Goal: Communication & Community: Answer question/provide support

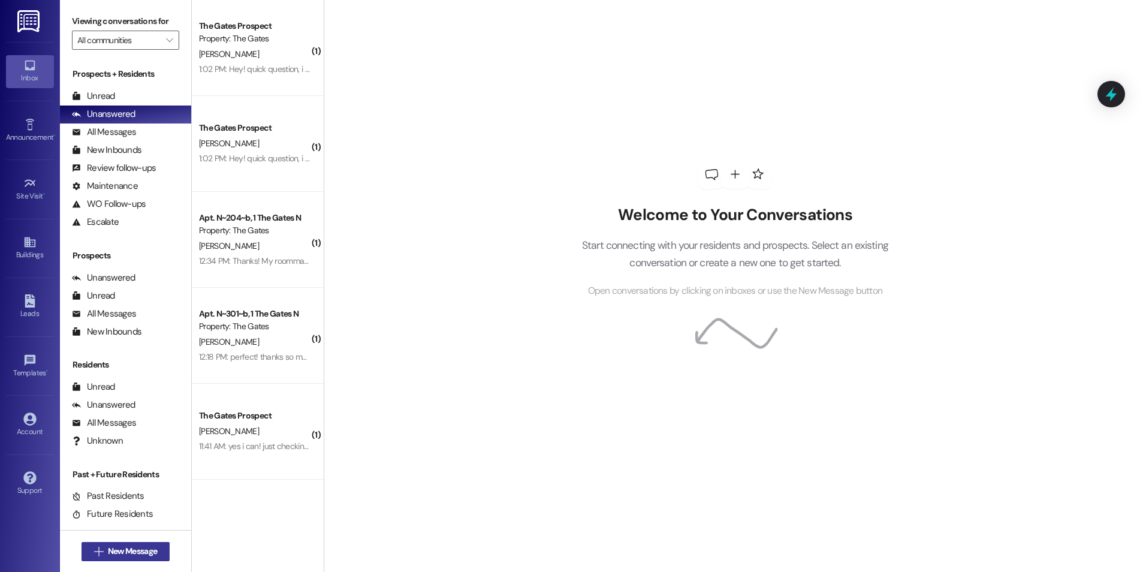
click at [110, 545] on span "New Message" at bounding box center [132, 551] width 49 height 13
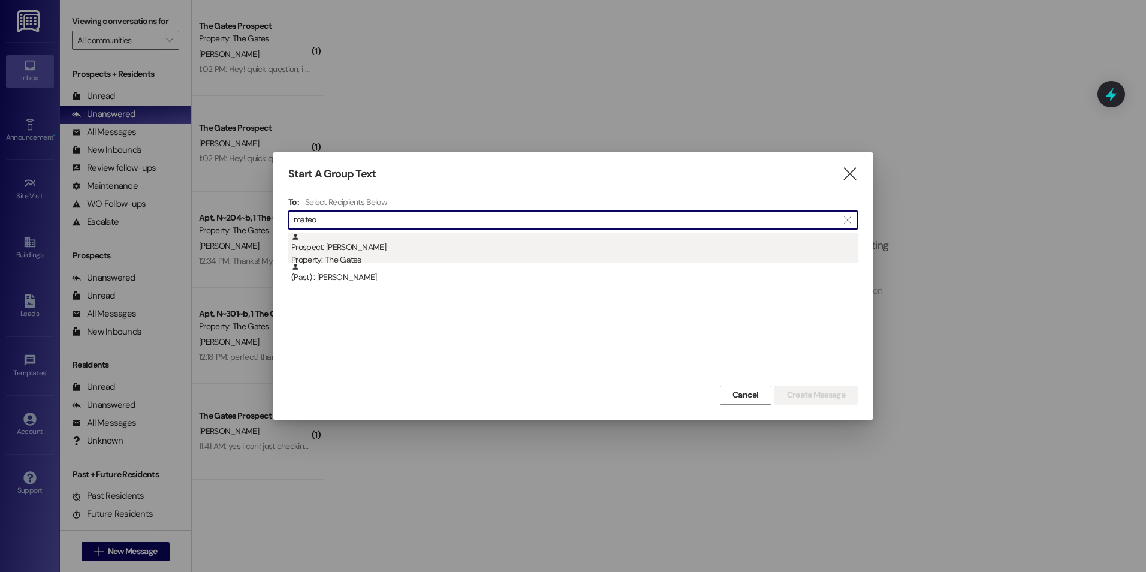
type input "mateo"
click at [415, 249] on div "Prospect: Mateo Quintana Property: The Gates" at bounding box center [574, 249] width 566 height 34
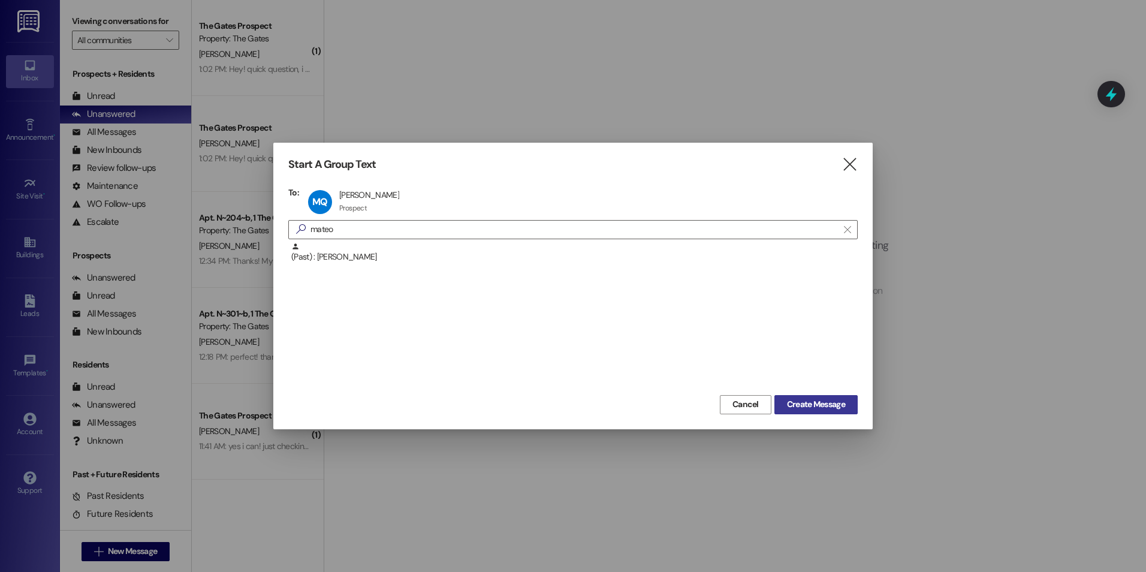
click at [839, 404] on span "Create Message" at bounding box center [816, 404] width 58 height 13
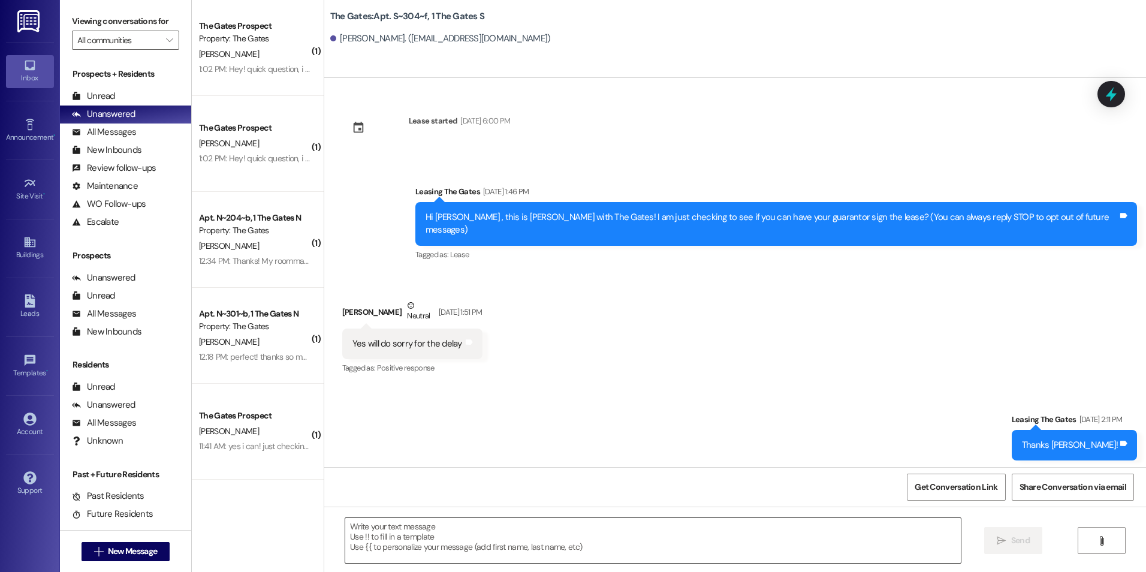
click at [590, 536] on textarea at bounding box center [652, 540] width 615 height 45
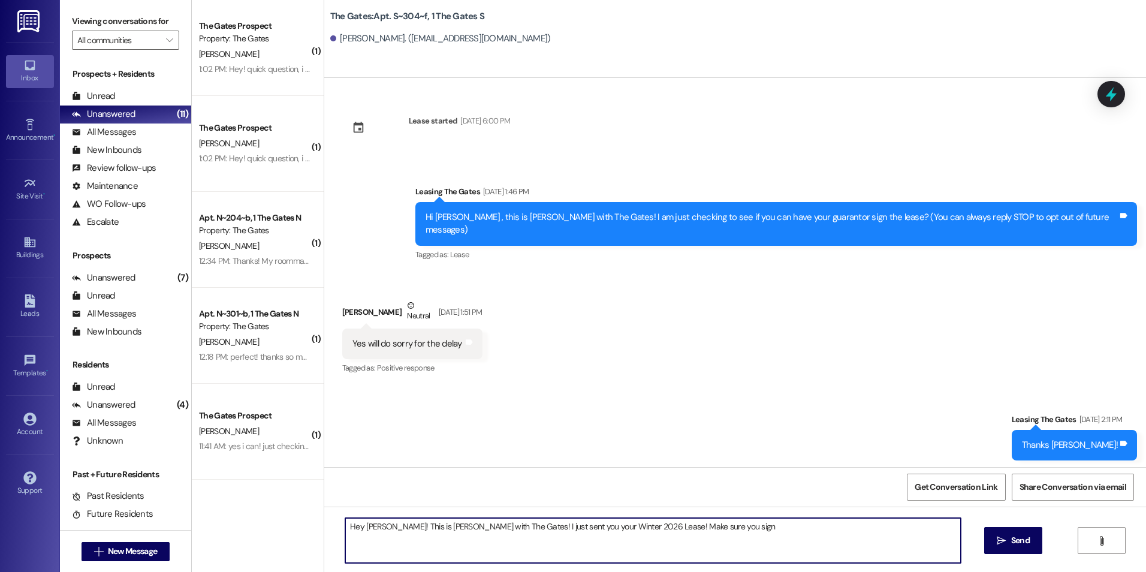
click at [687, 528] on textarea "Hey Mateo! This is Kali with The Gates! I just sent you your Winter 2026 Lease!…" at bounding box center [652, 540] width 615 height 45
click at [542, 524] on textarea "Hey Mateo! This is Kali with The Gates! I just sent you your Winter 2026 Lease!…" at bounding box center [652, 540] width 615 height 45
click at [643, 527] on textarea "Hey Mateo! This is Kali with The Gates! I just sent you your premium Winter 202…" at bounding box center [652, 540] width 615 height 45
type textarea "Hey Mateo! This is Kali with The Gates! I just sent you your premium Winter 202…"
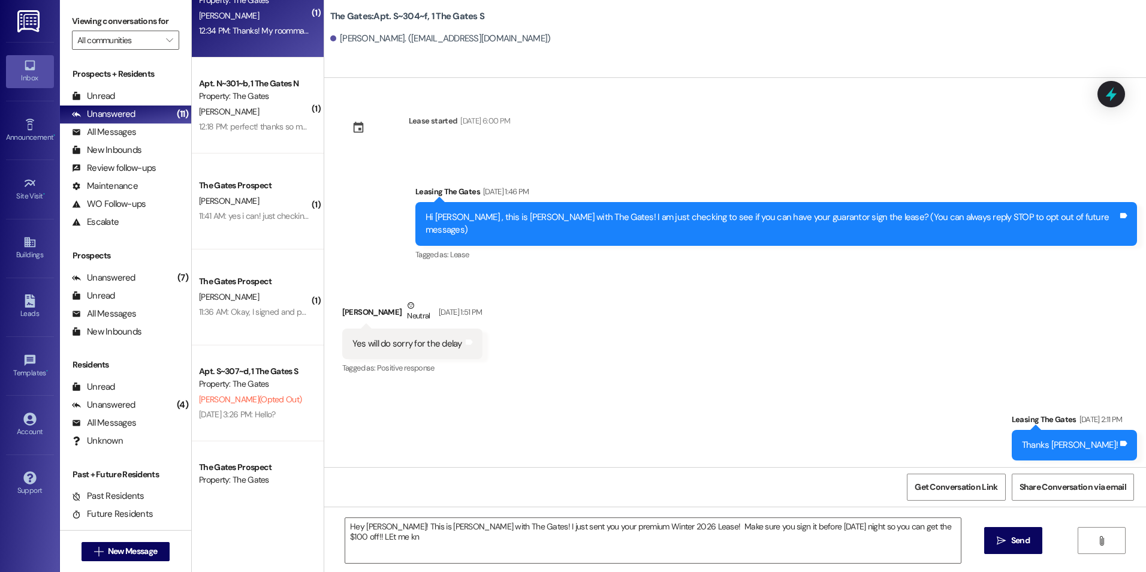
scroll to position [60, 0]
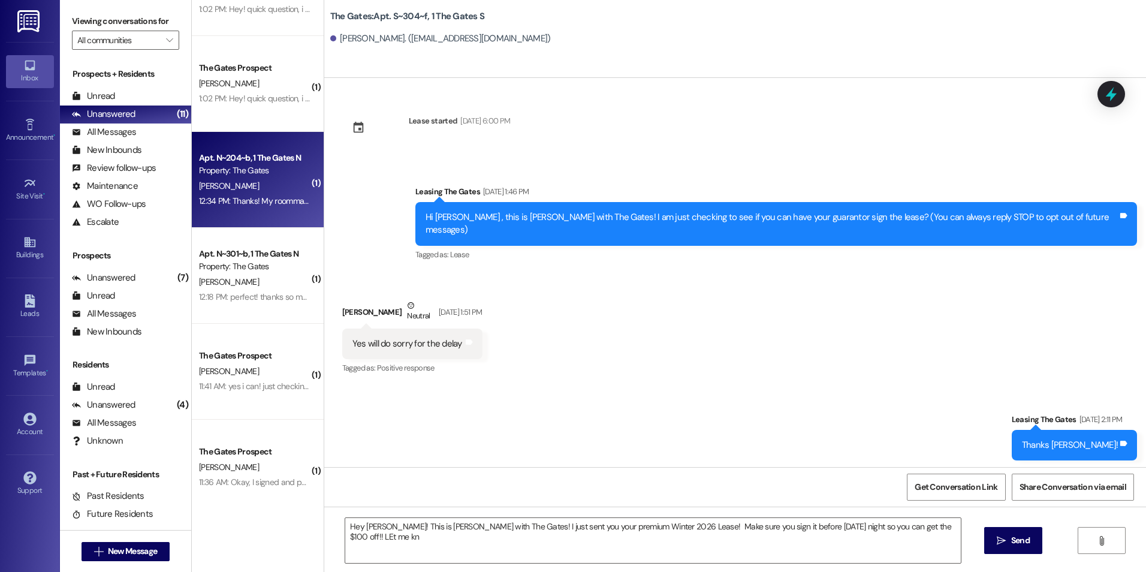
click at [234, 215] on div "Apt. N~204~b, 1 The Gates N Property: The Gates A. Winn 12:34 PM: Thanks! My ro…" at bounding box center [258, 180] width 132 height 96
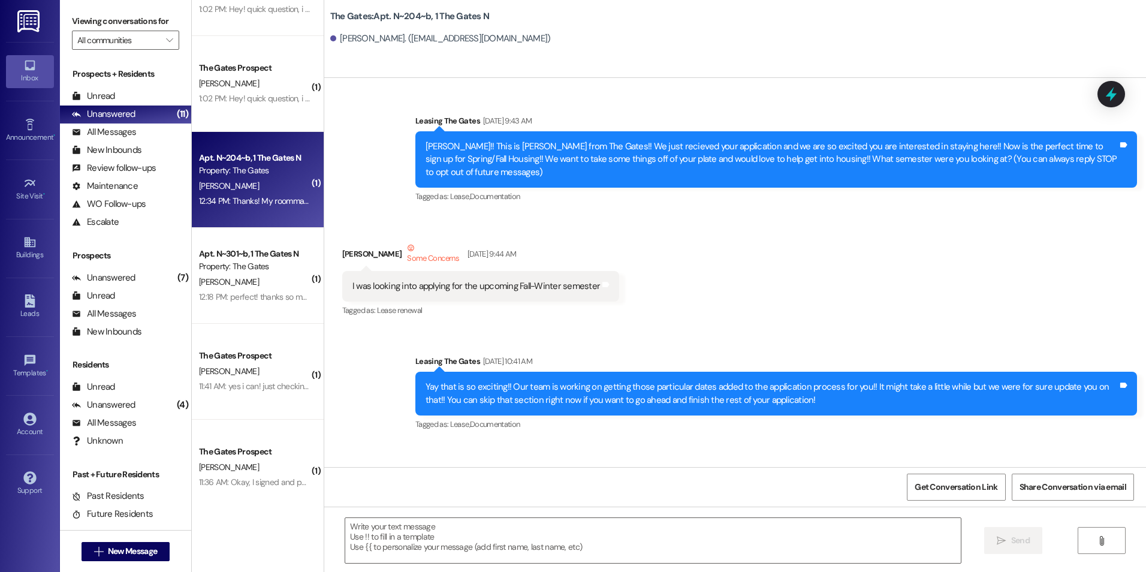
scroll to position [17299, 0]
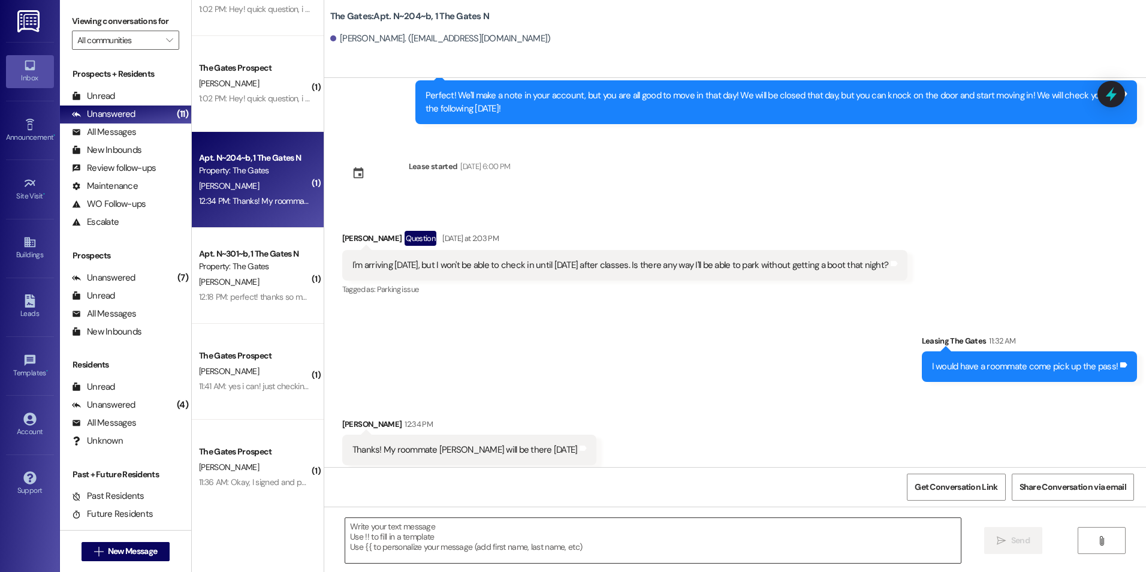
click at [428, 546] on textarea at bounding box center [652, 540] width 615 height 45
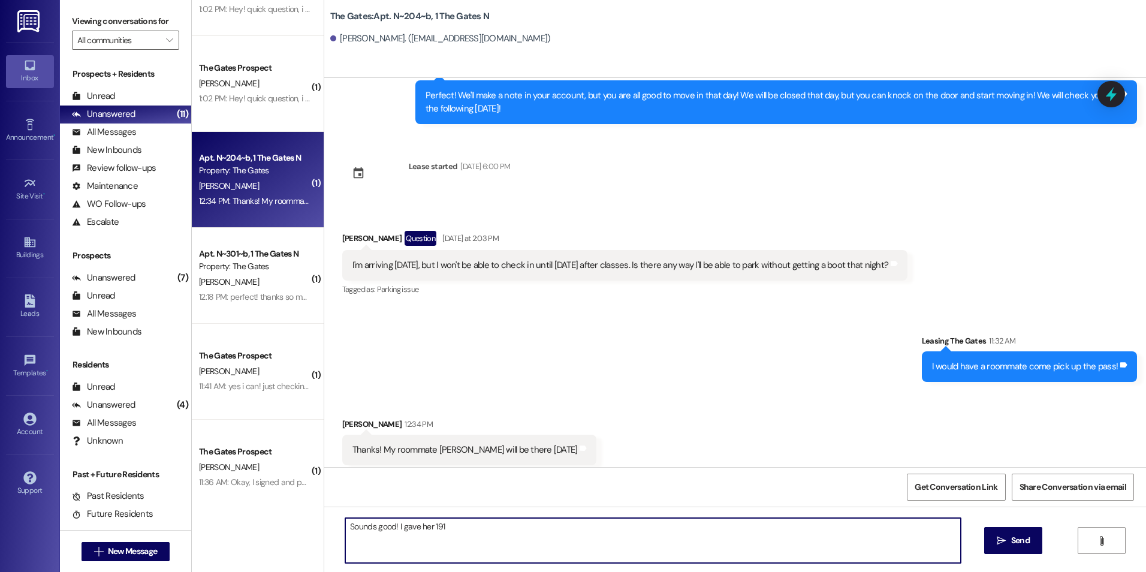
click at [423, 525] on textarea "Sounds good! I gave her 191" at bounding box center [652, 540] width 615 height 45
click at [475, 519] on textarea "Sounds good! I gave her pass 191." at bounding box center [652, 540] width 615 height 45
type textarea "Sounds good! I gave her pass 191."
click at [1019, 544] on span "Send" at bounding box center [1020, 540] width 19 height 13
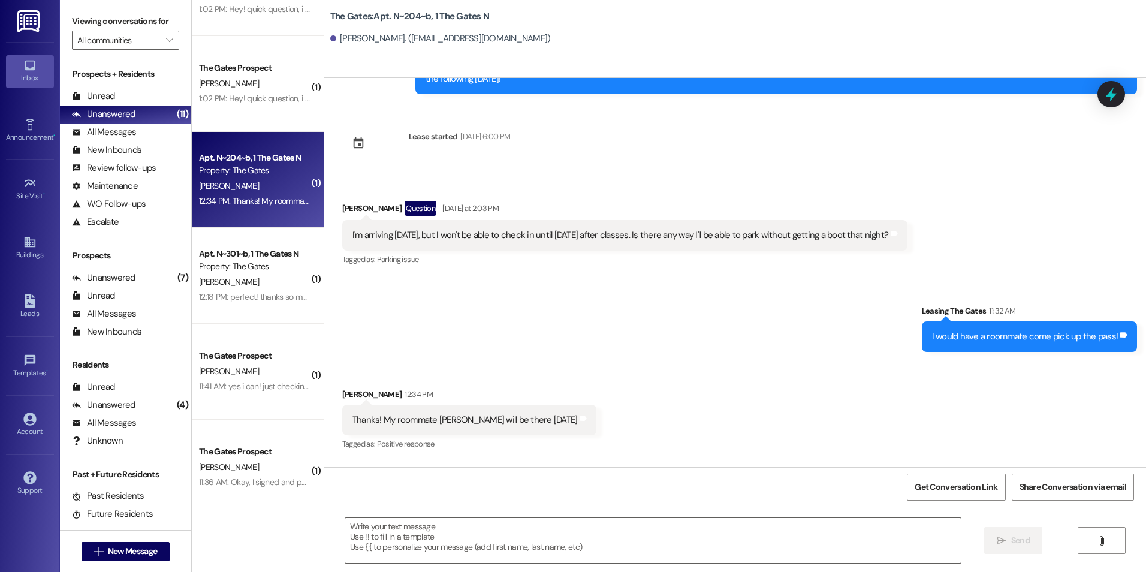
scroll to position [17382, 0]
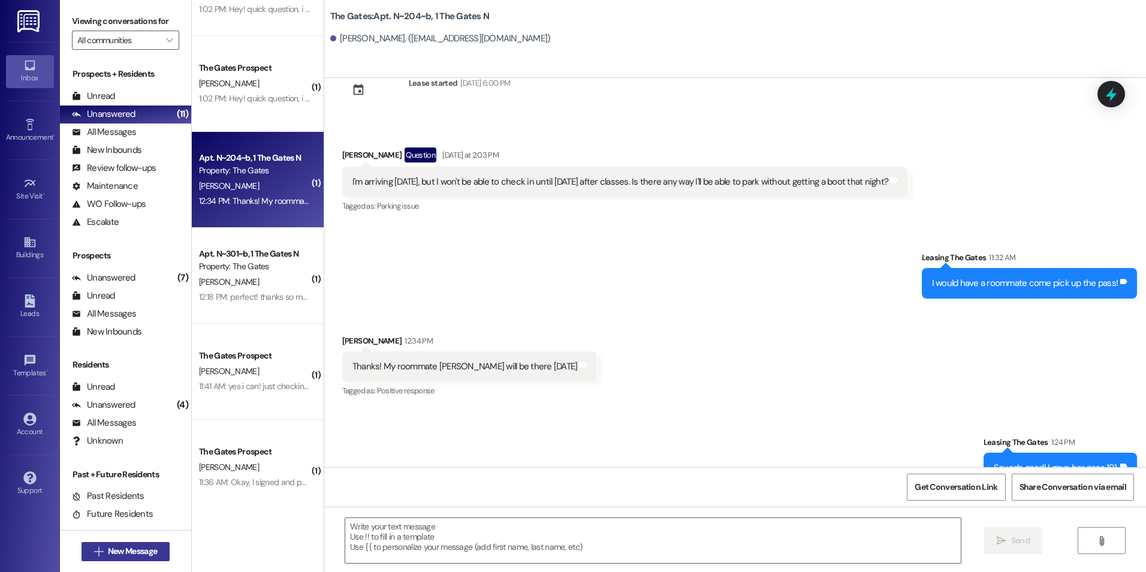
click at [96, 556] on span " New Message" at bounding box center [126, 551] width 68 height 13
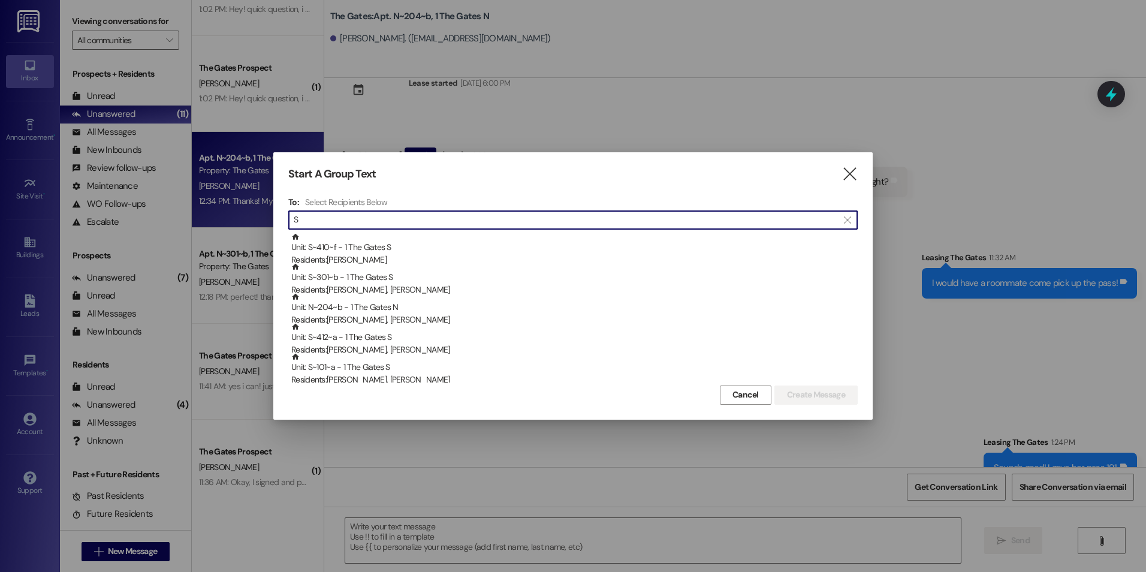
type input "S"
click at [862, 166] on div "Start A Group Text  To: Select Recipients Below  S  Unit: S~410~f - 1 The Ga…" at bounding box center [572, 285] width 599 height 267
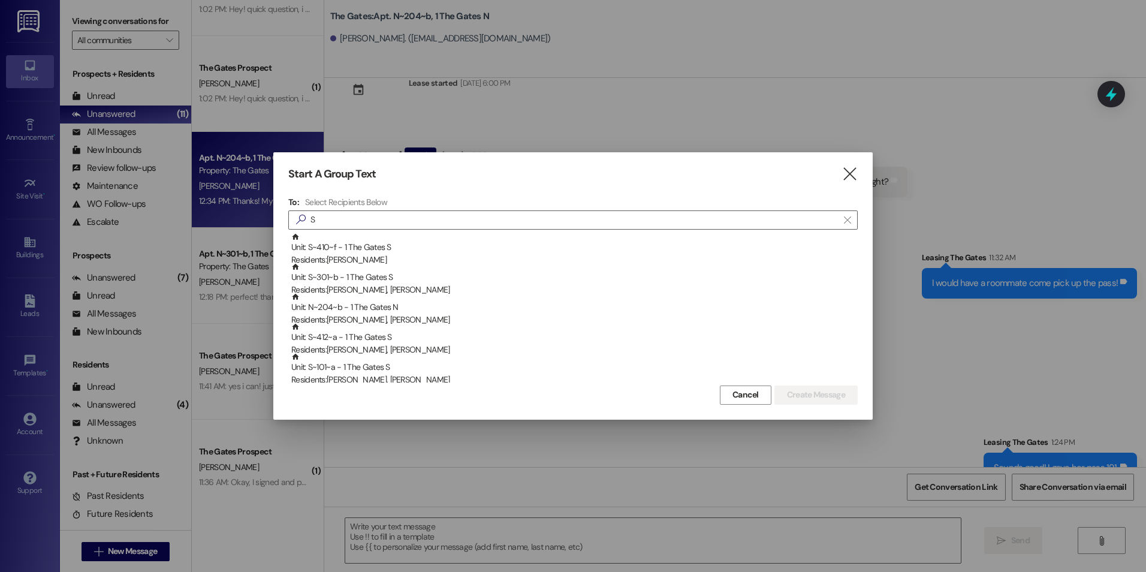
click at [859, 168] on div "Start A Group Text  To: Select Recipients Below  S  Unit: S~410~f - 1 The Ga…" at bounding box center [572, 285] width 599 height 267
click at [845, 171] on icon "" at bounding box center [849, 174] width 16 height 13
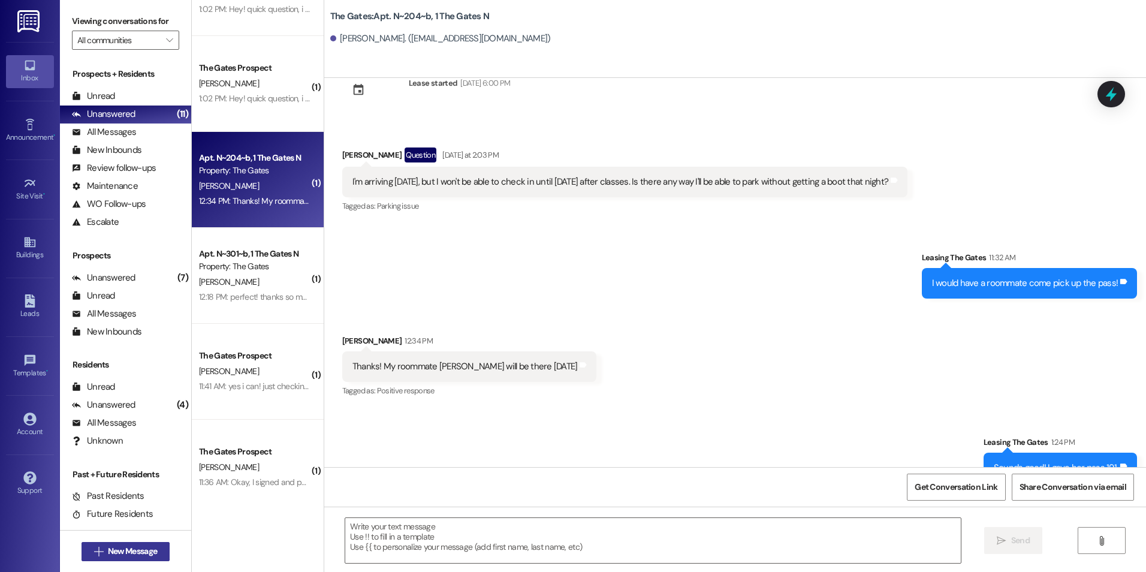
click at [156, 553] on button " New Message" at bounding box center [125, 551] width 89 height 19
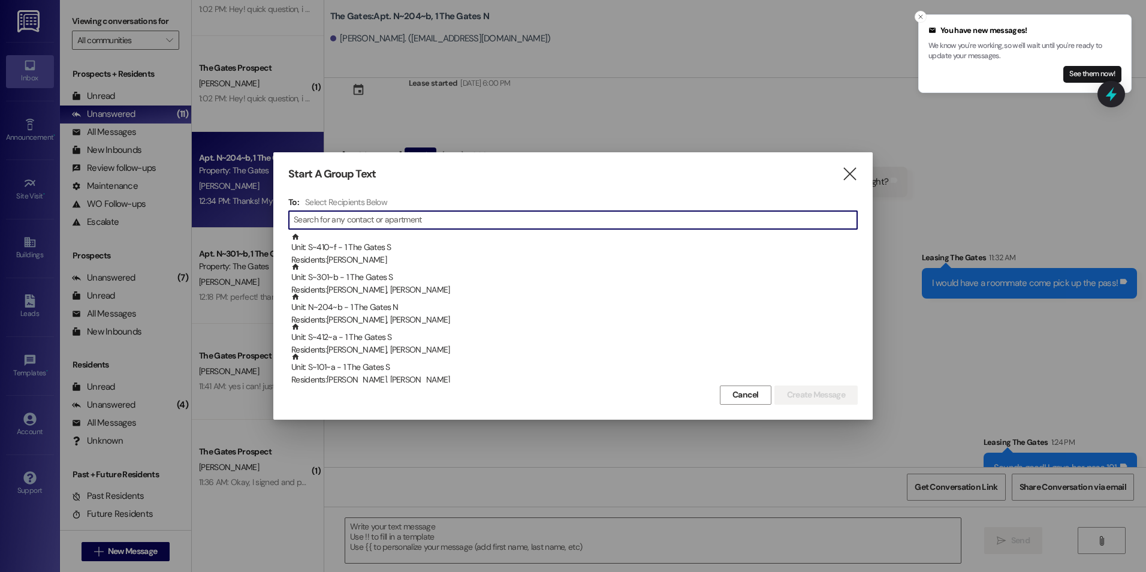
scroll to position [17465, 0]
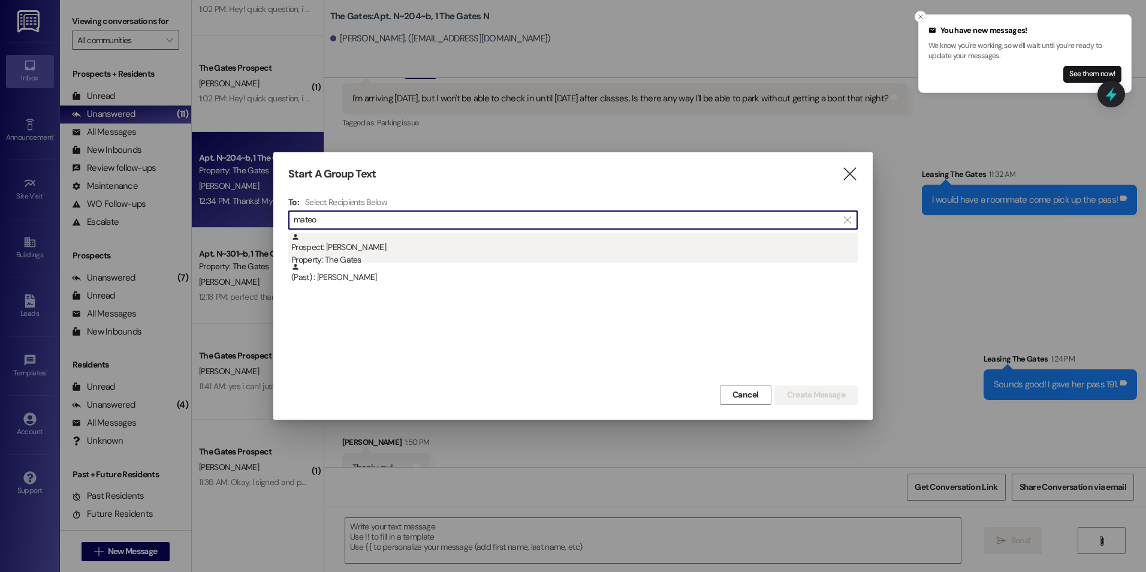
type input "mateo"
click at [318, 249] on div "Prospect: Mateo Quintana Property: The Gates" at bounding box center [574, 249] width 566 height 34
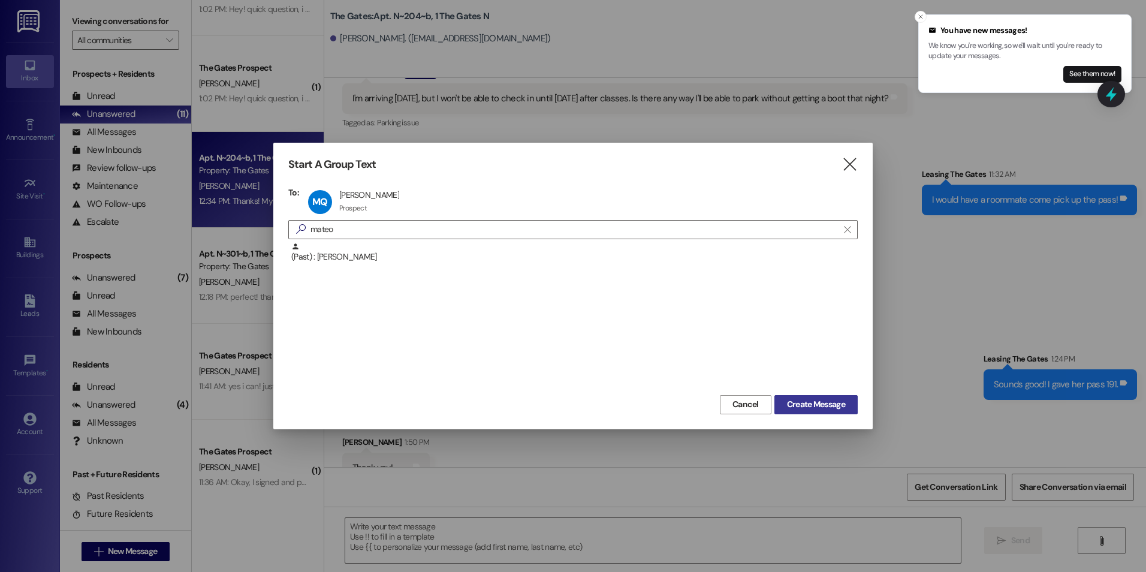
click at [829, 400] on span "Create Message" at bounding box center [816, 404] width 58 height 13
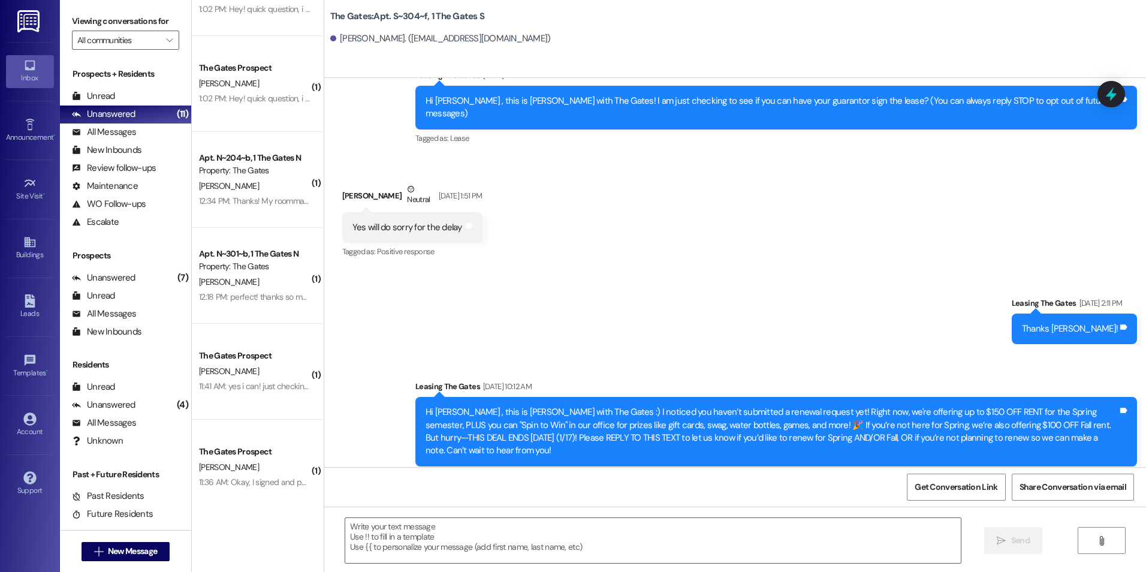
scroll to position [117, 0]
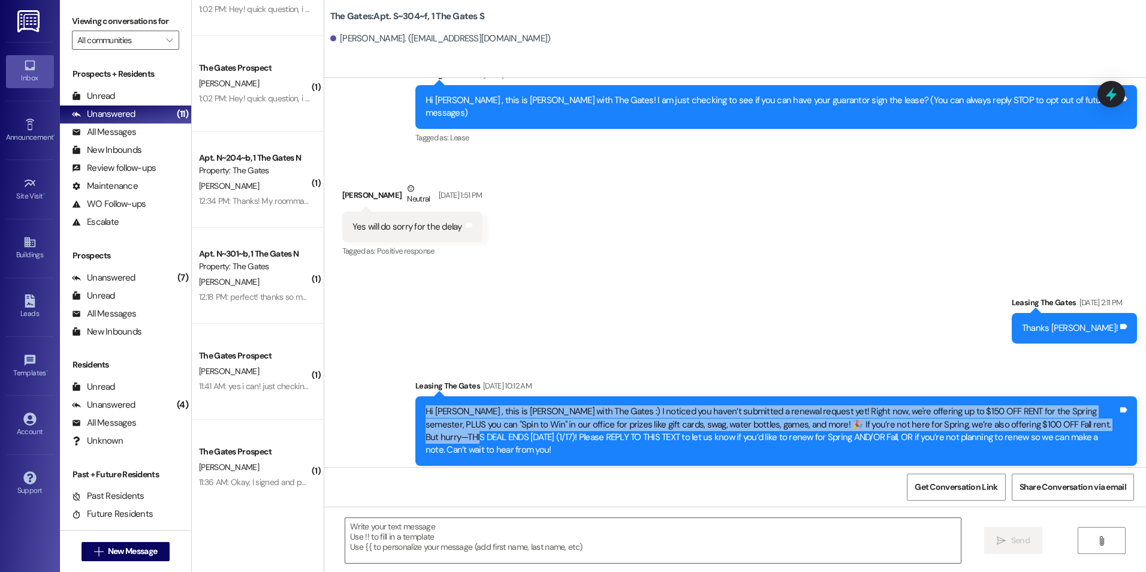
drag, startPoint x: 417, startPoint y: 396, endPoint x: 1108, endPoint y: 410, distance: 691.6
click at [1108, 410] on div "Hi [PERSON_NAME] , this is [PERSON_NAME] with The Gates :) I noticed you haven’…" at bounding box center [771, 431] width 692 height 52
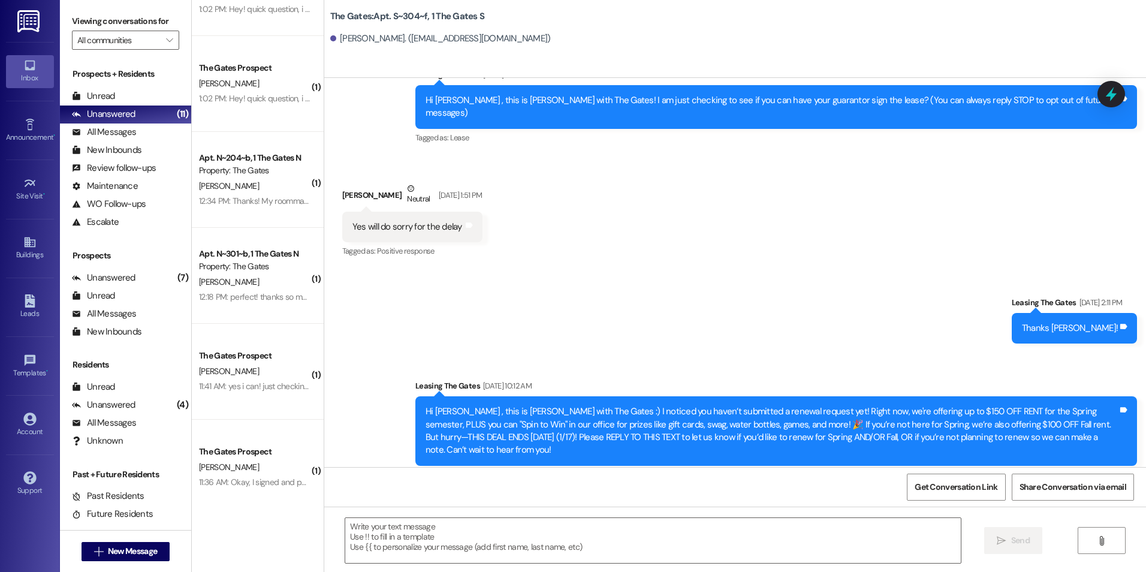
click at [832, 370] on div "Sent via SMS Leasing The Gates Jan 17, 2025 at 10:12 AM Hi Mateo , this is Kari…" at bounding box center [775, 431] width 739 height 122
click at [150, 554] on span "New Message" at bounding box center [132, 551] width 49 height 13
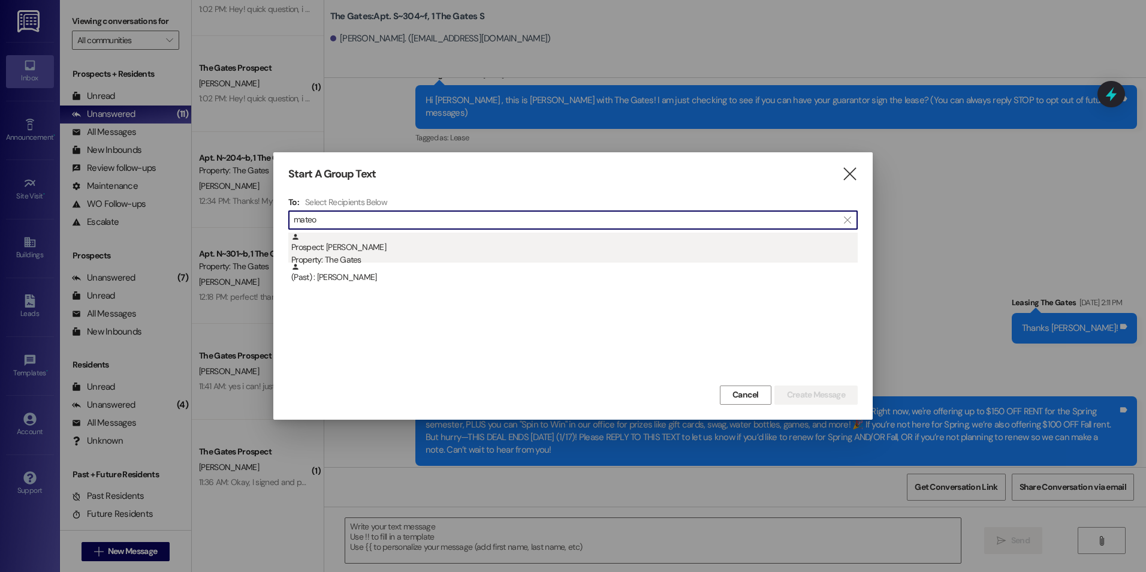
type input "mateo"
click at [410, 250] on div "Prospect: Mateo Quintana Property: The Gates" at bounding box center [574, 249] width 566 height 34
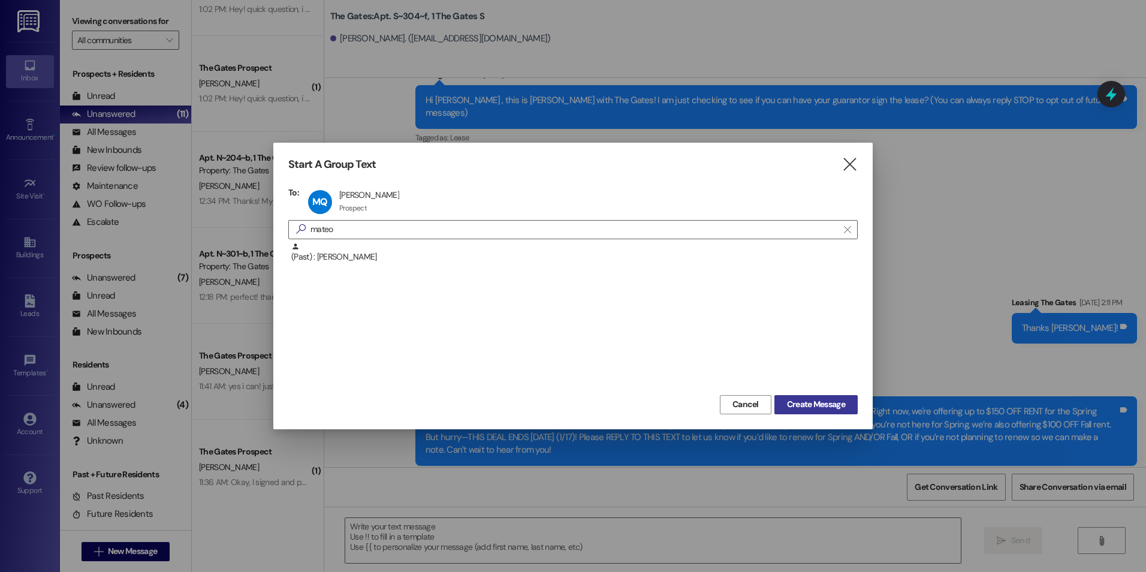
click at [829, 400] on span "Create Message" at bounding box center [816, 404] width 58 height 13
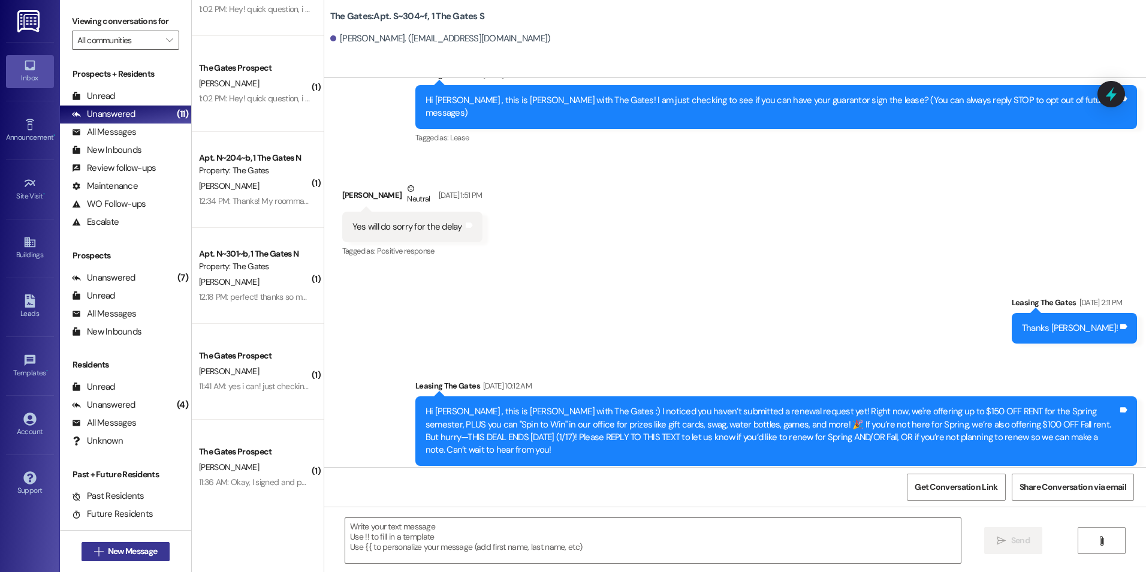
click at [143, 545] on span "New Message" at bounding box center [132, 551] width 49 height 13
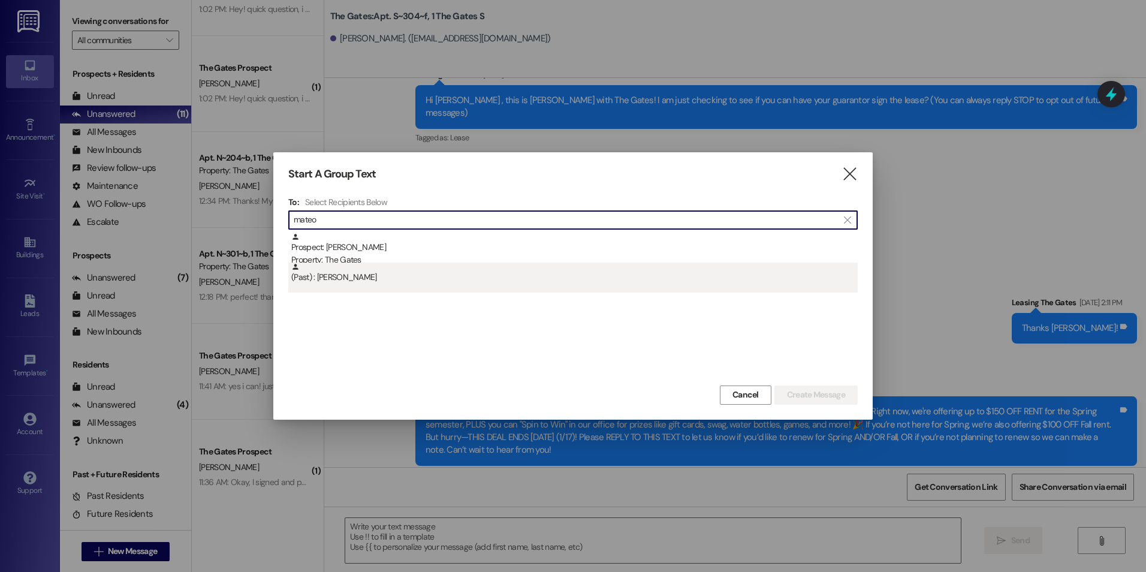
type input "mateo"
click at [415, 278] on div "(Past) : Mateo Quintana" at bounding box center [574, 272] width 566 height 21
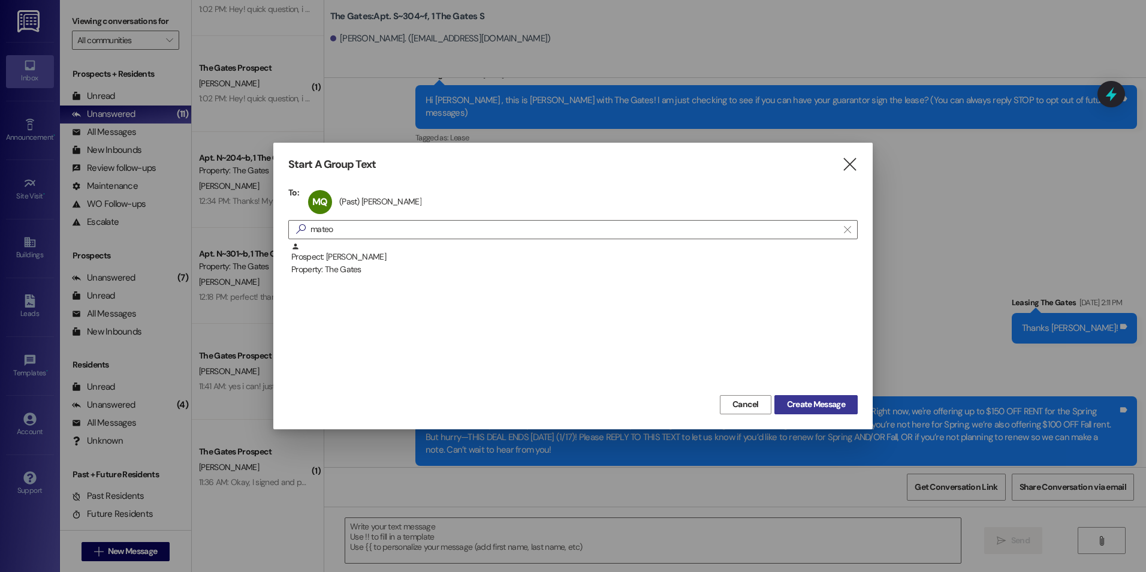
click at [815, 405] on span "Create Message" at bounding box center [816, 404] width 58 height 13
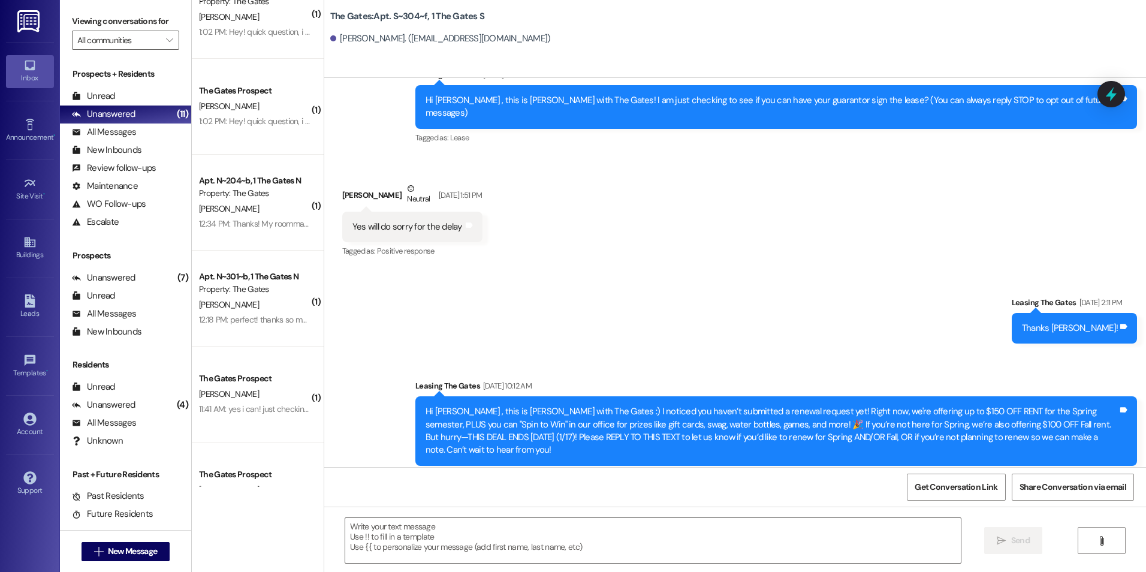
scroll to position [0, 0]
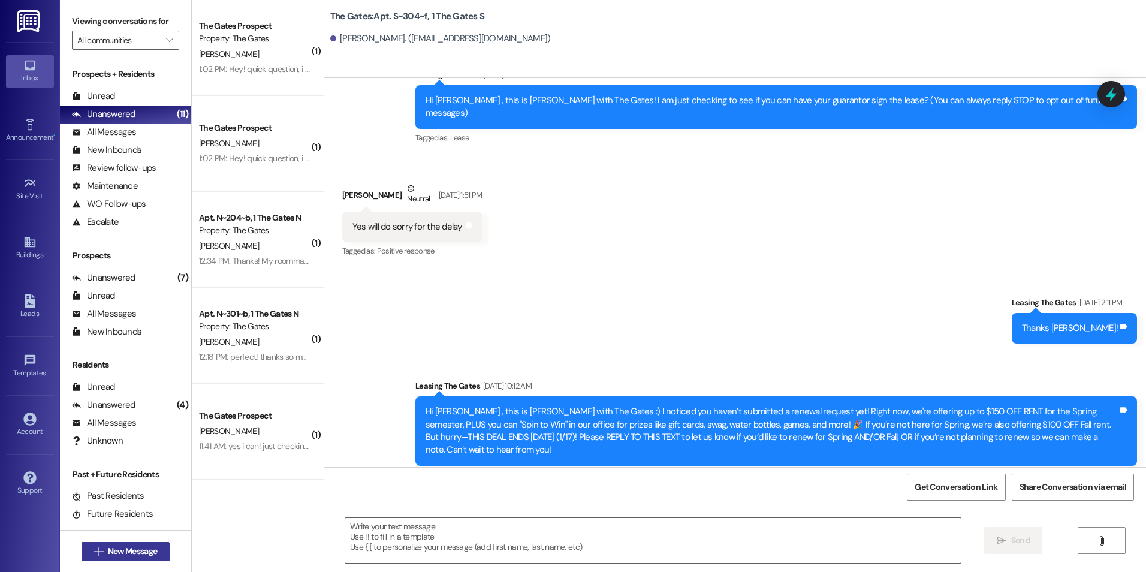
click at [131, 558] on button " New Message" at bounding box center [125, 551] width 89 height 19
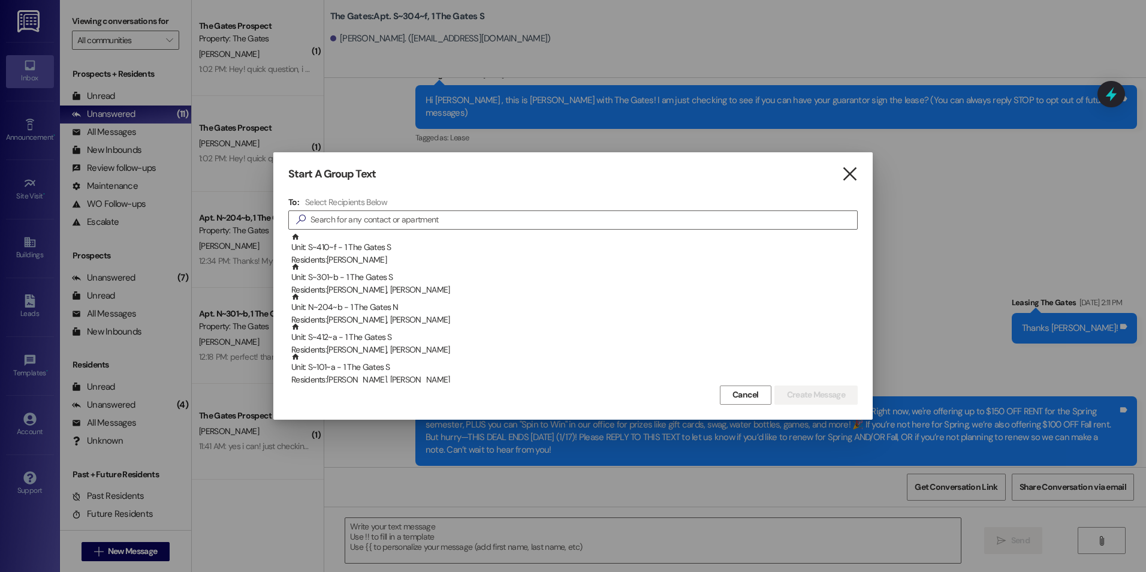
click at [847, 170] on icon "" at bounding box center [849, 174] width 16 height 13
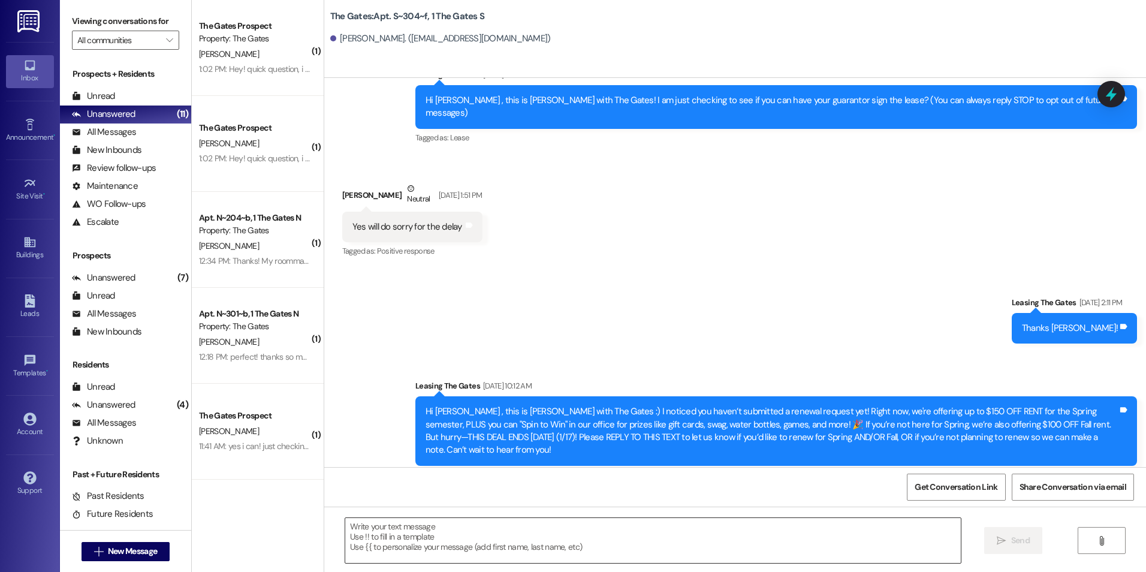
click at [748, 537] on textarea at bounding box center [652, 540] width 615 height 45
click at [470, 534] on textarea "Hey Mateo! I just sent you your" at bounding box center [652, 540] width 615 height 45
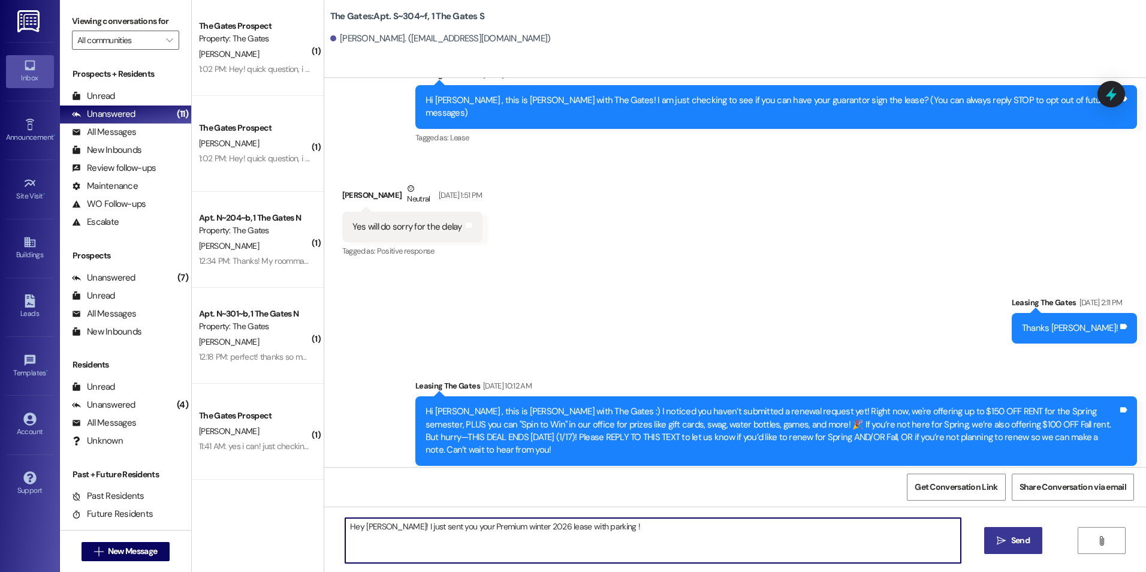
click at [487, 526] on textarea "Hey Mateo! I just sent you your Premium winter 2026 lease with parking !" at bounding box center [652, 540] width 615 height 45
click at [660, 525] on textarea "Hey Mateo! I just sent you your Premium Winter 2026 lease with parking !" at bounding box center [652, 540] width 615 height 45
click at [715, 525] on textarea "Hey Mateo! I just sent you your Premium Winter 2026 lease with parking ! Make s…" at bounding box center [652, 540] width 615 height 45
type textarea "Hey [PERSON_NAME]! I just sent you your Premium Winter 2026 lease with parking …"
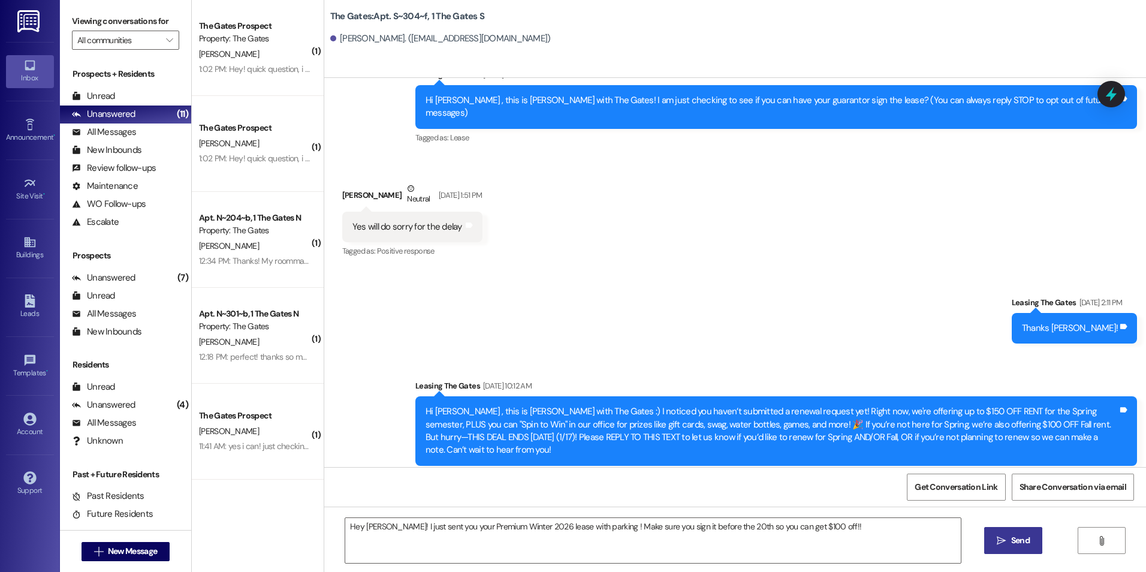
click at [994, 537] on span " Send" at bounding box center [1013, 540] width 38 height 13
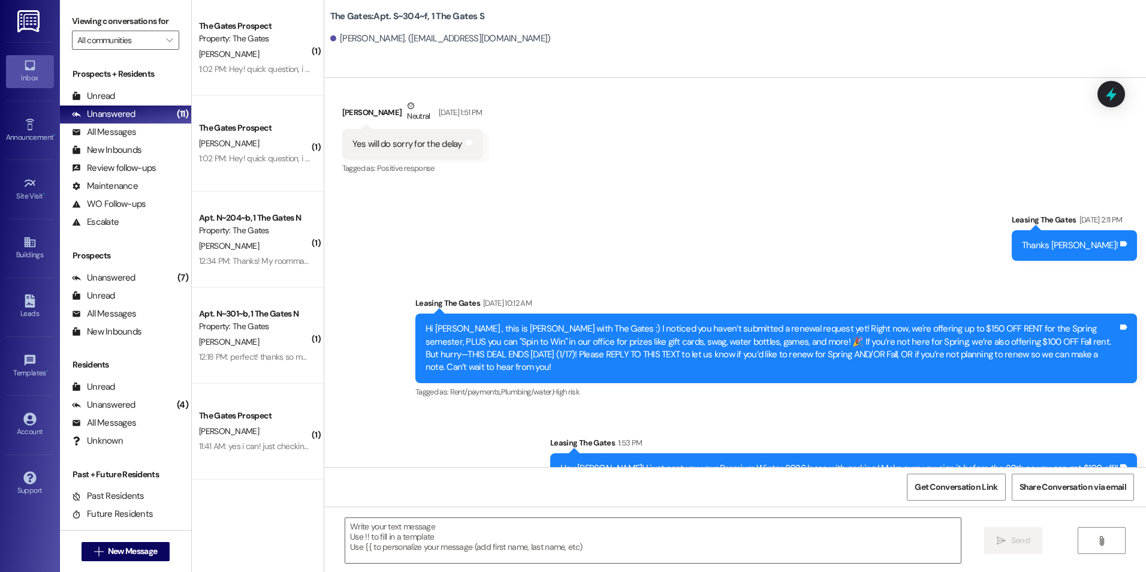
scroll to position [201, 0]
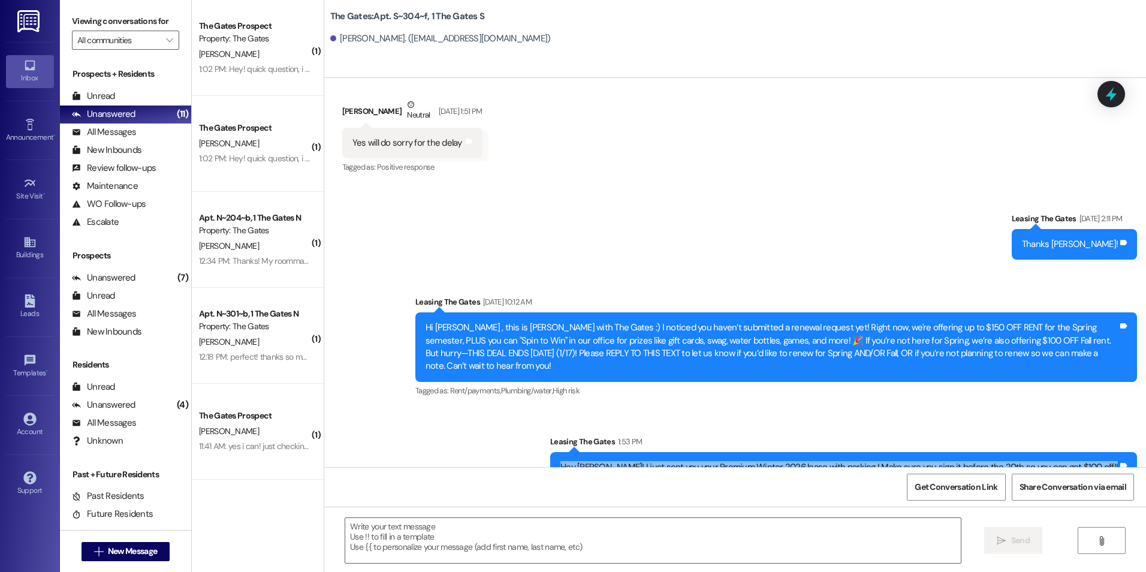
drag, startPoint x: 604, startPoint y: 442, endPoint x: 1116, endPoint y: 461, distance: 512.1
click at [1116, 461] on div "Sent via SMS Leasing The Gates 1:53 PM Hey Mateo! I just sent you your Premium …" at bounding box center [843, 458] width 605 height 65
drag, startPoint x: 1116, startPoint y: 461, endPoint x: 1046, endPoint y: 431, distance: 76.5
copy div "Hey Mateo! I just sent you your Premium Winter 2026 lease with parking ! Make s…"
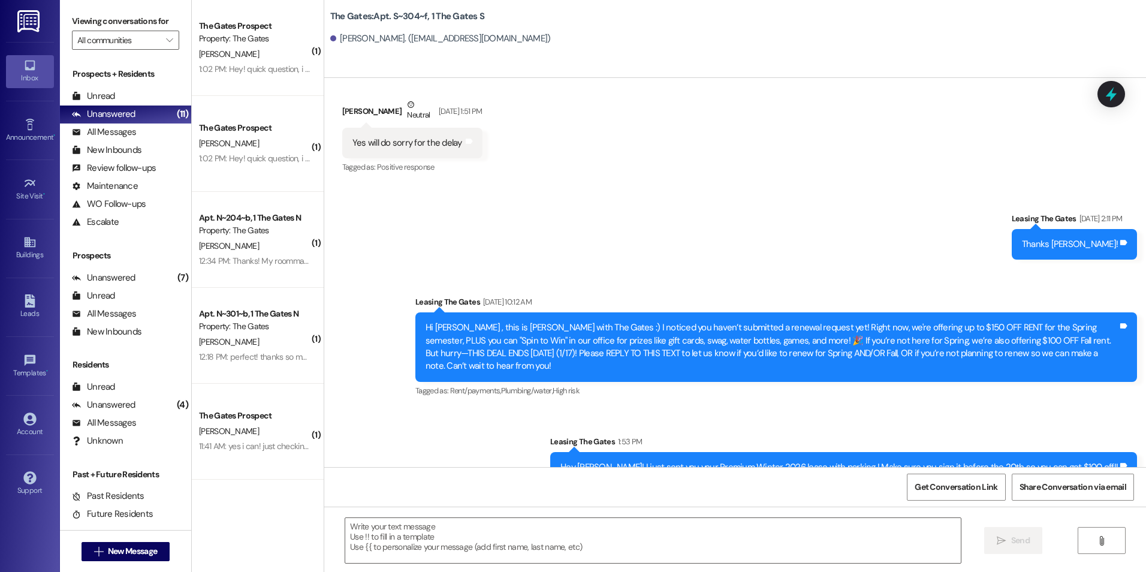
click at [529, 419] on div "Sent via SMS Leasing The Gates Dec 16, 2024 at 2:11 PM Thanks Mateo! Tags and n…" at bounding box center [734, 338] width 821 height 307
click at [127, 546] on span "New Message" at bounding box center [132, 551] width 49 height 13
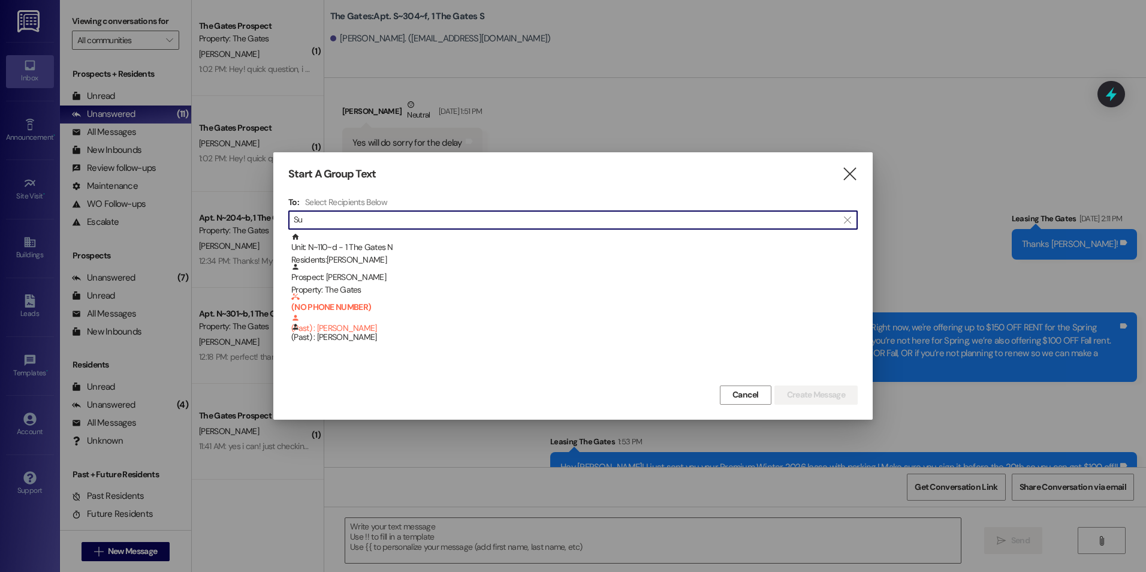
type input "S"
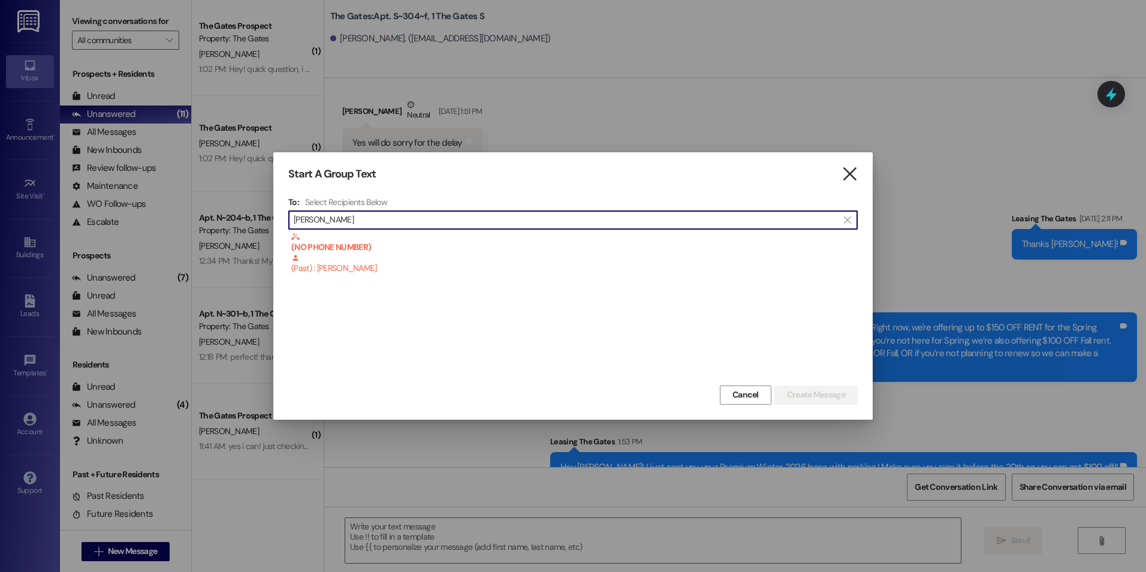
type input "Matthew Sump"
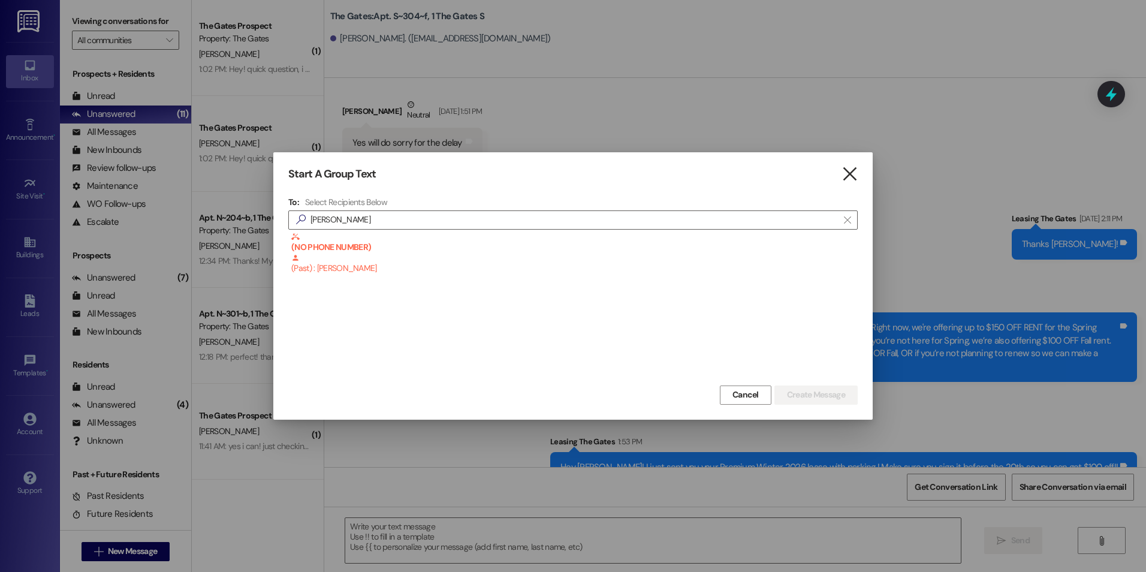
click at [849, 179] on icon "" at bounding box center [849, 174] width 16 height 13
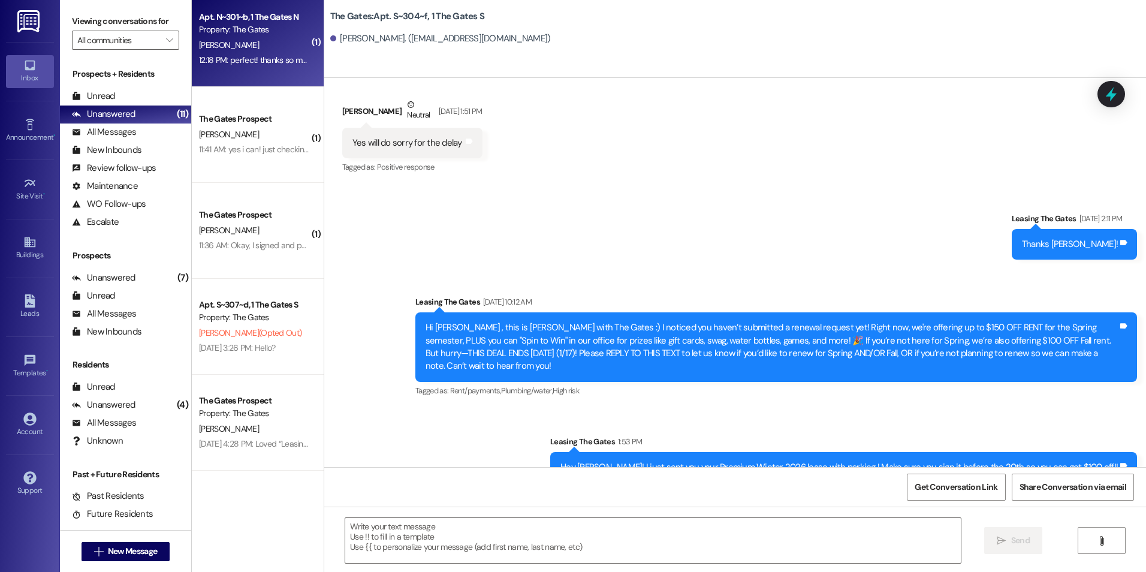
scroll to position [360, 0]
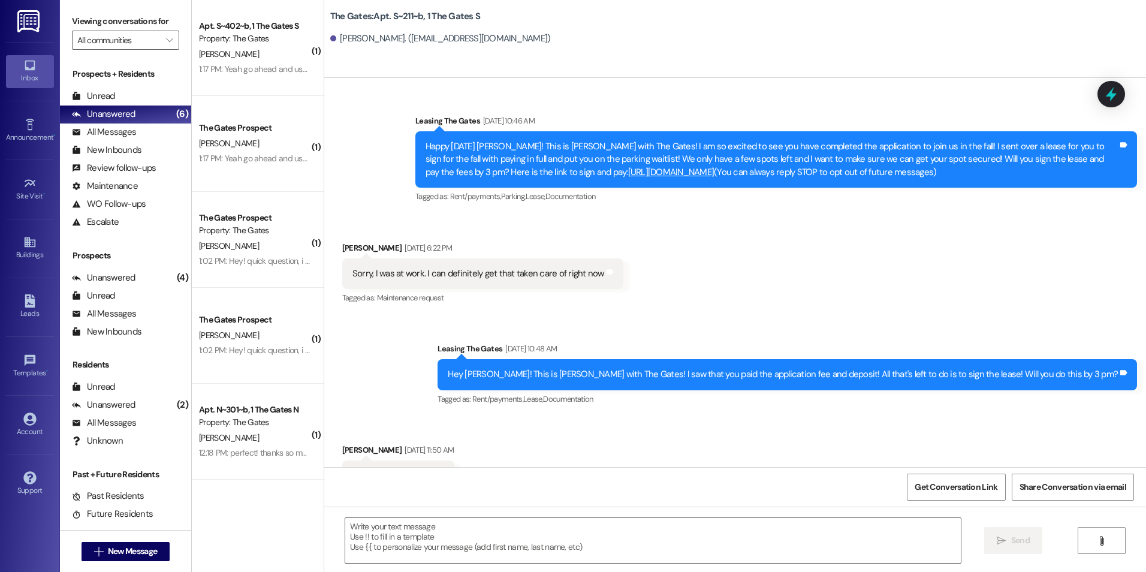
scroll to position [10684, 0]
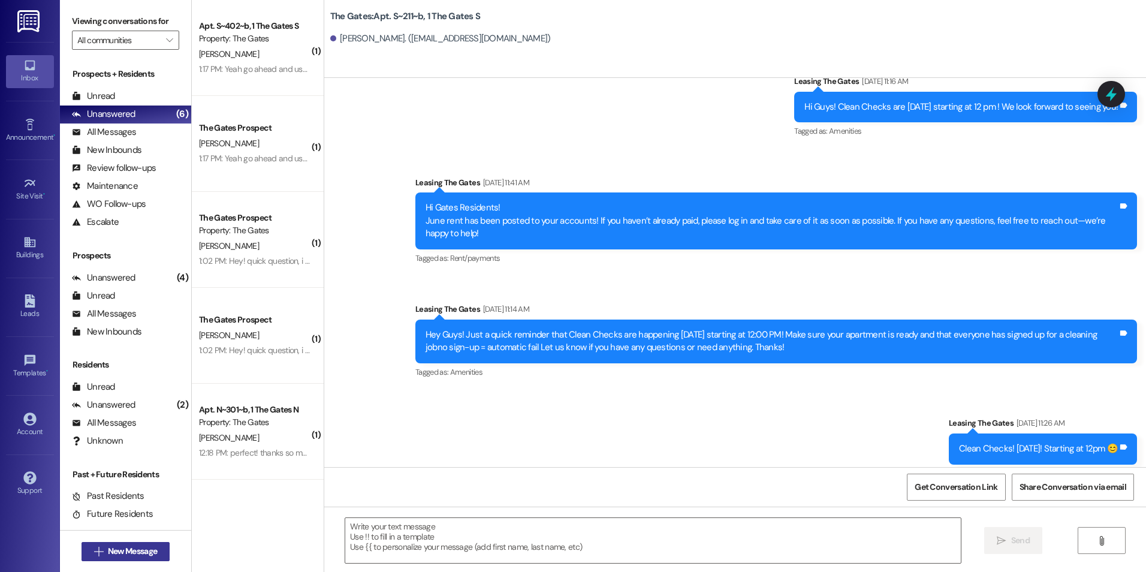
click at [102, 544] on button " New Message" at bounding box center [125, 551] width 89 height 19
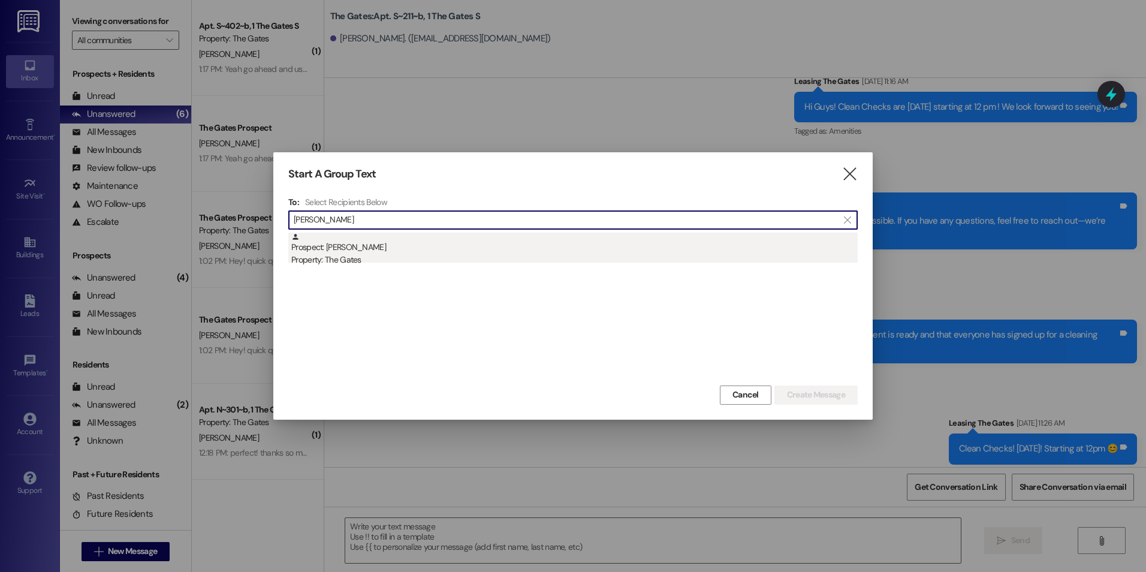
type input "Mia Walters"
click at [445, 250] on div "Prospect: Mia Walters Property: The Gates" at bounding box center [574, 249] width 566 height 34
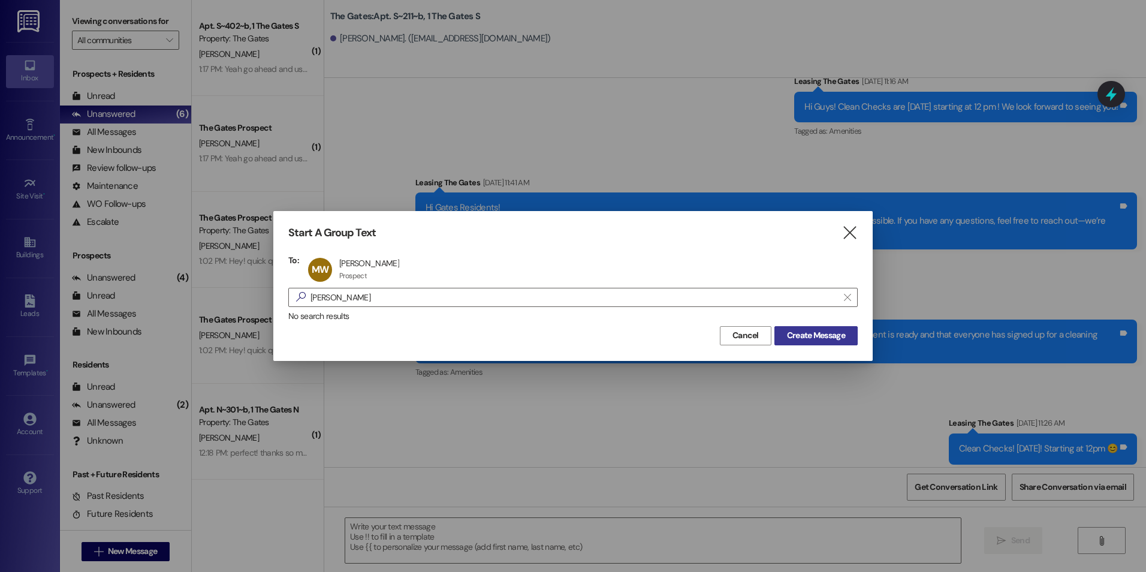
click at [818, 340] on span "Create Message" at bounding box center [816, 335] width 58 height 13
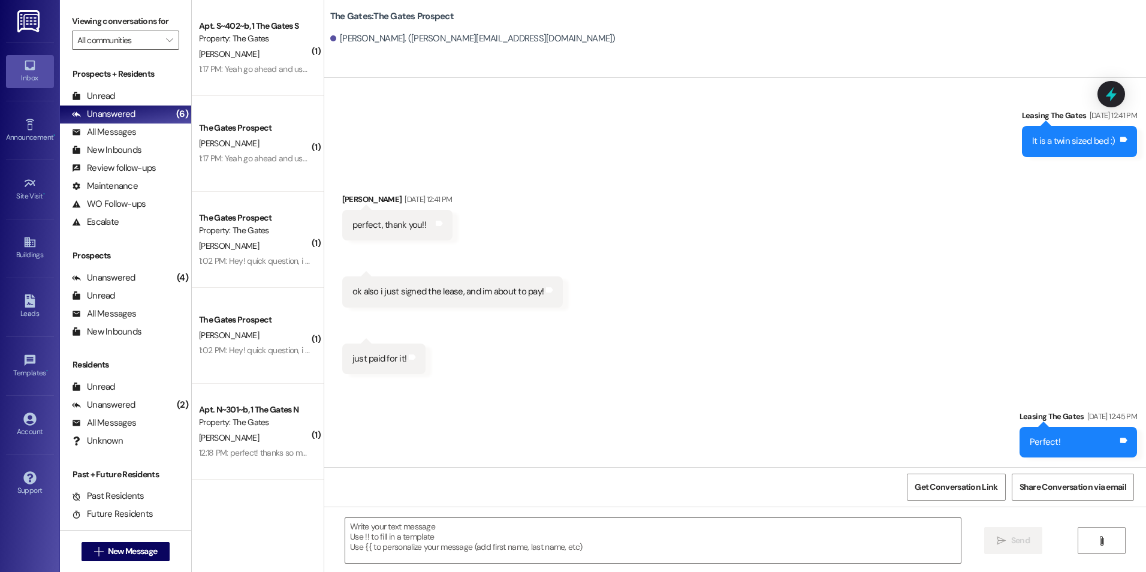
scroll to position [1553, 0]
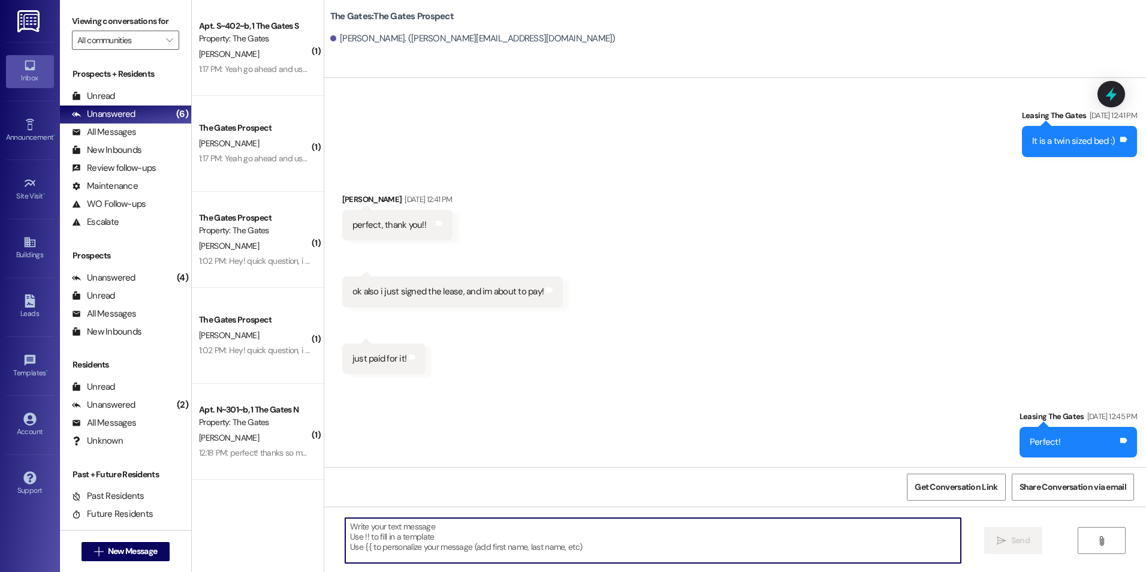
click at [425, 552] on textarea at bounding box center [652, 540] width 615 height 45
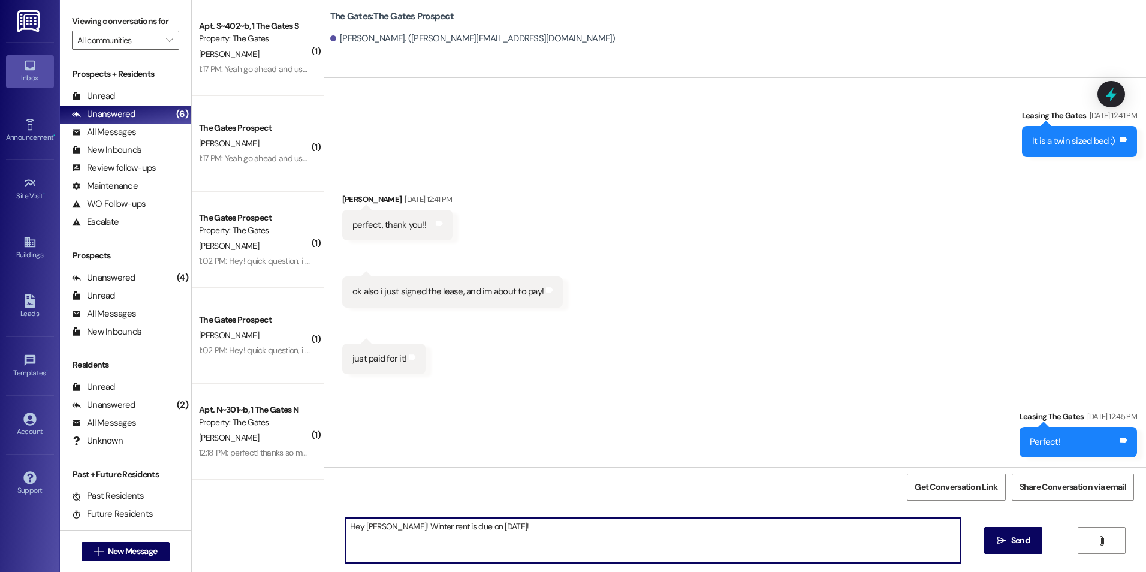
click at [527, 528] on textarea "Hey Mia! Winter rent is due on 01/01/2026!" at bounding box center [652, 540] width 615 height 45
click at [642, 524] on textarea "Hey Mia! Winter rent is due on 01/01/2026! It's always due on the first of the …" at bounding box center [652, 540] width 615 height 45
type textarea "Hey Mia! Winter rent is due on 01/01/2026! It's always due on the first of the …"
click at [994, 546] on span " Send" at bounding box center [1013, 540] width 38 height 13
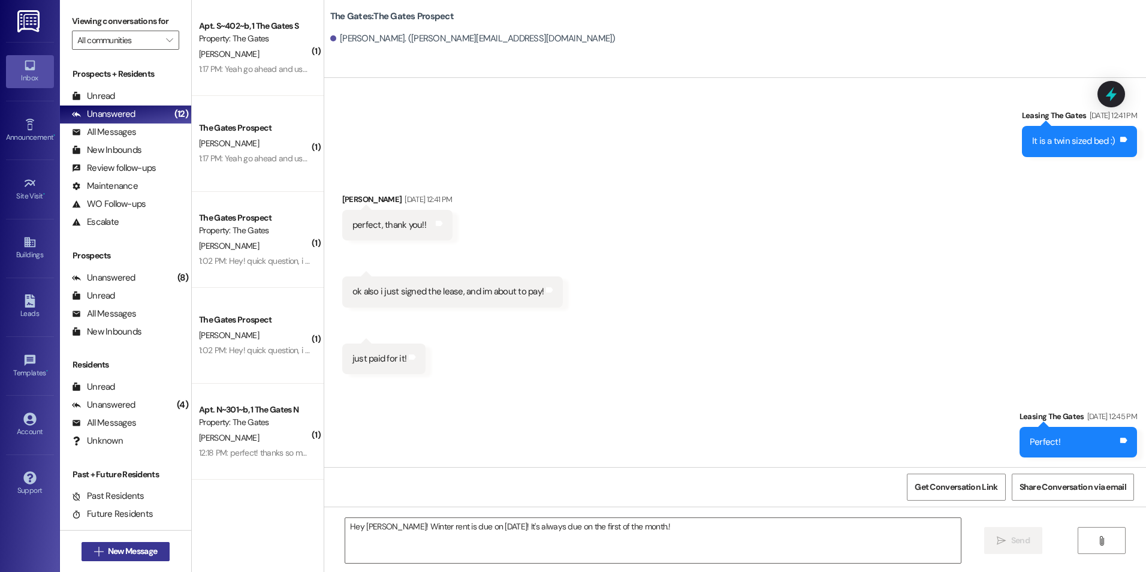
click at [115, 548] on span "New Message" at bounding box center [132, 551] width 49 height 13
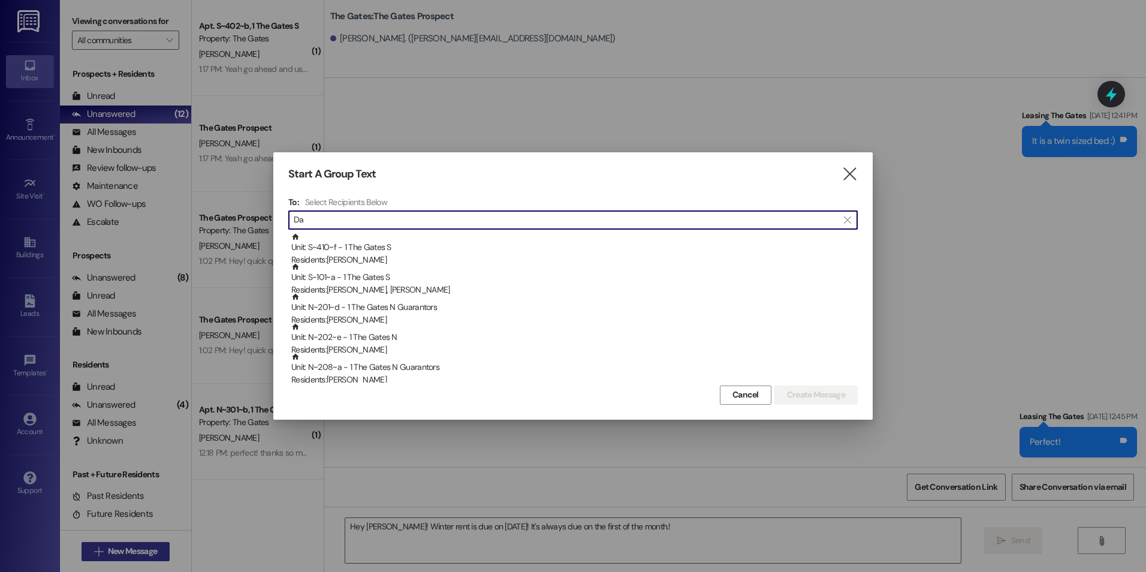
type input "D"
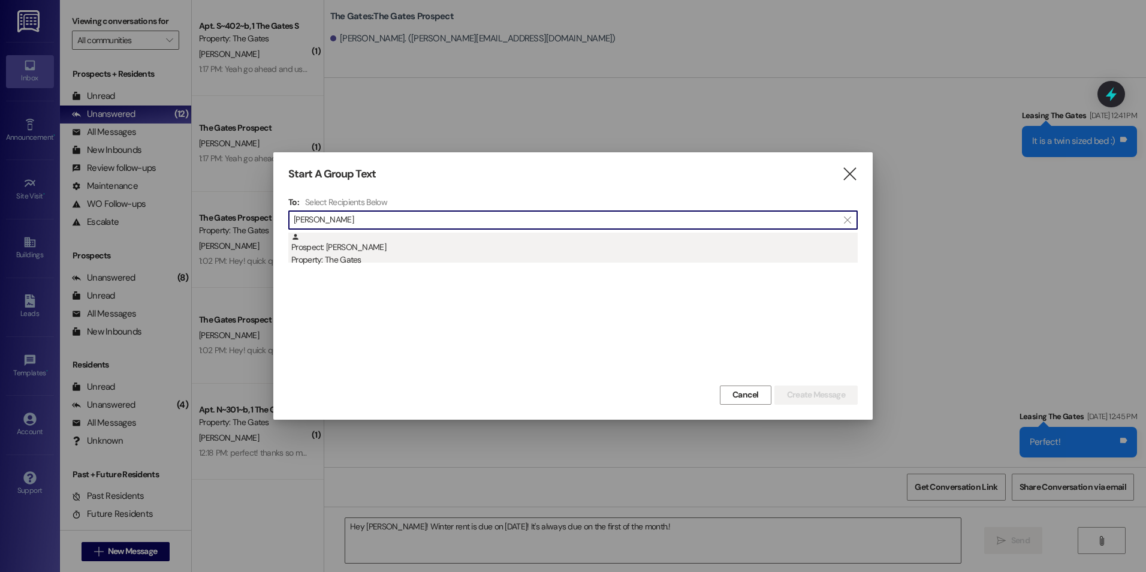
type input "Adam dave"
click at [469, 253] on div "Property: The Gates" at bounding box center [574, 259] width 566 height 13
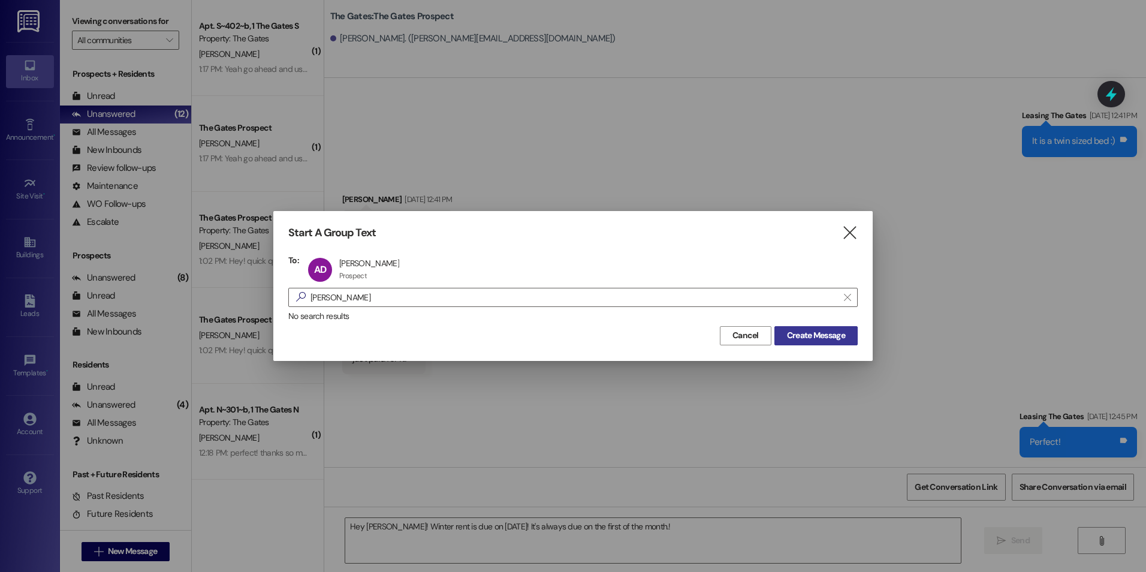
click at [794, 334] on span "Create Message" at bounding box center [816, 335] width 58 height 13
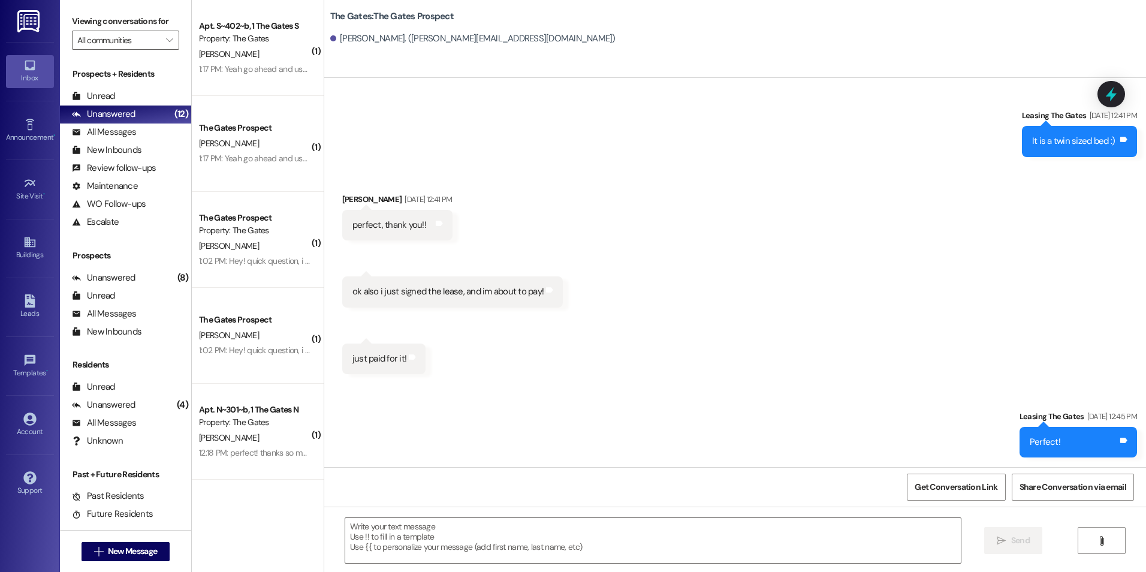
scroll to position [1, 0]
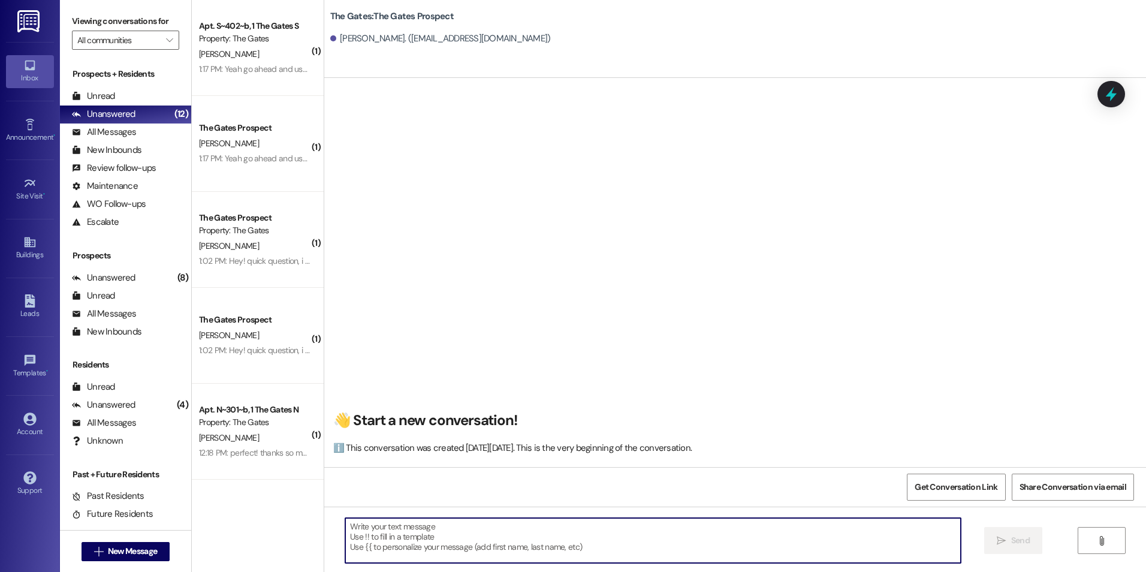
click at [392, 551] on textarea at bounding box center [652, 540] width 615 height 45
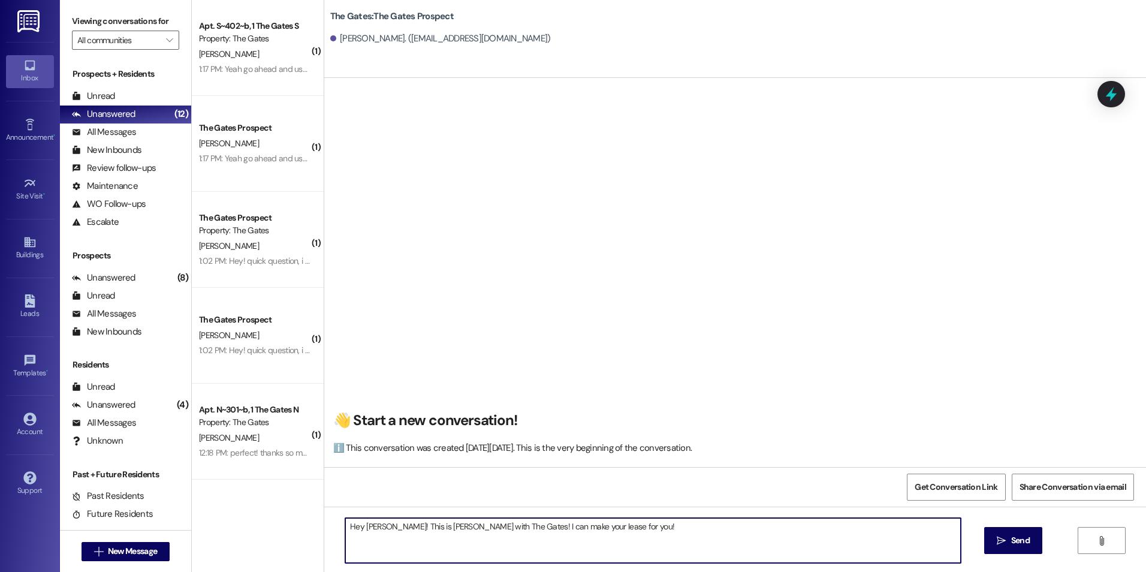
click at [583, 520] on textarea "Hey Adam! This is Kali with The Gates! I can make your lease for you!" at bounding box center [652, 540] width 615 height 45
click at [616, 524] on textarea "Hey Adam! This is Kali with The Gates! I can make your lease for you! What room…" at bounding box center [652, 540] width 615 height 45
click at [685, 527] on textarea "Hey Adam! This is Kali with The Gates! I can make your lease for you! What room…" at bounding box center [652, 540] width 615 height 45
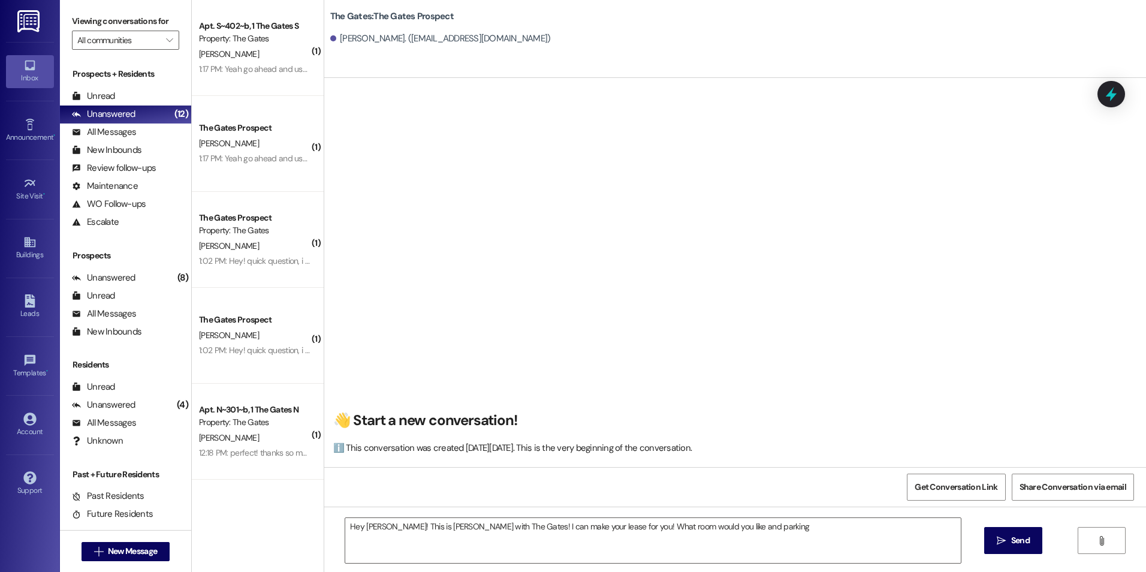
click at [763, 228] on div "👋 Start a new conversation! ℹ️ This conversation was created on Friday, Septemb…" at bounding box center [734, 276] width 821 height 379
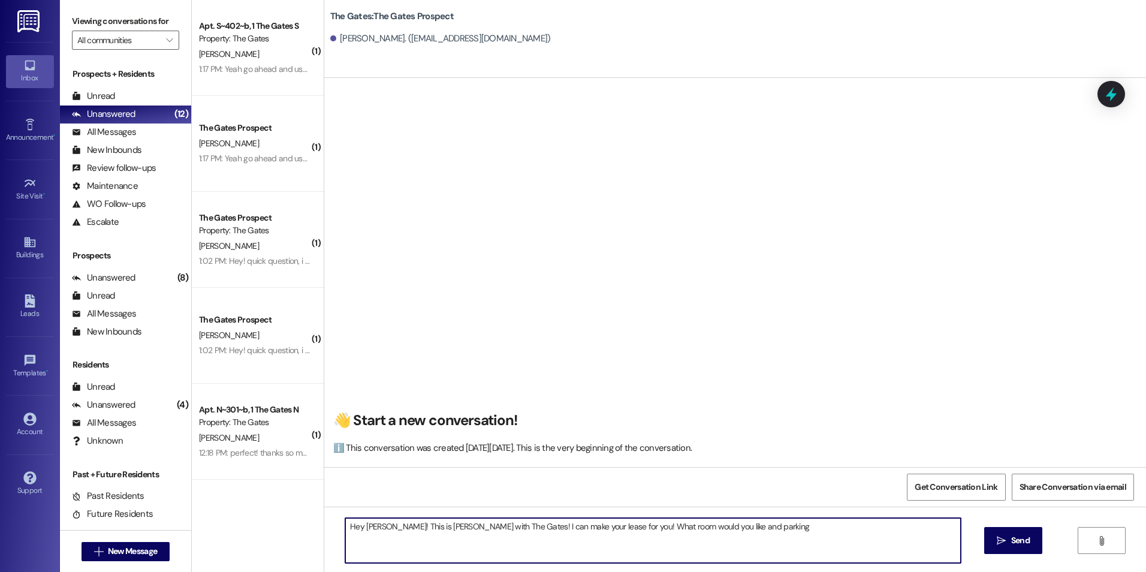
click at [771, 525] on textarea "Hey Adam! This is Kali with The Gates! I can make your lease for you! What room…" at bounding box center [652, 540] width 615 height 45
click at [682, 530] on textarea "Hey Adam! This is Kali with The Gates! I can make your lease for you! What room…" at bounding box center [652, 540] width 615 height 45
click at [599, 525] on textarea "Hey Adam! This is Kali with The Gates! I can make your lease for you! What room…" at bounding box center [652, 540] width 615 height 45
click at [745, 524] on textarea "Hey Adam! This is Kali with The Gates! I can make your lease for you! What size…" at bounding box center [652, 540] width 615 height 45
click at [705, 530] on textarea "Hey Adam! This is Kali with The Gates! I can make your lease for you! What size…" at bounding box center [652, 540] width 615 height 45
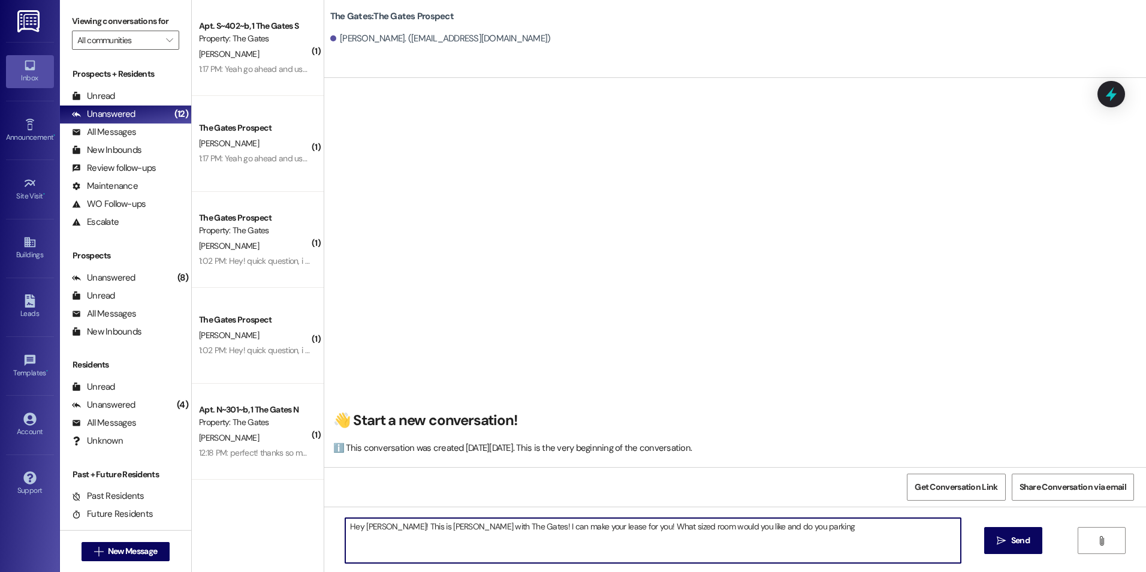
click at [803, 539] on textarea "Hey Adam! This is Kali with The Gates! I can make your lease for you! What size…" at bounding box center [652, 540] width 615 height 45
drag, startPoint x: 774, startPoint y: 552, endPoint x: 768, endPoint y: 549, distance: 6.7
click at [774, 552] on textarea "Hey Adam! This is Kali with The Gates! I can make your lease for you! What size…" at bounding box center [652, 540] width 615 height 45
click at [803, 524] on textarea "Hey Adam! This is Kali with The Gates! I can make your lease for you! What size…" at bounding box center [652, 540] width 615 height 45
click at [849, 527] on textarea "Hey Adam! This is Kali with The Gates! I can make your lease for you! What size…" at bounding box center [652, 540] width 615 height 45
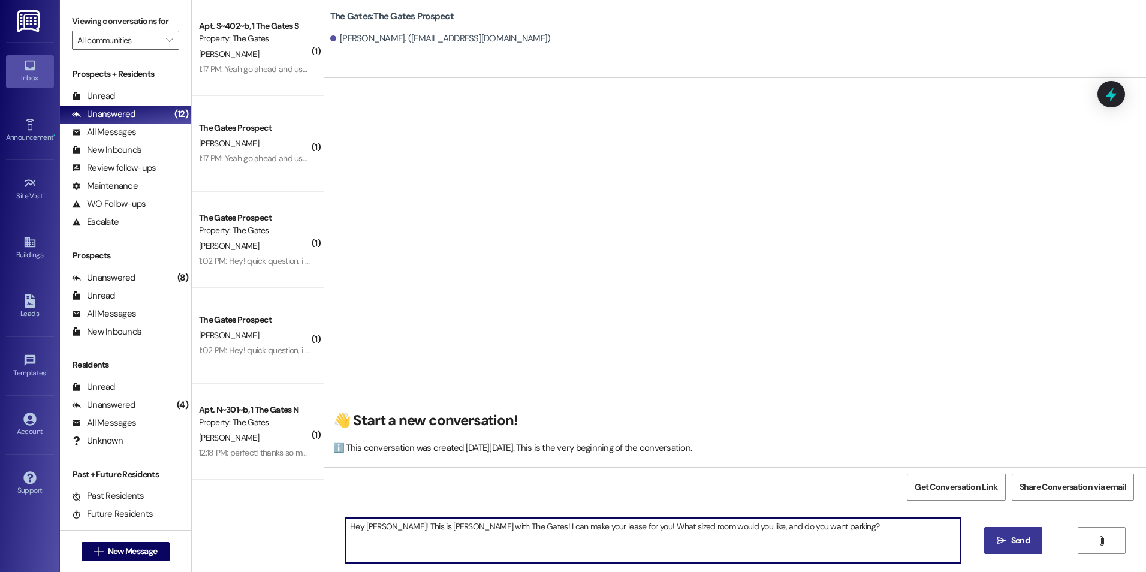
type textarea "Hey Adam! This is Kali with The Gates! I can make your lease for you! What size…"
click at [988, 537] on button " Send" at bounding box center [1013, 540] width 58 height 27
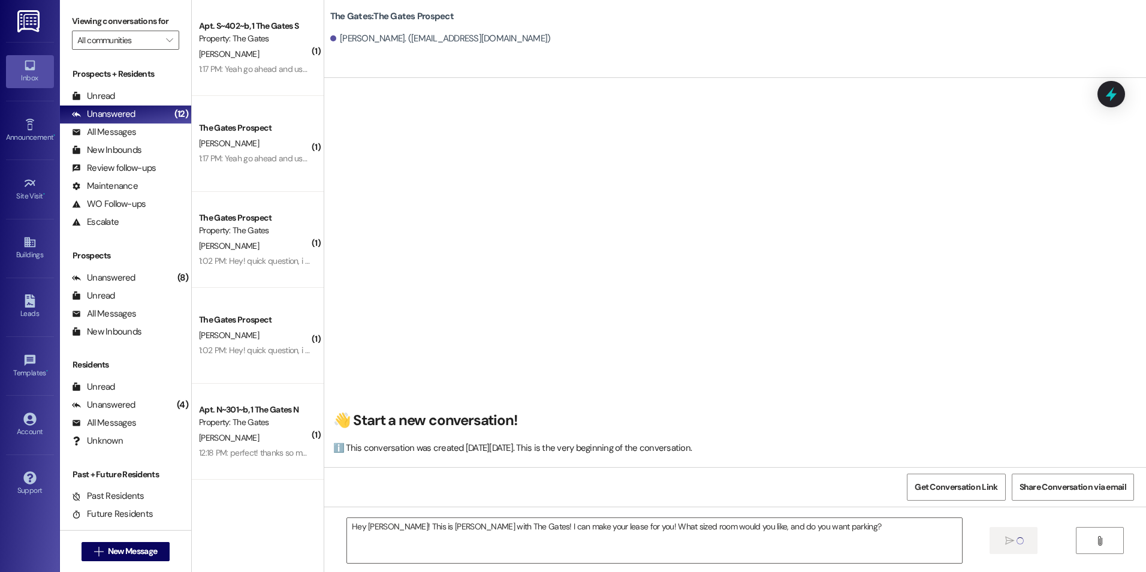
scroll to position [0, 0]
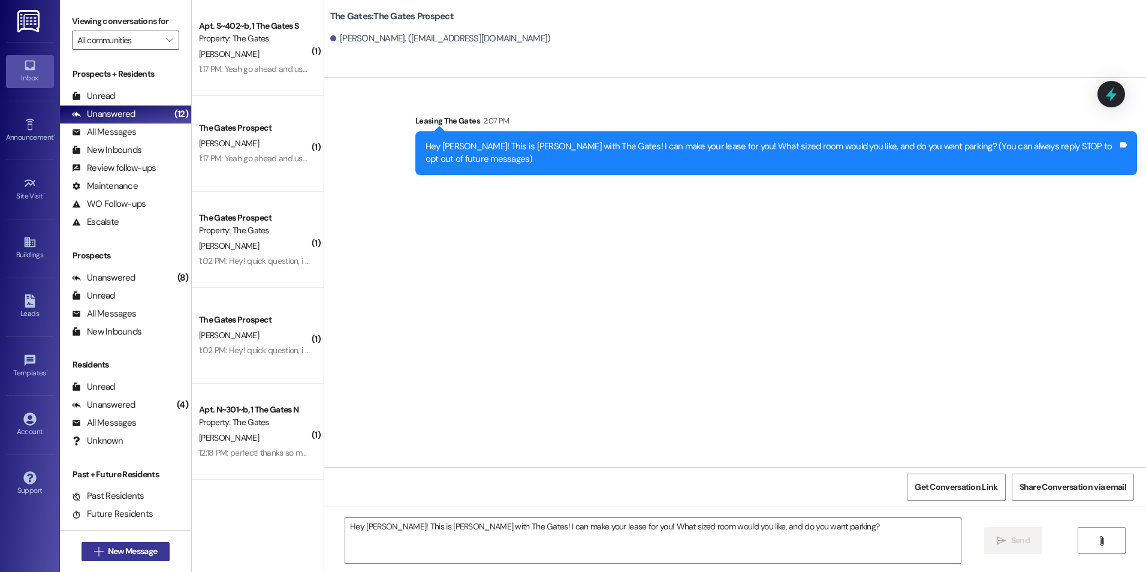
click at [108, 554] on span "New Message" at bounding box center [132, 551] width 49 height 13
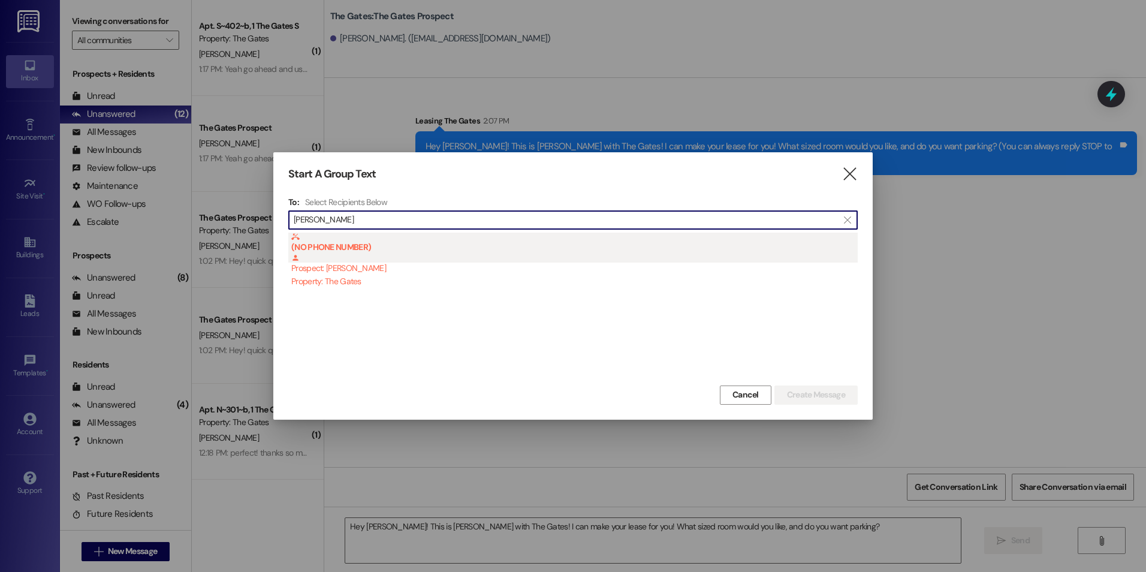
type input "joseph osborne"
click at [427, 272] on div "(NO PHONE NUMBER) Prospect: Joseph Osborne Property: The Gates" at bounding box center [574, 259] width 566 height 55
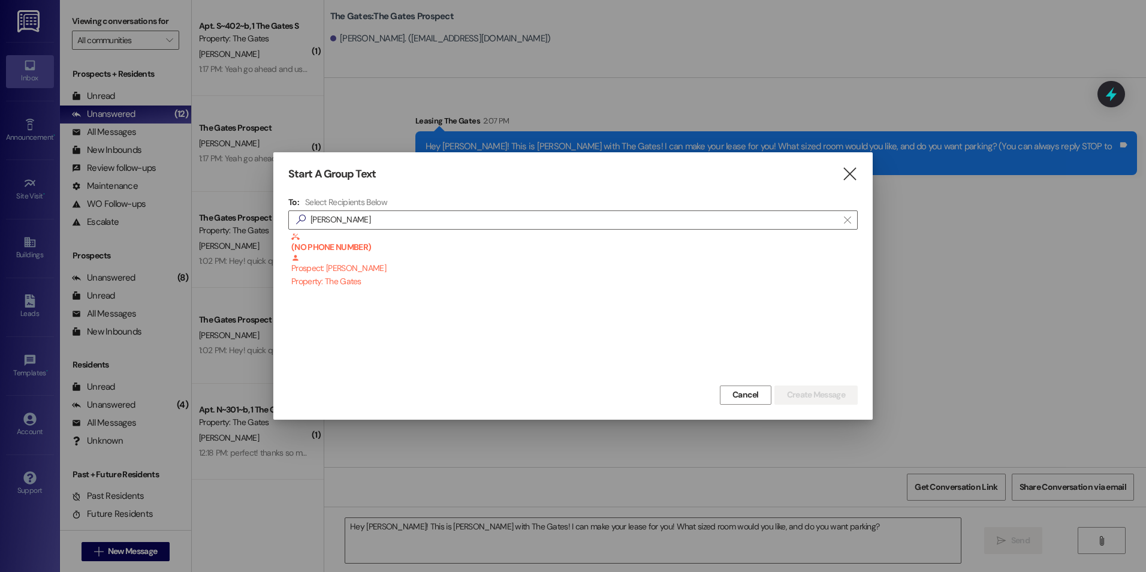
click at [857, 177] on div "Start A Group Text  To: Select Recipients Below  joseph osborne  (NO PHONE N…" at bounding box center [572, 285] width 599 height 267
click at [858, 173] on div "Start A Group Text  To: Select Recipients Below  joseph osborne  (NO PHONE N…" at bounding box center [572, 285] width 599 height 267
click at [852, 175] on icon "" at bounding box center [849, 174] width 16 height 13
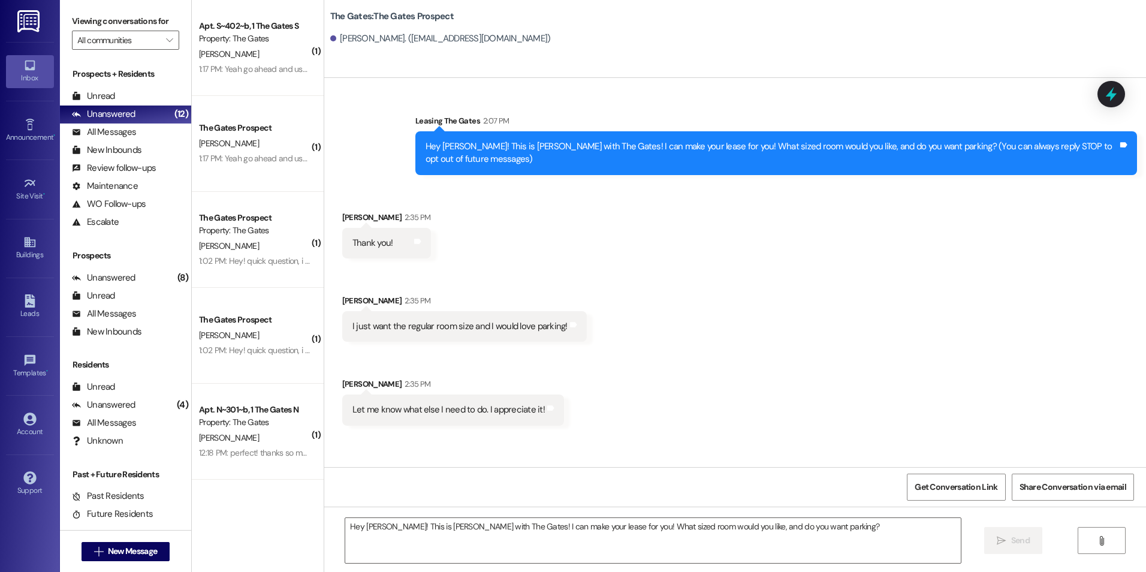
click at [107, 86] on div "Prospects + Residents Unread (0) Unread: Any message you haven't read yet will …" at bounding box center [125, 149] width 131 height 163
click at [105, 98] on div "Unread" at bounding box center [93, 96] width 43 height 13
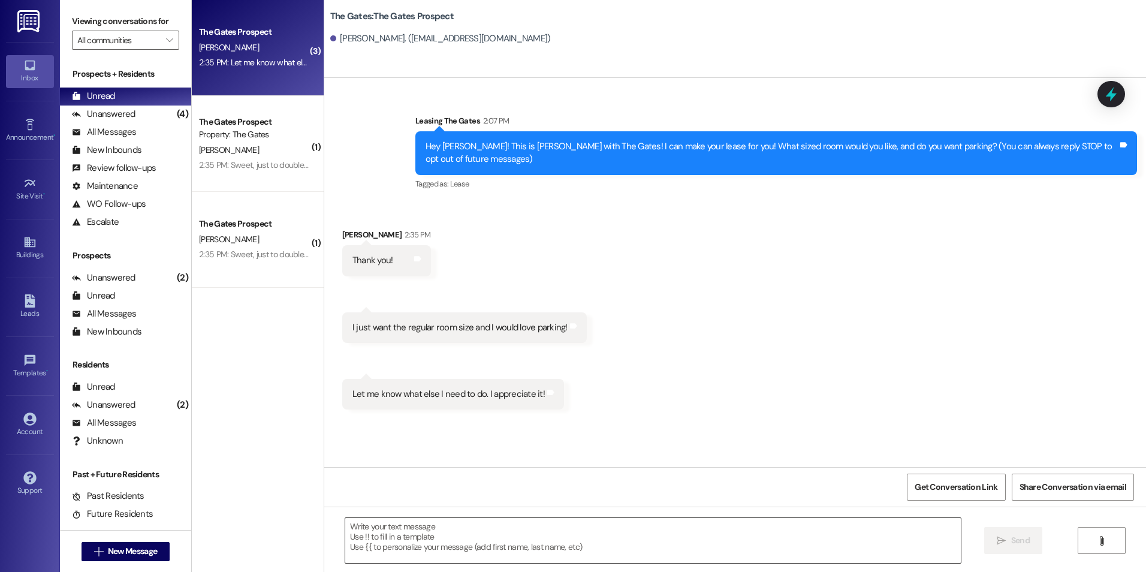
click at [547, 536] on textarea at bounding box center [652, 540] width 615 height 45
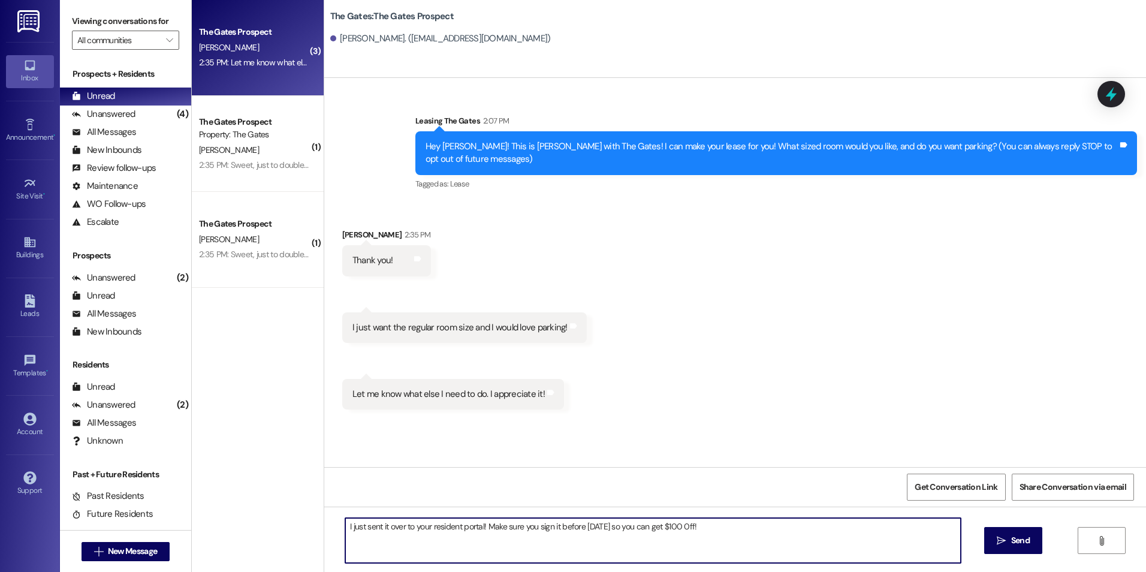
click at [345, 525] on textarea "I just sent it over to your resident portal! Make sure you sign it before tomor…" at bounding box center [652, 540] width 615 height 45
click at [514, 531] on textarea "Hey Adam! I just sent it over to your resident portal! Make sure you sign it be…" at bounding box center [652, 540] width 615 height 45
click at [647, 532] on textarea "Hey Adam! I just sent it over to your resident portal! Make sure you sign it be…" at bounding box center [652, 540] width 615 height 45
click at [813, 519] on textarea "Hey Adam! I just sent it over to your resident portal! Make sure you sign it be…" at bounding box center [652, 540] width 615 height 45
click at [381, 524] on textarea "Hey Adam! I just sent it over to your resident portal! Make sure you sign it be…" at bounding box center [652, 540] width 615 height 45
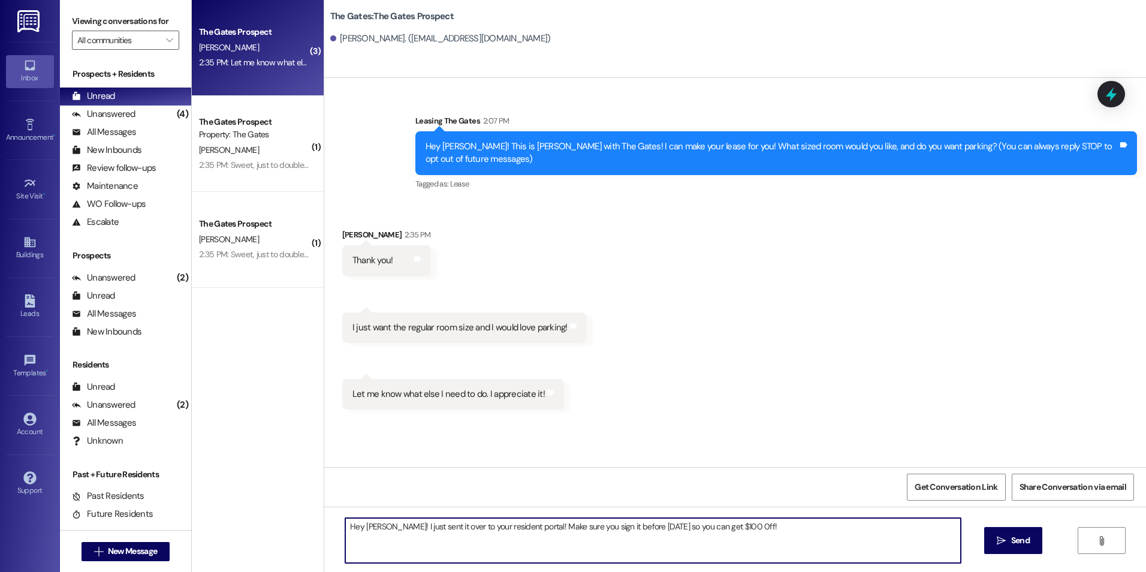
type textarea "Hey Adam! I just sent it over to your resident portal! Make sure you sign it be…"
click at [1004, 521] on div "Hey Adam! I just sent it over to your resident portal! Make sure you sign it be…" at bounding box center [734, 551] width 821 height 90
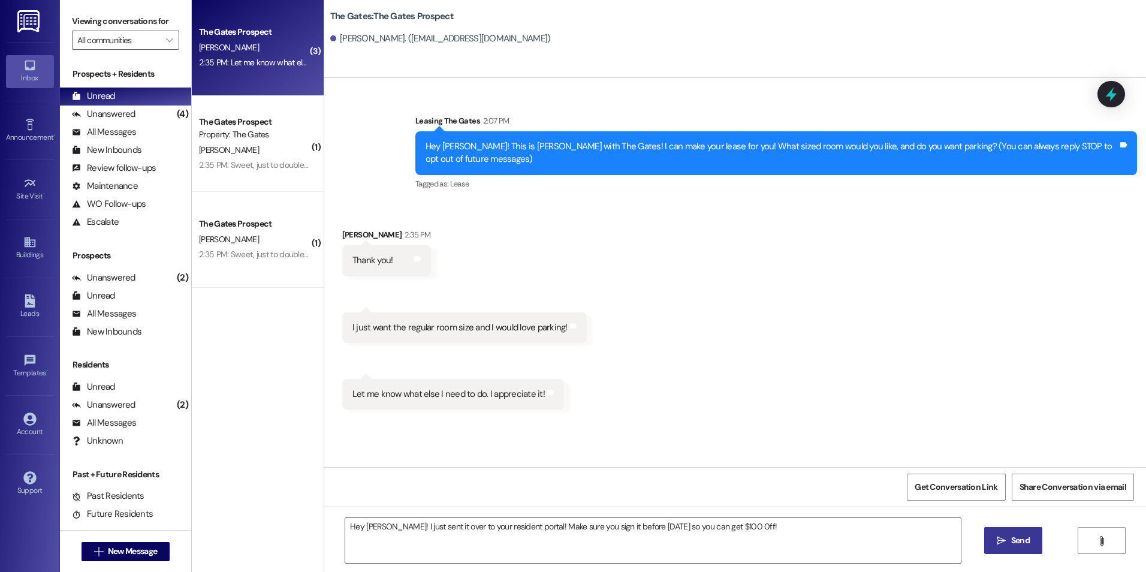
click at [1008, 537] on span "Send" at bounding box center [1019, 540] width 23 height 13
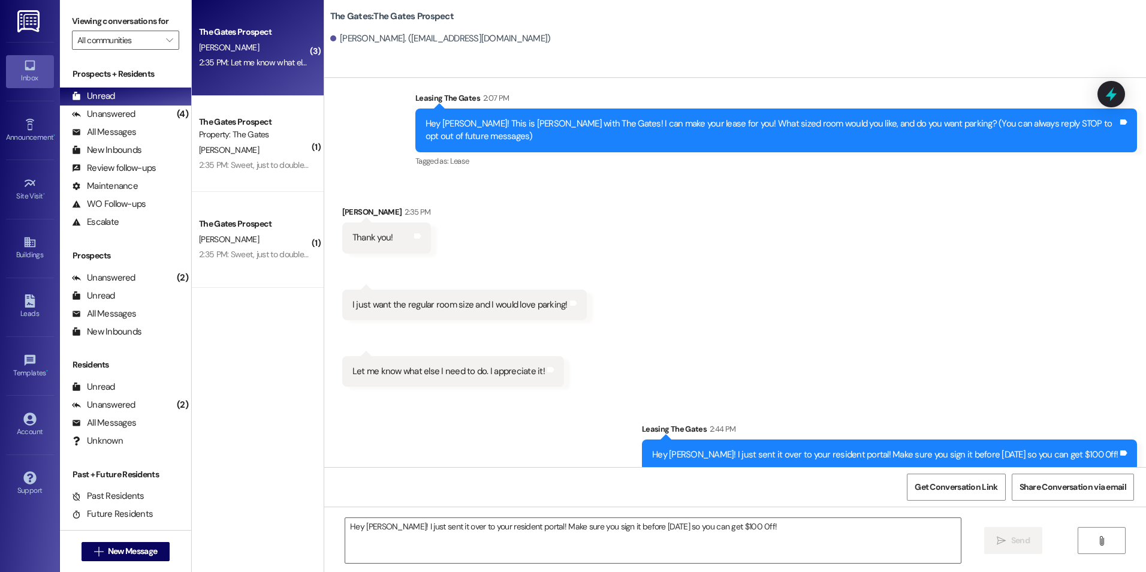
scroll to position [106, 0]
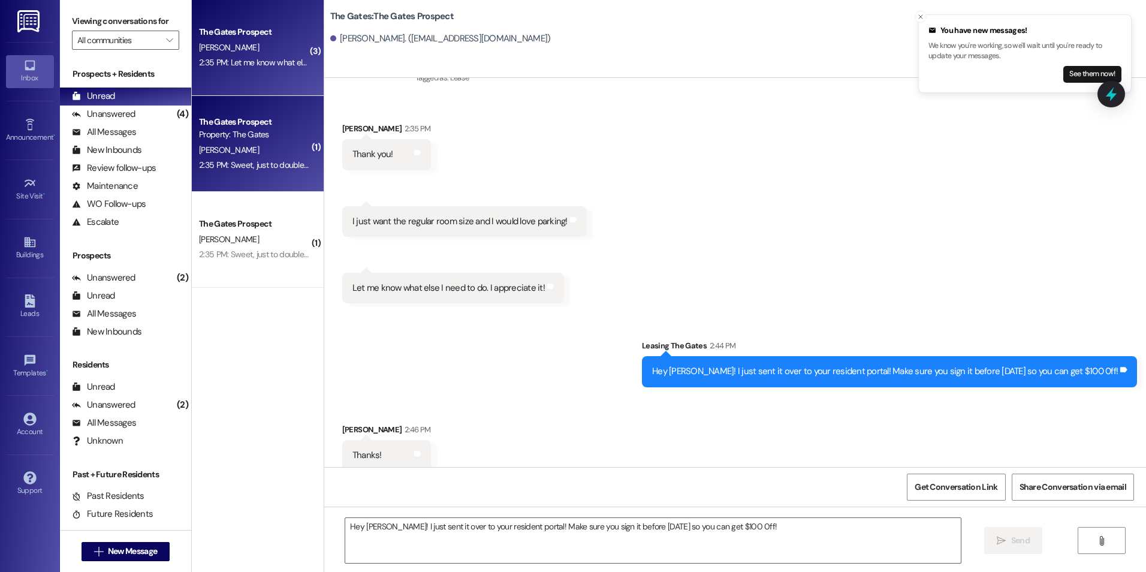
click at [280, 177] on div "The Gates Prospect Property: The Gates N. White 2:35 PM: Sweet, just to double …" at bounding box center [258, 144] width 132 height 96
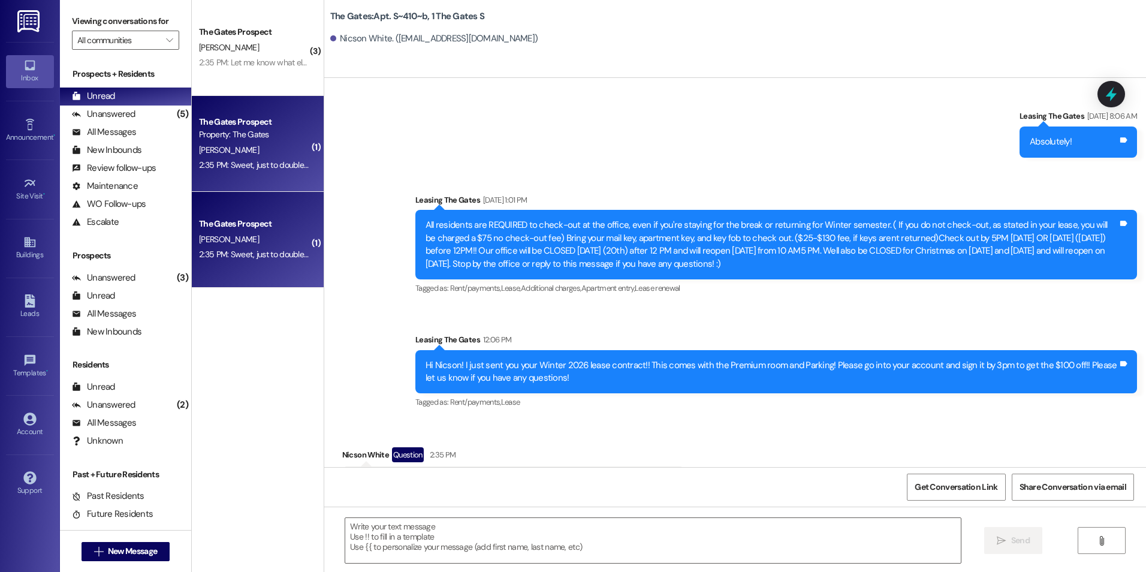
scroll to position [13899, 0]
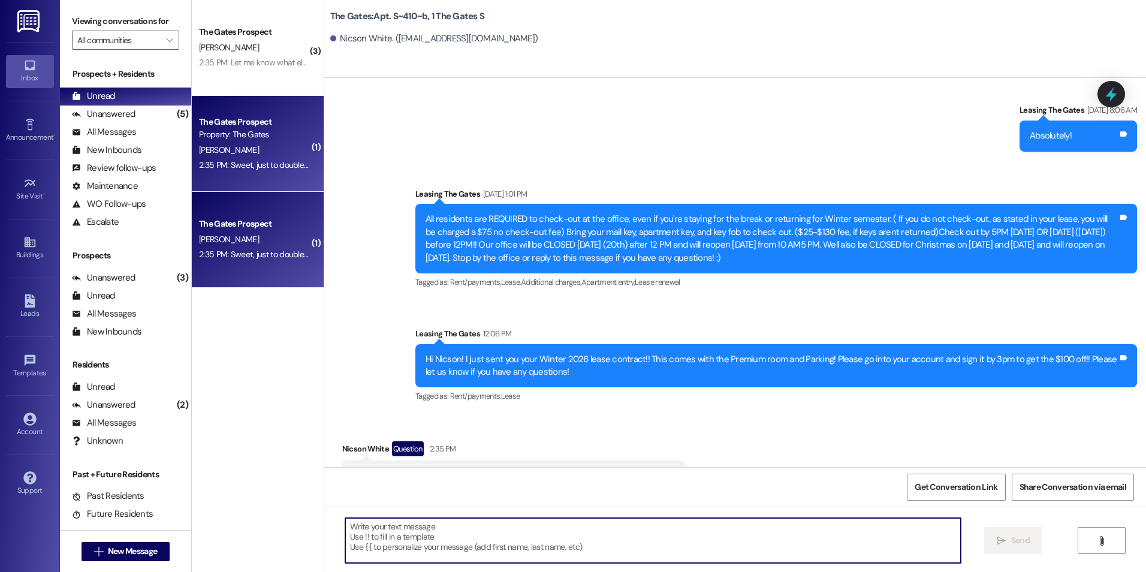
click at [525, 550] on textarea at bounding box center [652, 540] width 615 height 45
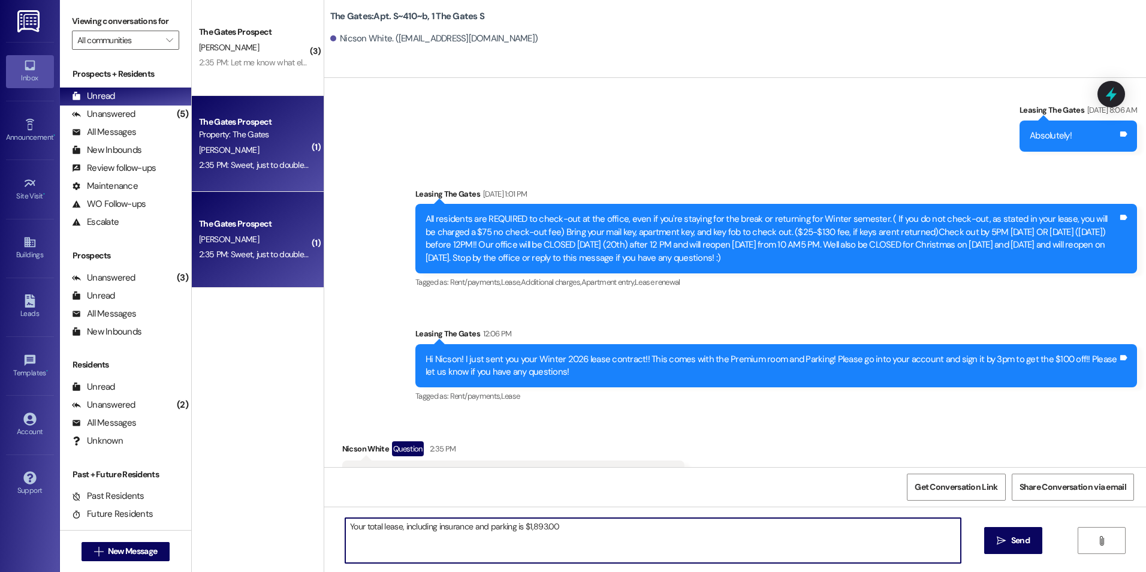
click at [609, 527] on textarea "Your total lease, including insurance and parking is $1,893.00" at bounding box center [652, 540] width 615 height 45
click at [392, 528] on textarea "Your total lease, including insurance and parking is $1,893.00" at bounding box center [652, 540] width 615 height 45
click at [444, 528] on textarea "Your total lease for the Winter, including insurance and parking is $1,893.00" at bounding box center [652, 540] width 615 height 45
drag, startPoint x: 476, startPoint y: 527, endPoint x: 446, endPoint y: 525, distance: 30.0
click at [446, 525] on textarea "Your total lease for the Winter, including insurance and parking is $1,893.00" at bounding box center [652, 540] width 615 height 45
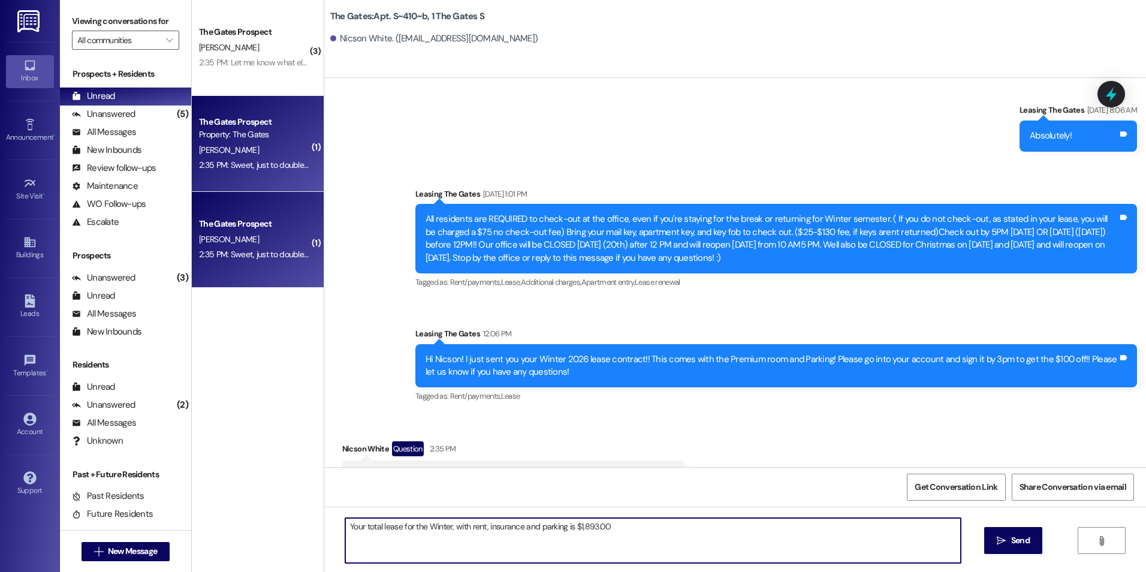
click at [512, 529] on textarea "Your total lease for the Winter, with rent, insurance and parking is $1,893.00" at bounding box center [652, 540] width 615 height 45
click at [516, 525] on textarea "Your total lease for the Winter, with rent, insurance and parking is $1,893.00" at bounding box center [652, 540] width 615 height 45
click at [654, 528] on textarea "Your total lease for the Winter, with rent, insurance, and parking is $1,893.00" at bounding box center [652, 540] width 615 height 45
type textarea "Your total lease for the Winter, with rent, insurance, and parking is $1,893.00…"
click at [1008, 543] on span "Send" at bounding box center [1019, 540] width 23 height 13
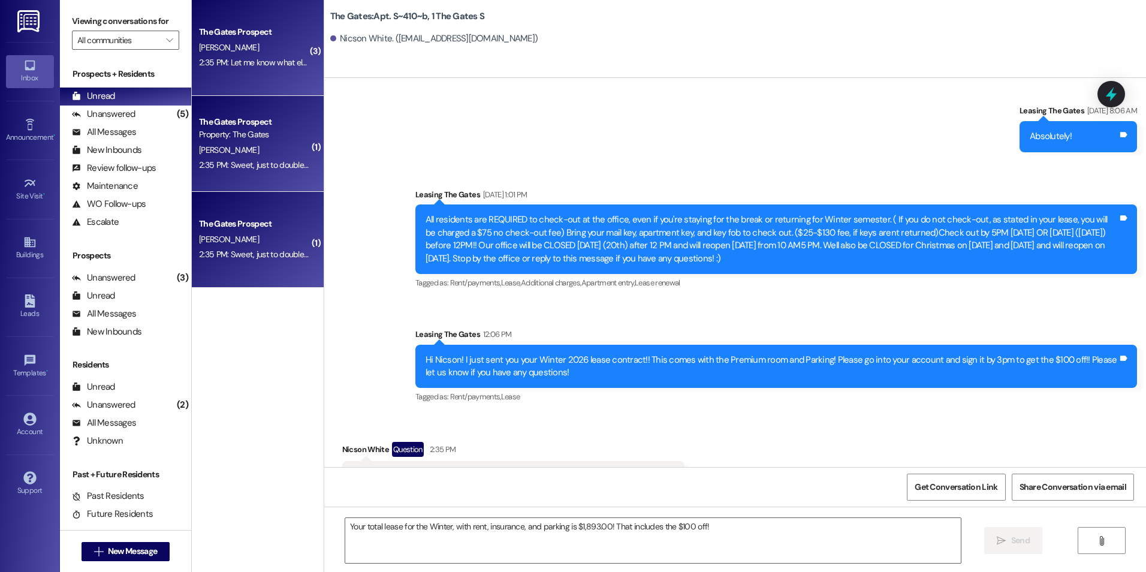
click at [226, 77] on div "The Gates Prospect A. Davenport 2:35 PM: Let me know what else I need to do. I …" at bounding box center [258, 48] width 132 height 96
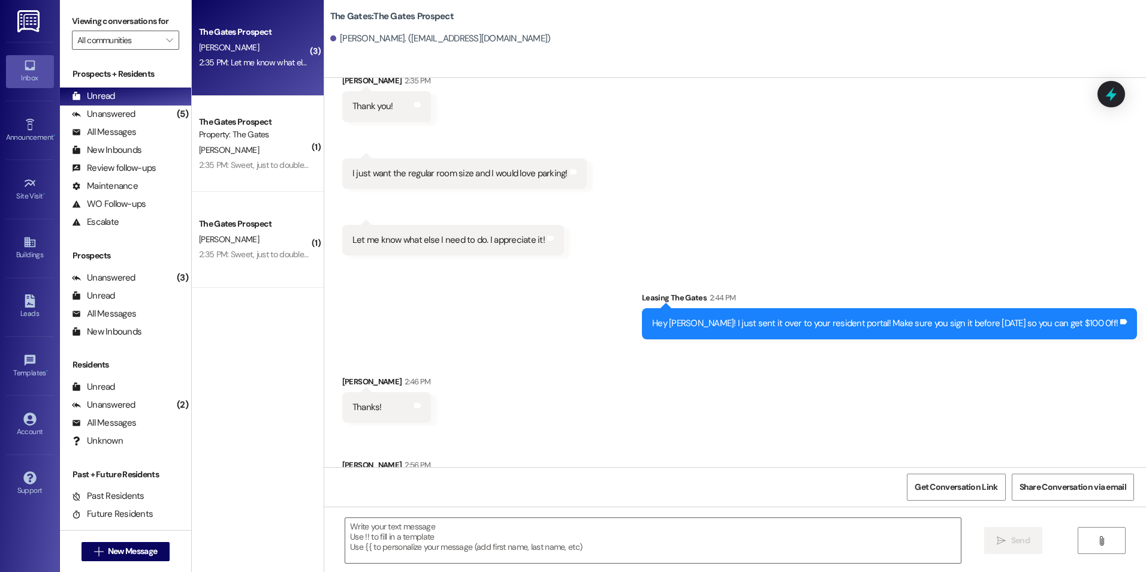
scroll to position [203, 0]
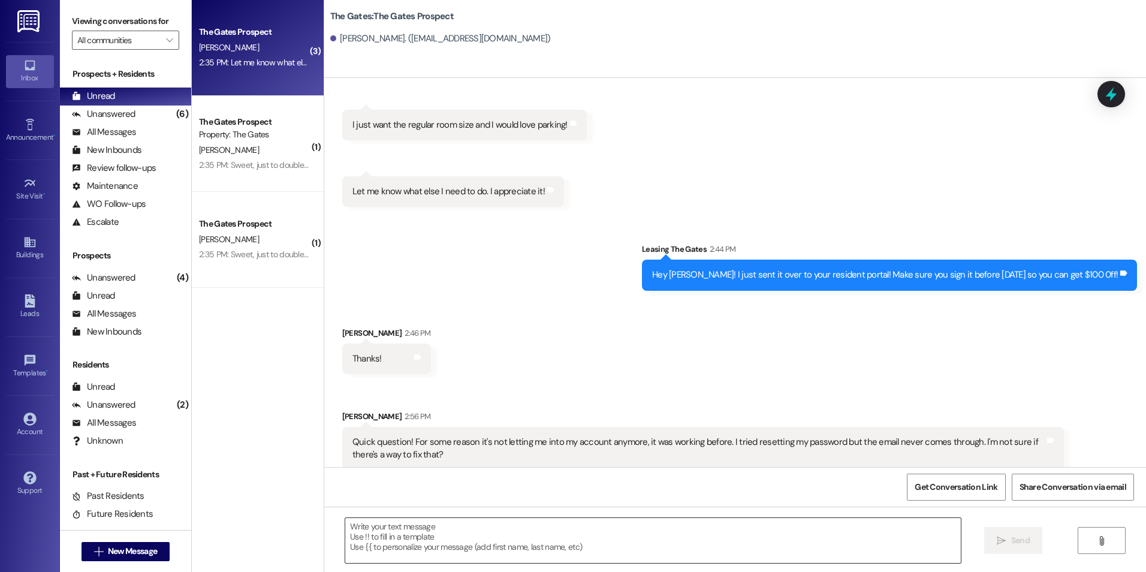
click at [476, 528] on textarea at bounding box center [652, 540] width 615 height 45
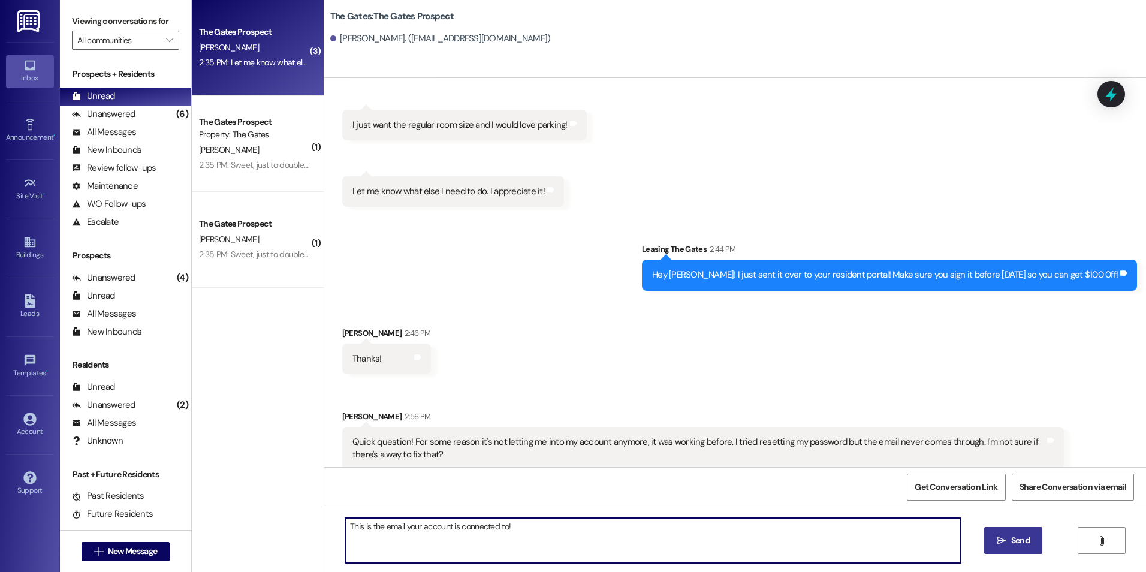
paste textarea "adamav@gmail.com"
type textarea "This is the email your account is connected to! adamav@gmail.com"
click at [1008, 548] on button " Send" at bounding box center [1013, 540] width 58 height 27
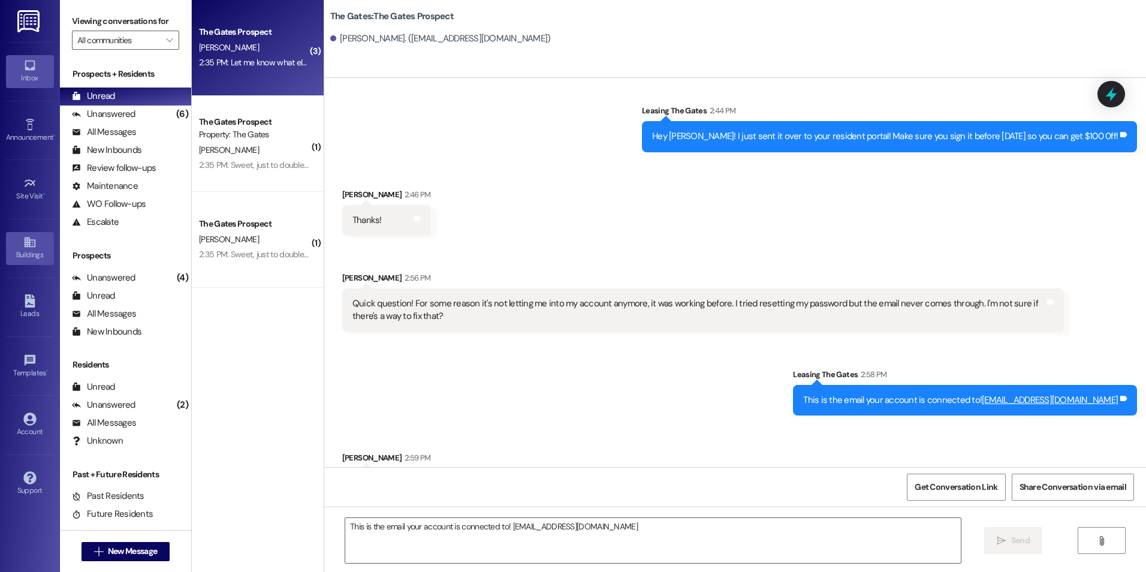
scroll to position [369, 0]
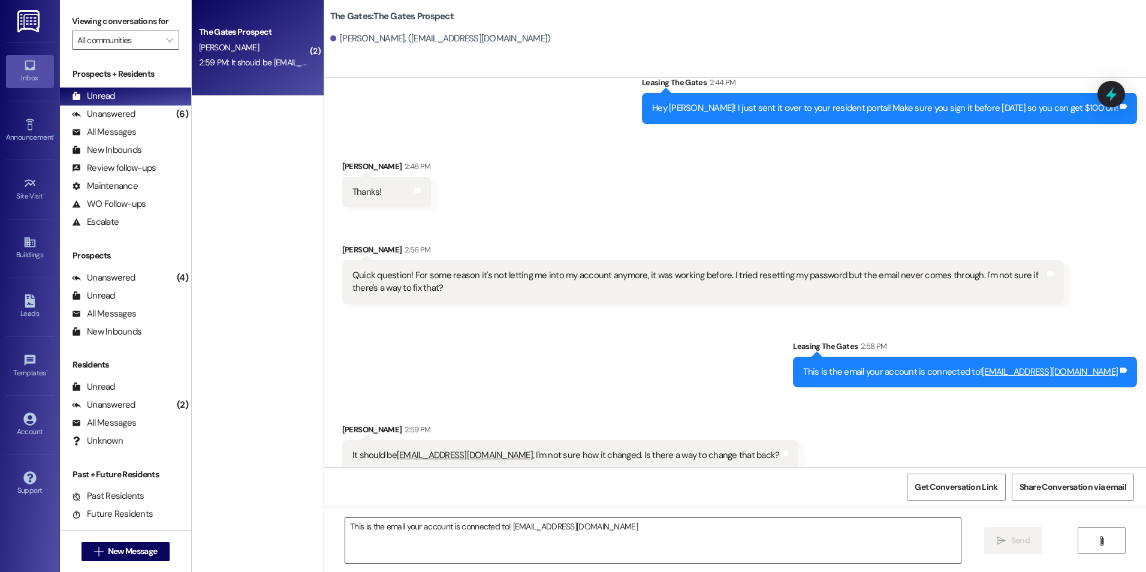
click at [476, 540] on textarea "This is the email your account is connected to! adamav@gmail.com" at bounding box center [652, 540] width 615 height 45
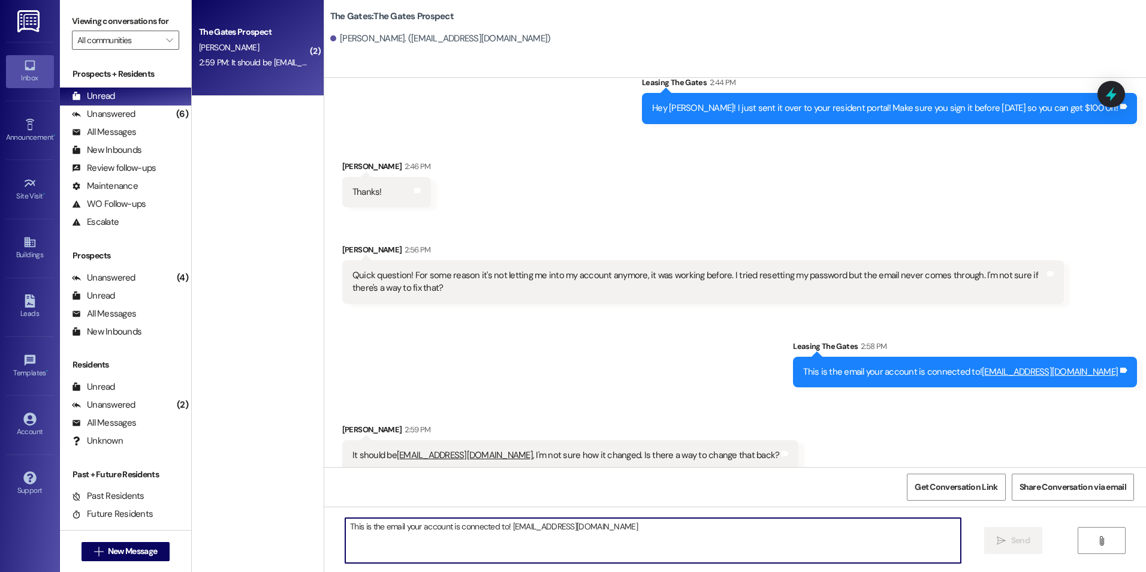
click at [669, 519] on textarea "This is the email your account is connected to! adamav@gmail.com" at bounding box center [652, 540] width 615 height 45
type textarea "I"
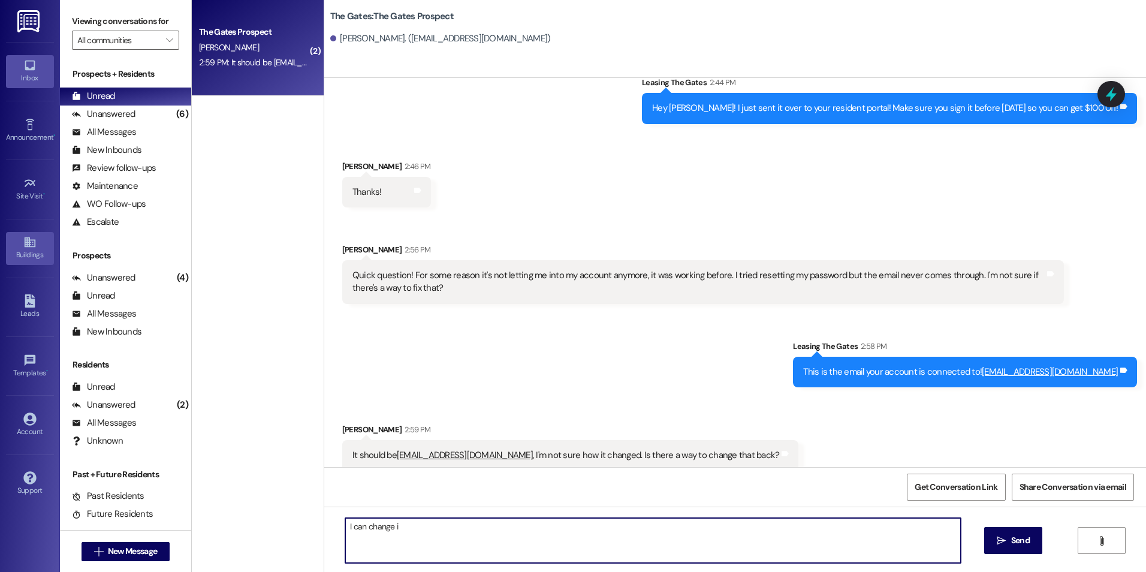
type textarea "I can change i"
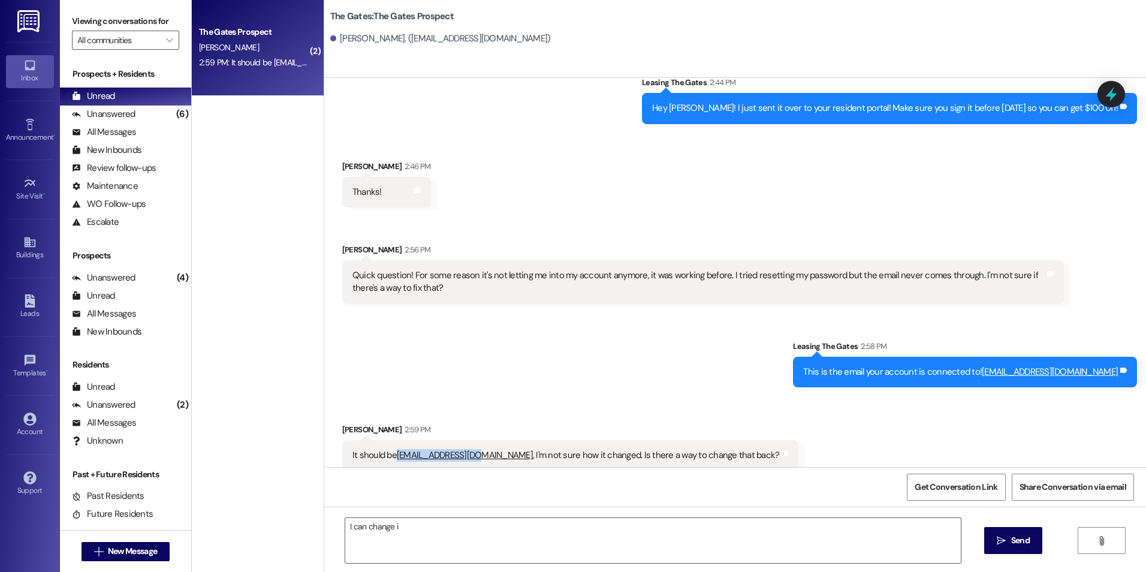
drag, startPoint x: 475, startPoint y: 442, endPoint x: 389, endPoint y: 449, distance: 86.0
click at [389, 449] on div "It should be adamdav4@gmail.com , I'm not sure how it changed. Is there a way t…" at bounding box center [570, 455] width 457 height 31
drag, startPoint x: 389, startPoint y: 449, endPoint x: 407, endPoint y: 441, distance: 19.8
copy link "adamdav4@gmail.com"
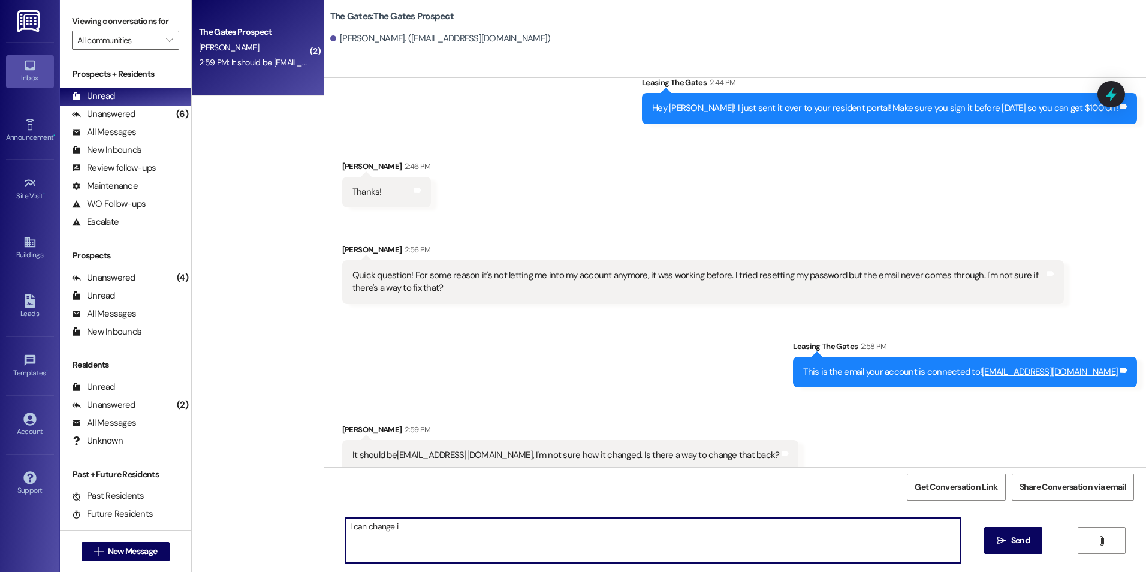
drag, startPoint x: 422, startPoint y: 539, endPoint x: 401, endPoint y: 533, distance: 22.4
click at [401, 533] on textarea "I can change i" at bounding box center [652, 540] width 615 height 45
drag, startPoint x: 401, startPoint y: 533, endPoint x: 339, endPoint y: 528, distance: 61.9
click at [345, 527] on textarea "I can change i" at bounding box center [652, 540] width 615 height 45
type textarea "Okay, I just changed it!"
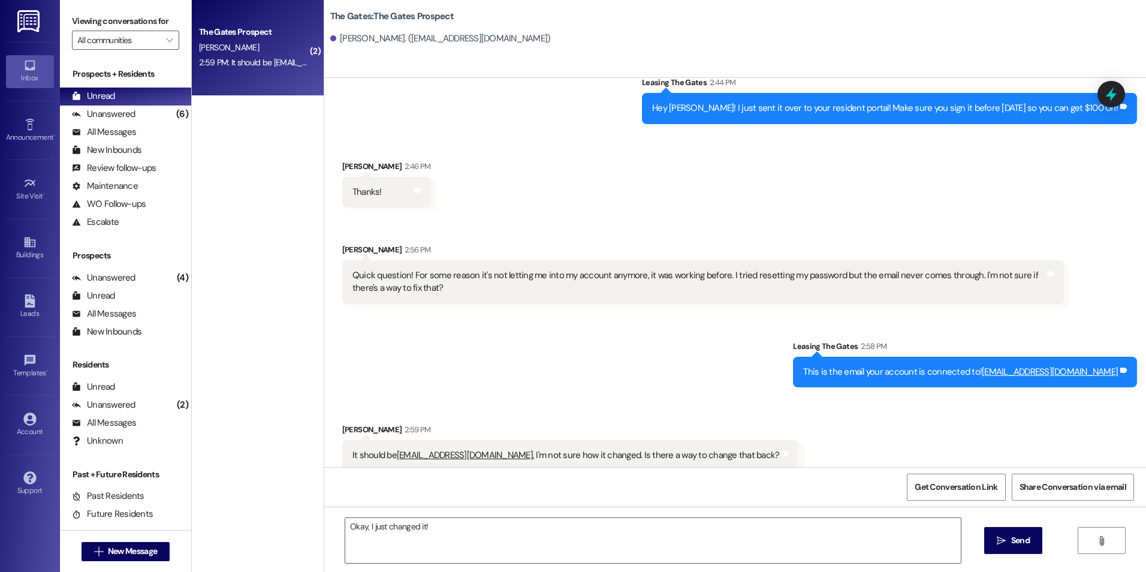
click at [1019, 544] on span "Send" at bounding box center [1020, 540] width 19 height 13
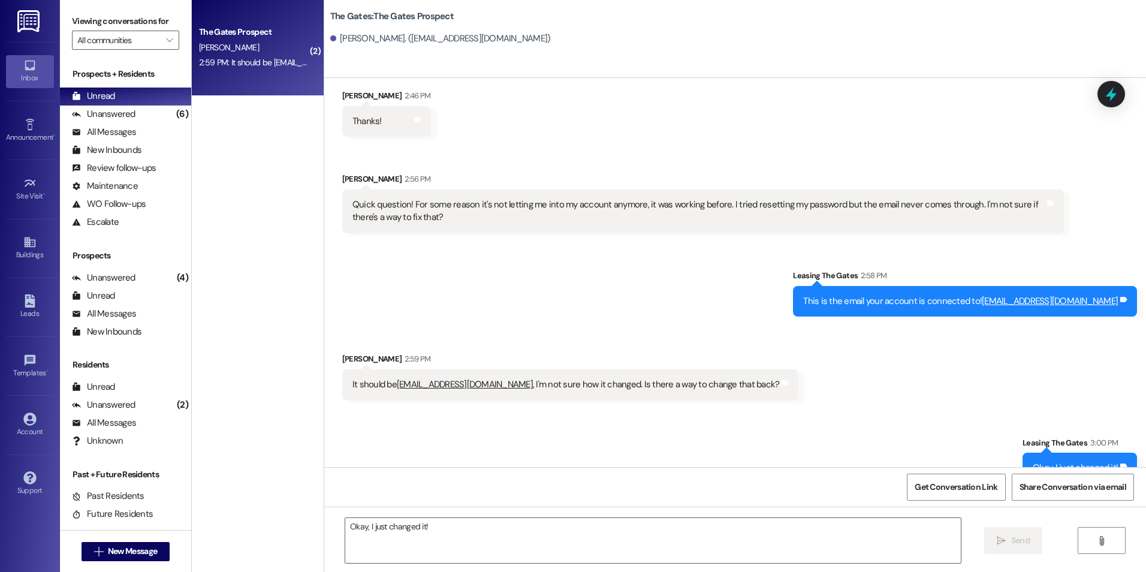
scroll to position [453, 0]
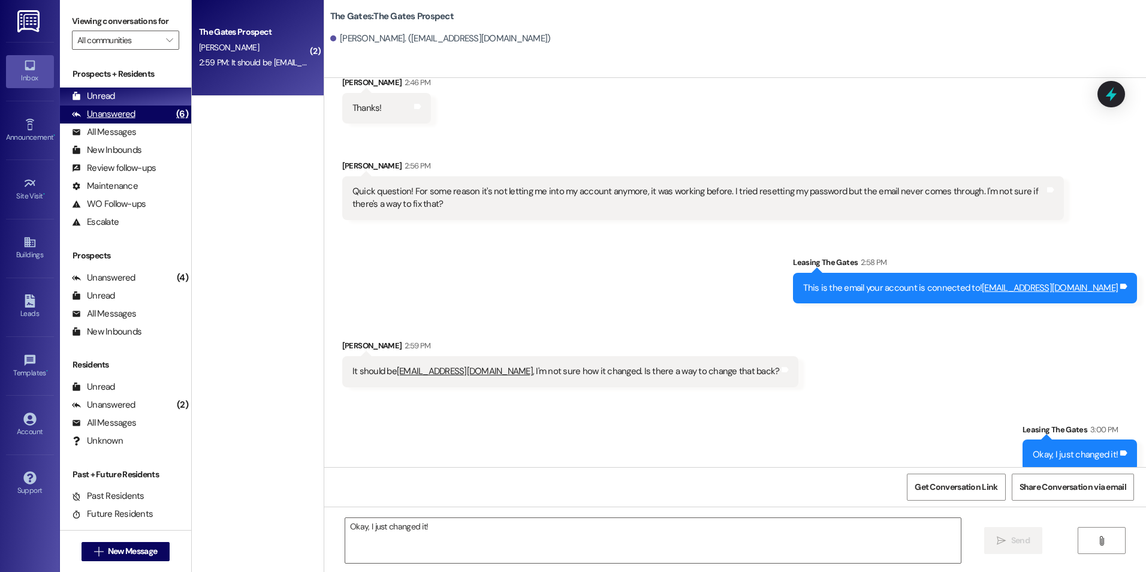
click at [127, 114] on div "Unanswered" at bounding box center [104, 114] width 64 height 13
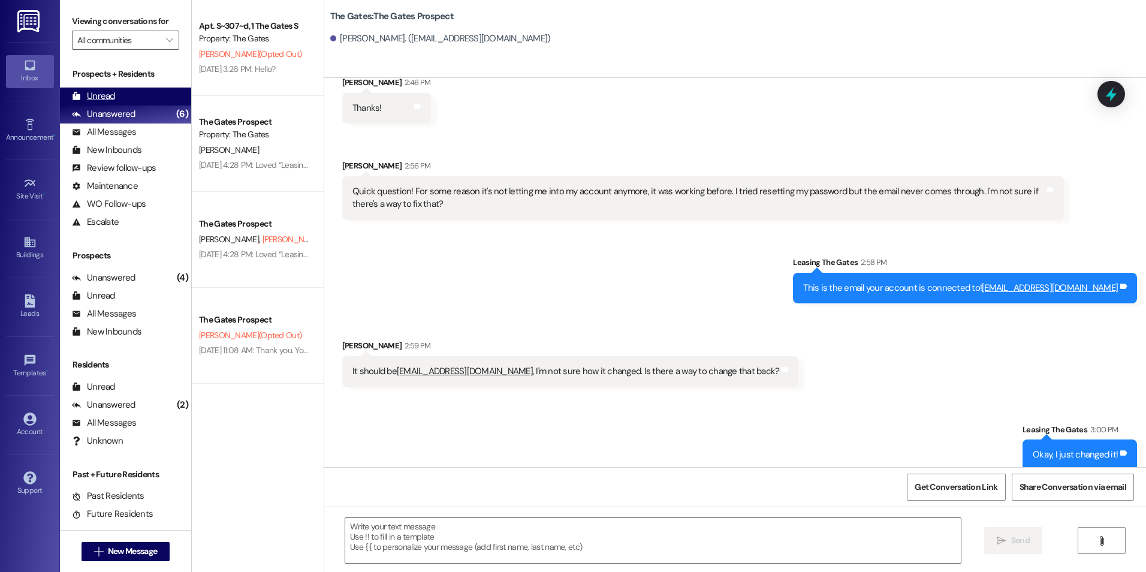
click at [87, 92] on div "Unread" at bounding box center [93, 96] width 43 height 13
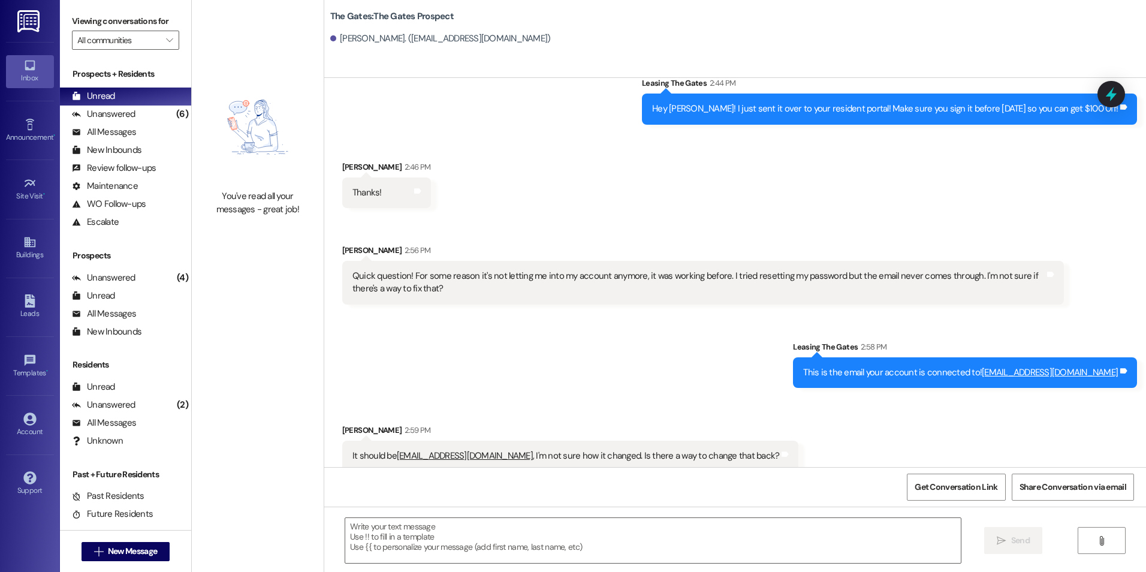
scroll to position [369, 0]
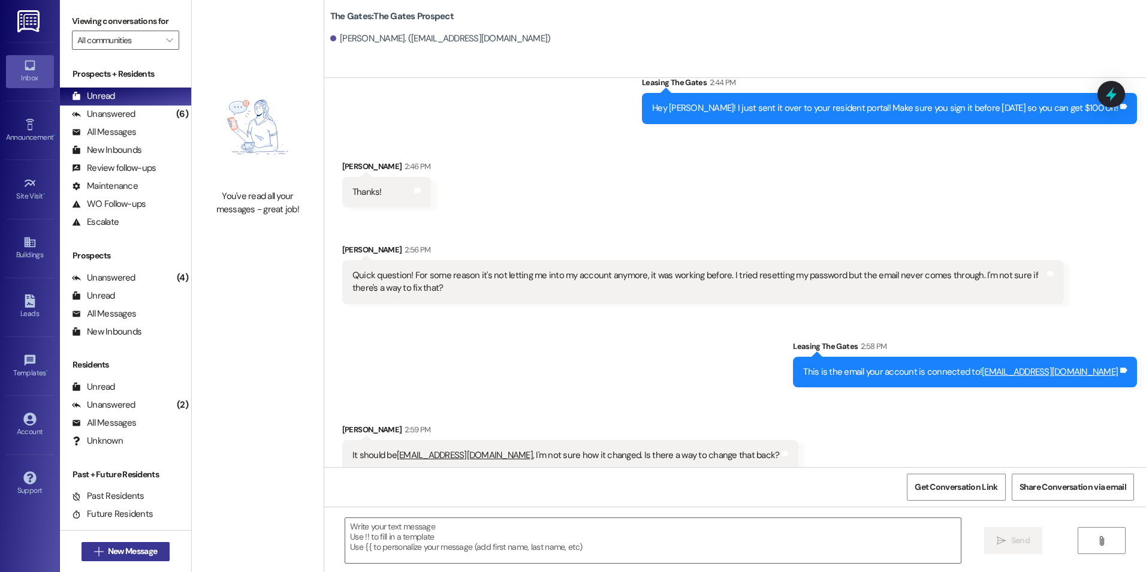
click at [131, 545] on span "New Message" at bounding box center [132, 551] width 49 height 13
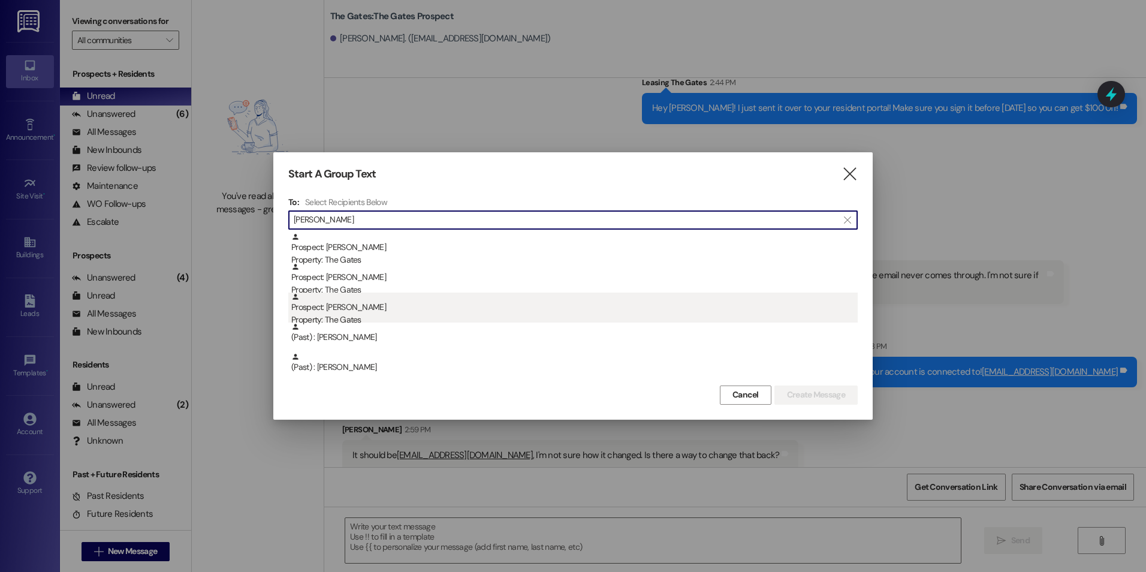
type input "leah"
click at [355, 306] on div "Prospect: Leah Rogers Property: The Gates" at bounding box center [574, 309] width 566 height 34
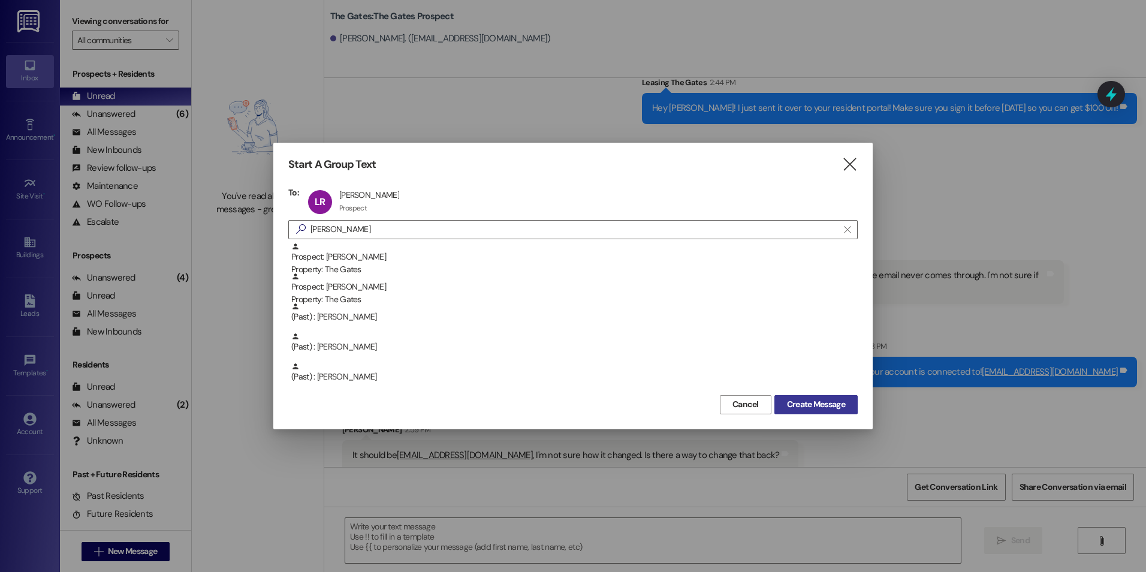
click at [806, 404] on span "Create Message" at bounding box center [816, 404] width 58 height 13
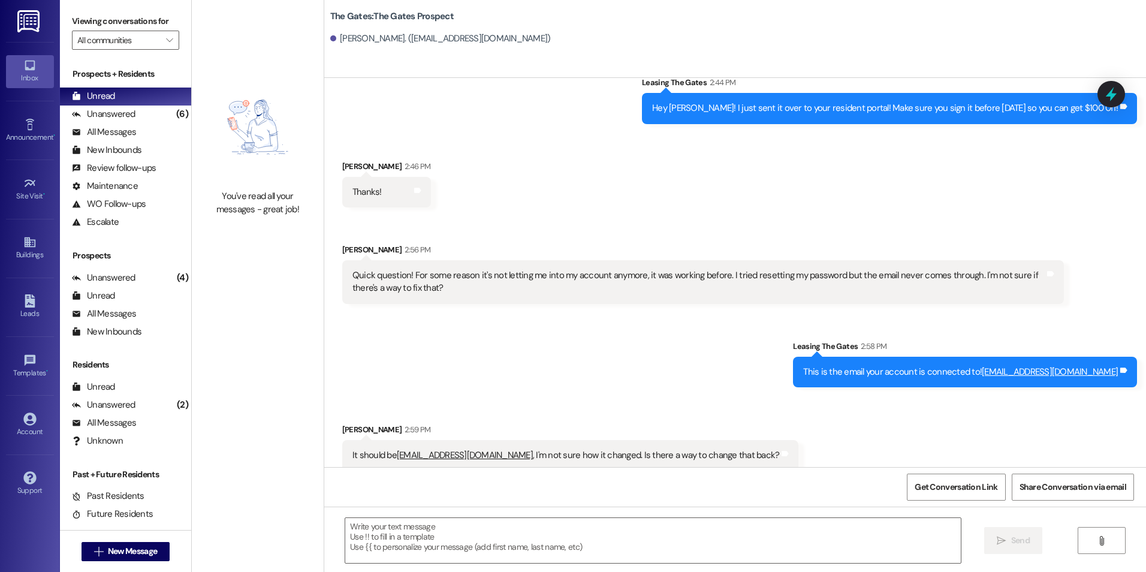
scroll to position [0, 0]
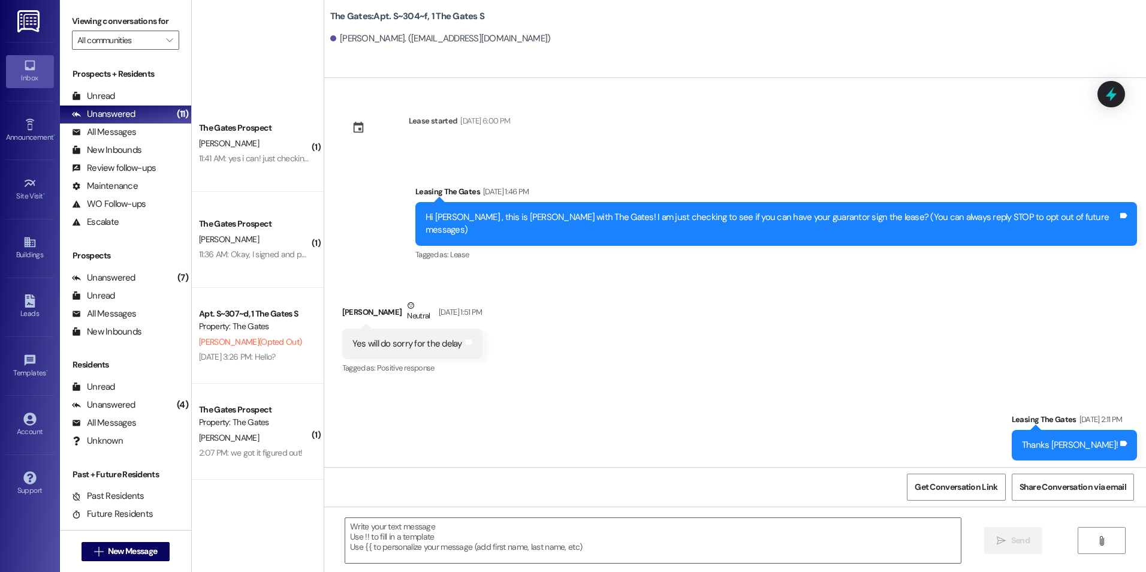
scroll to position [201, 0]
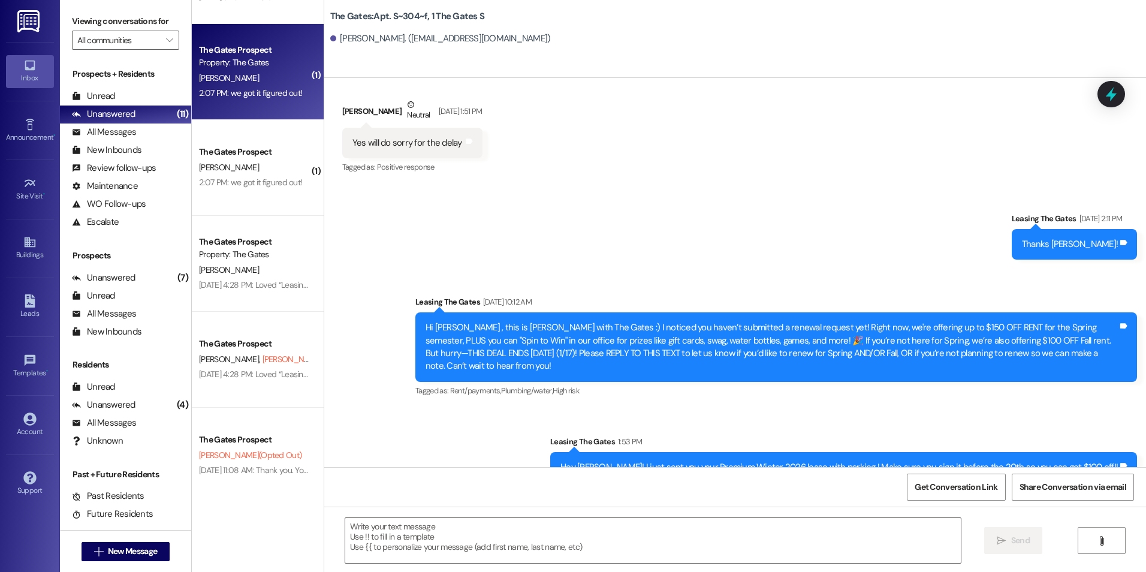
click at [295, 78] on div "[PERSON_NAME]" at bounding box center [254, 78] width 113 height 15
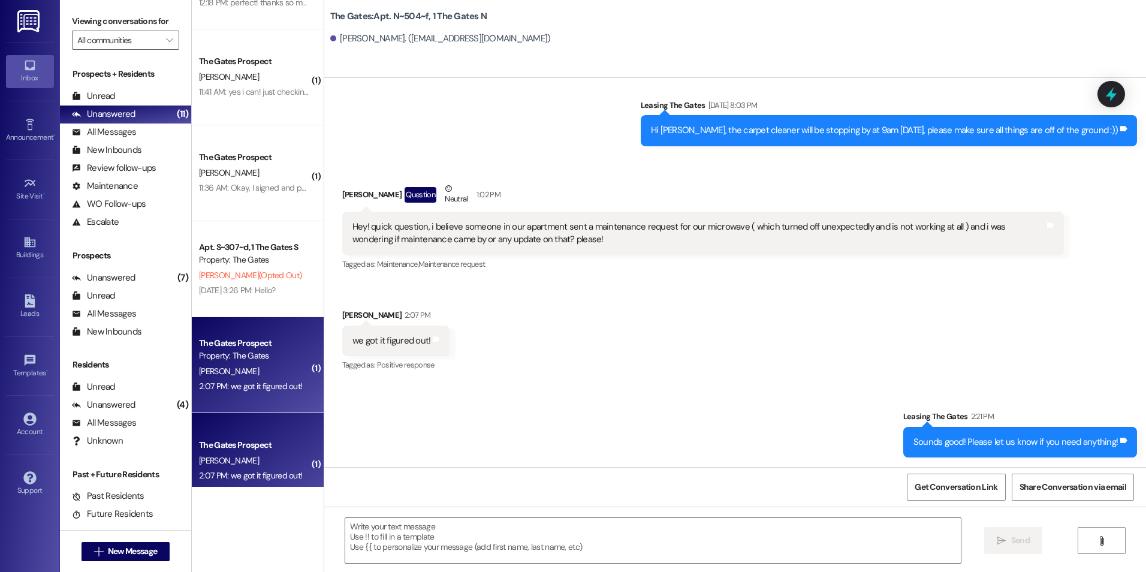
scroll to position [60, 0]
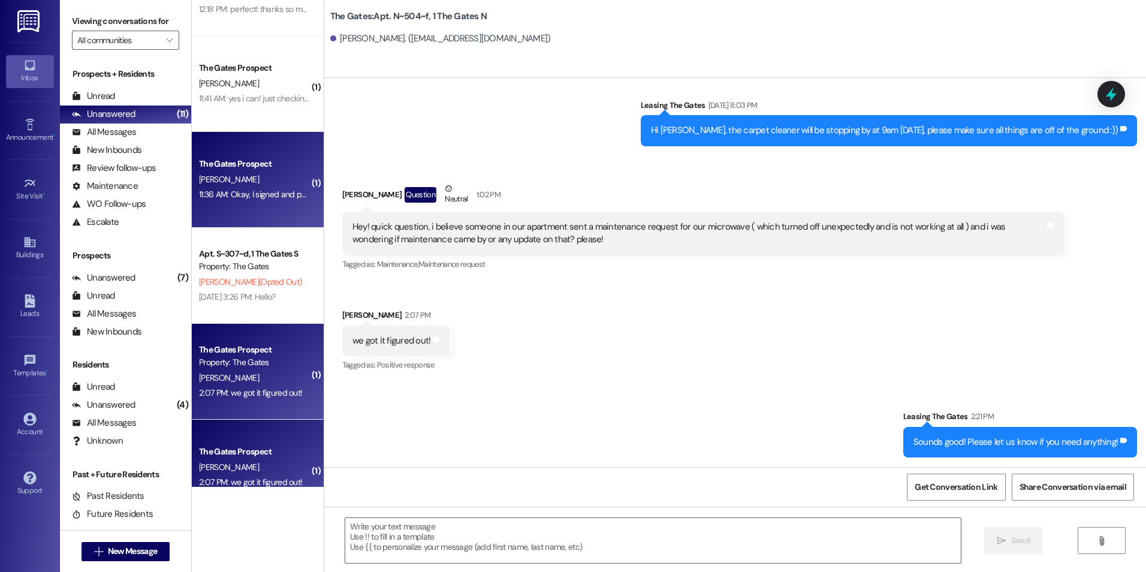
click at [245, 161] on div "The Gates Prospect" at bounding box center [254, 164] width 111 height 13
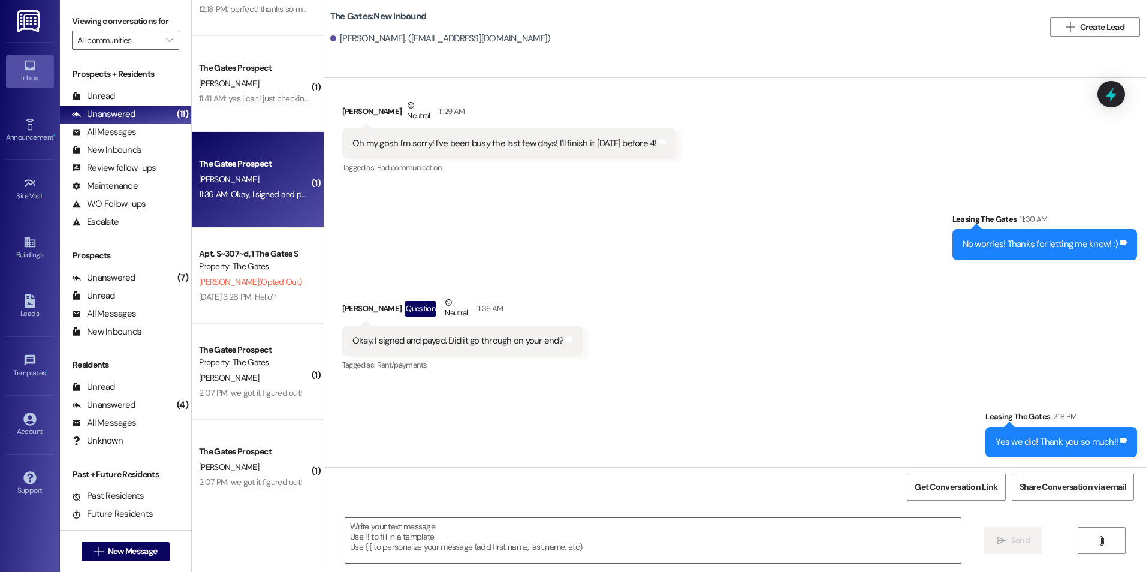
scroll to position [0, 0]
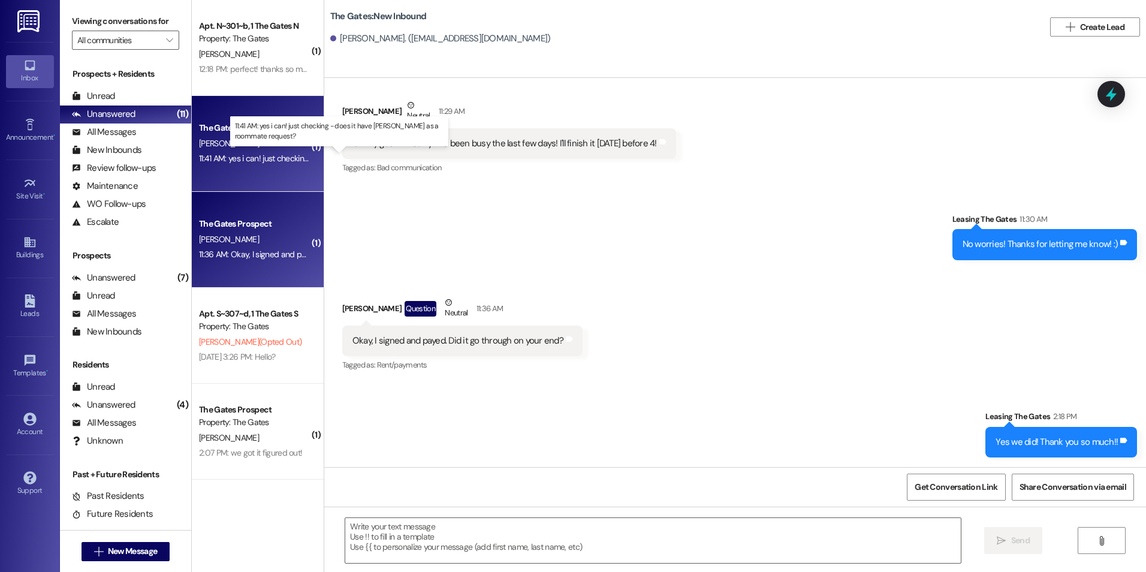
click at [241, 158] on div "11:41 AM: yes i can! just checking - does it have [PERSON_NAME] as a roommate r…" at bounding box center [353, 158] width 309 height 11
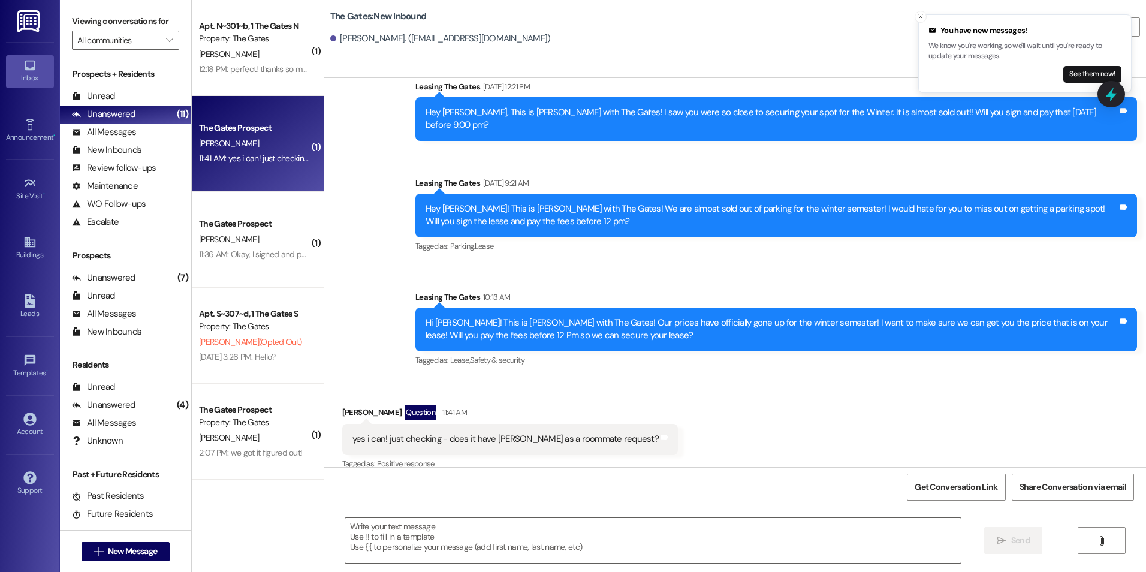
scroll to position [2072, 0]
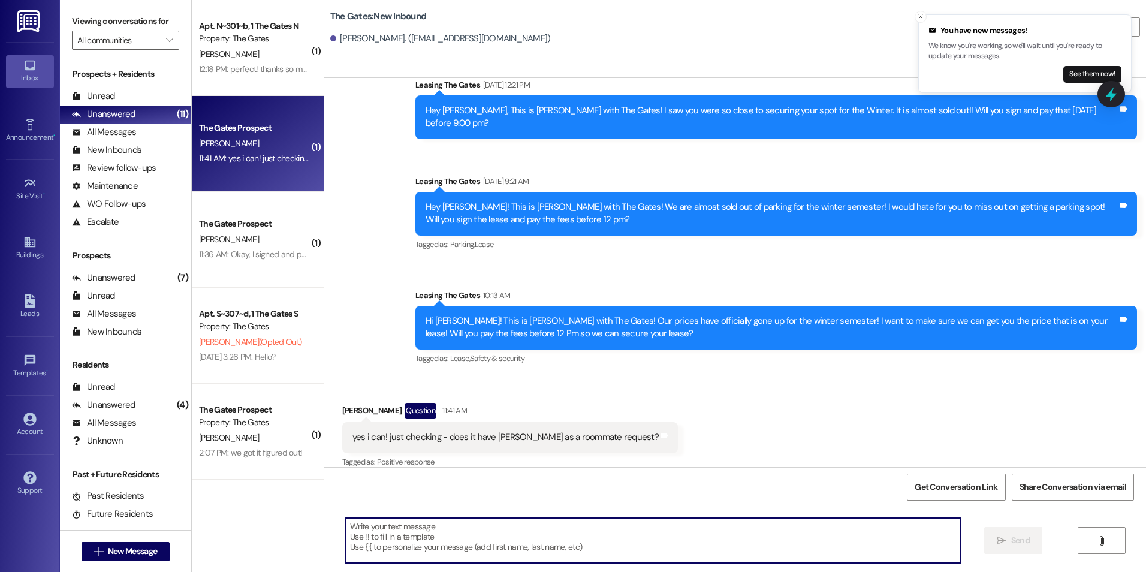
click at [383, 548] on textarea at bounding box center [652, 540] width 615 height 45
click at [360, 525] on textarea "Yes, it does!" at bounding box center [652, 540] width 615 height 45
type textarea "Yes, it does!"
click at [1036, 527] on div "Yes, it does!  Send " at bounding box center [734, 551] width 821 height 90
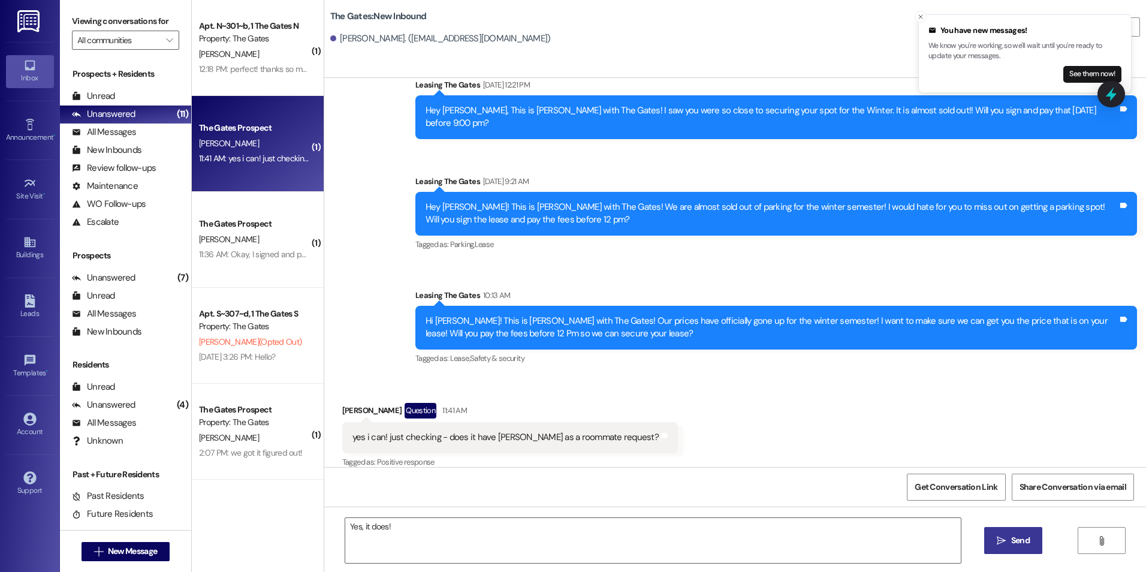
click at [1019, 536] on span "Send" at bounding box center [1020, 540] width 19 height 13
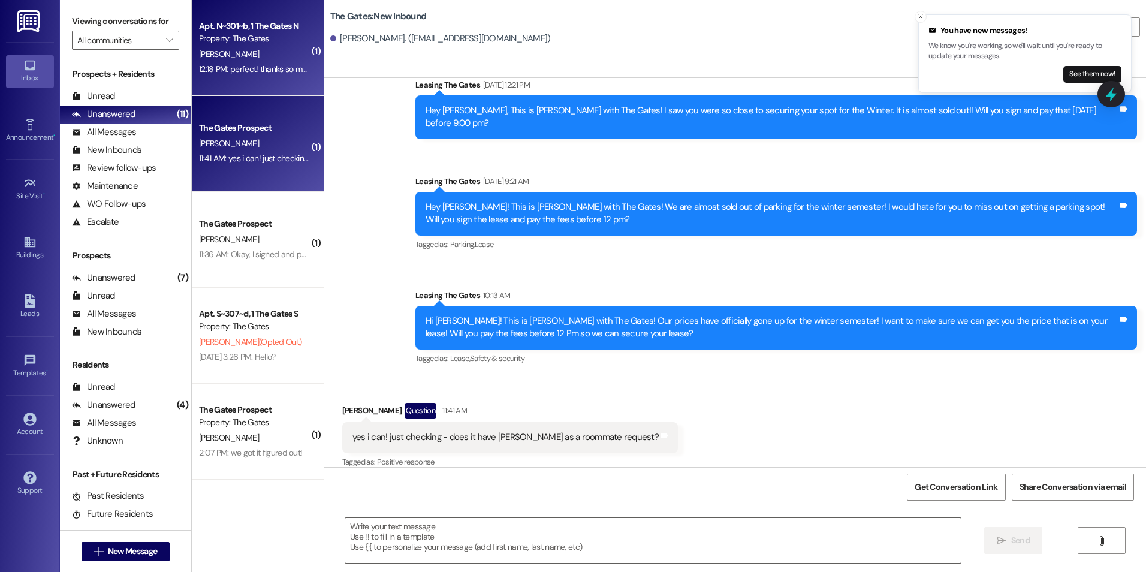
click at [253, 75] on div "12:18 PM: perfect! thanks so much! does it show up as completed now? 12:18 PM: …" at bounding box center [254, 69] width 113 height 15
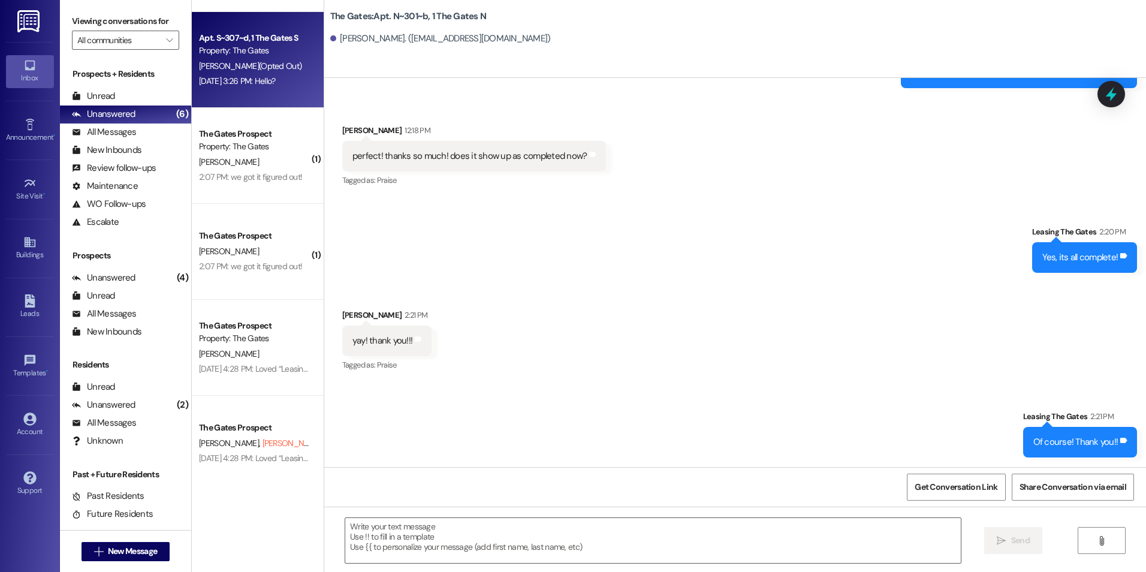
scroll to position [0, 0]
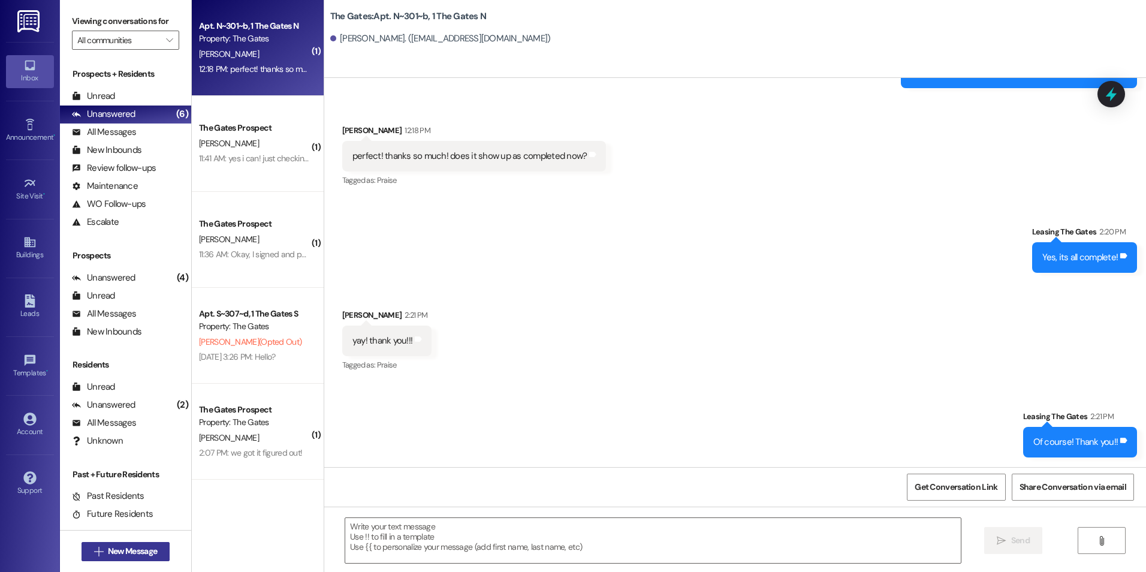
click at [128, 551] on span "New Message" at bounding box center [132, 551] width 49 height 13
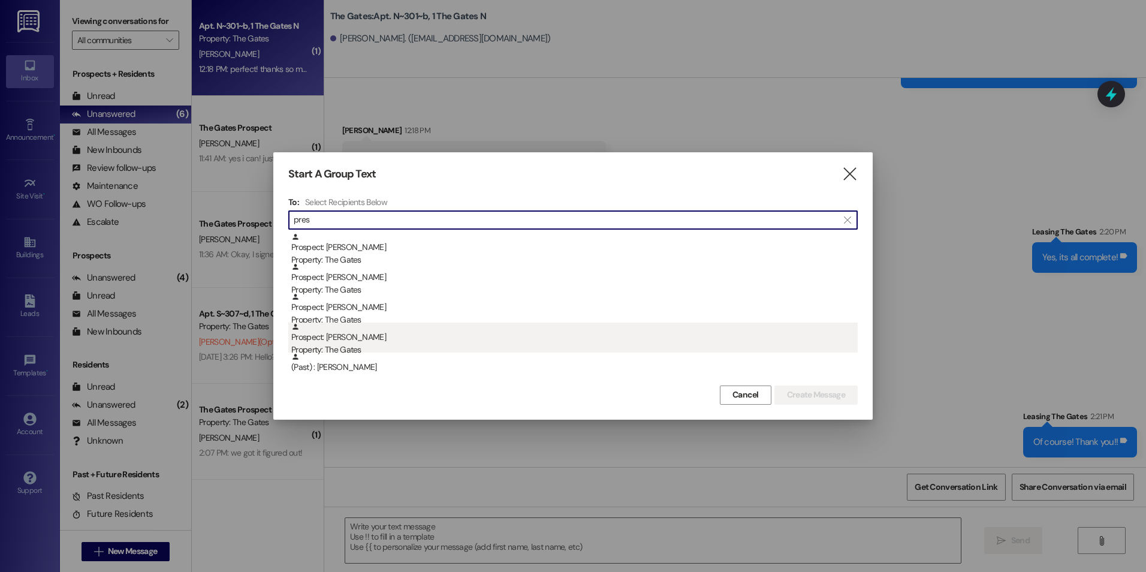
type input "pres"
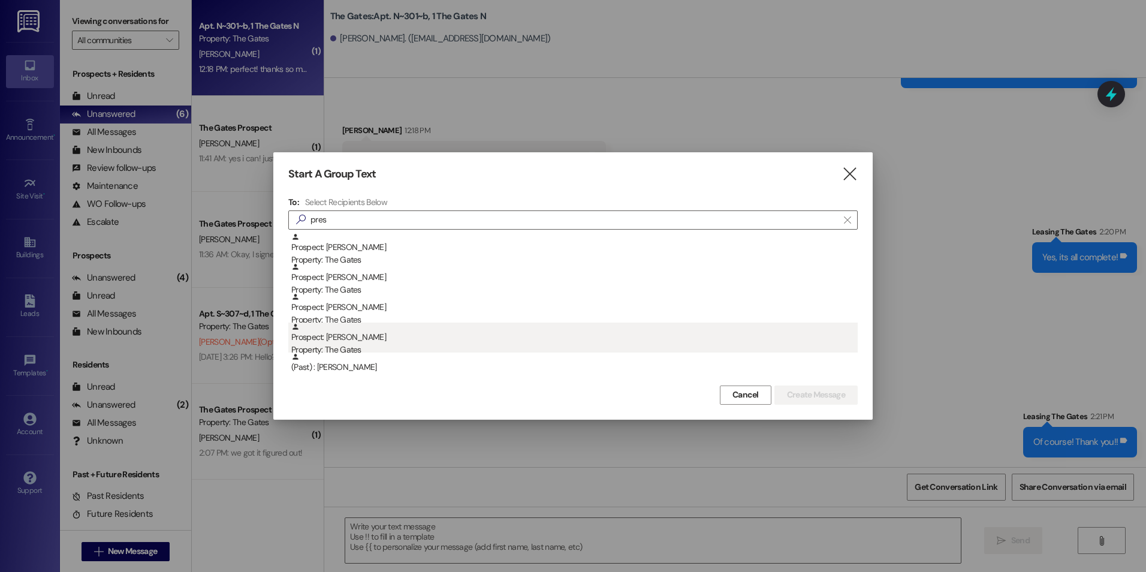
click at [409, 345] on div "Property: The Gates" at bounding box center [574, 349] width 566 height 13
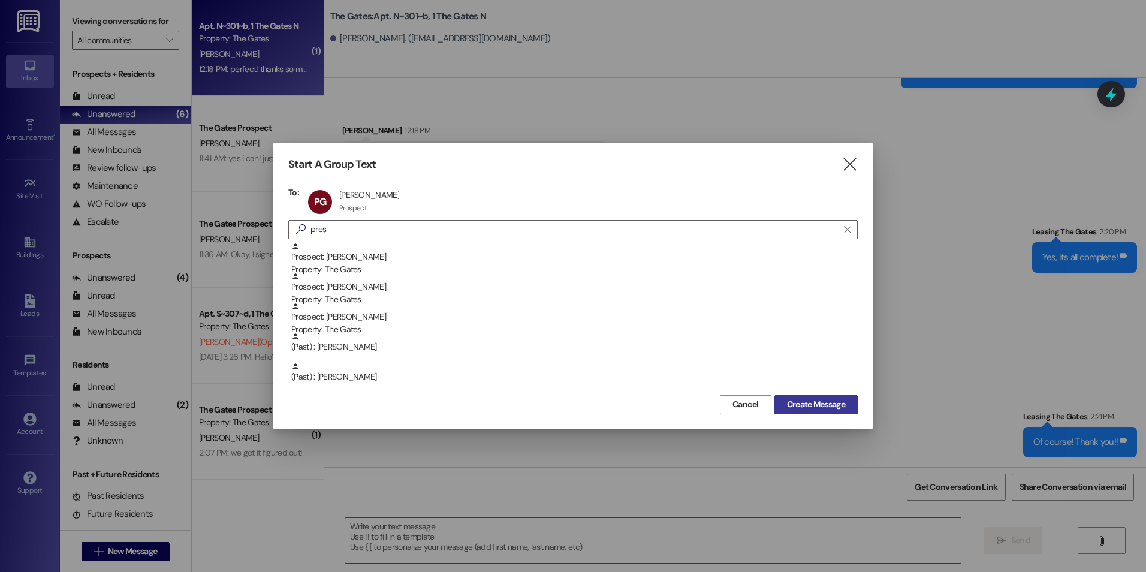
click at [841, 412] on button "Create Message" at bounding box center [815, 404] width 83 height 19
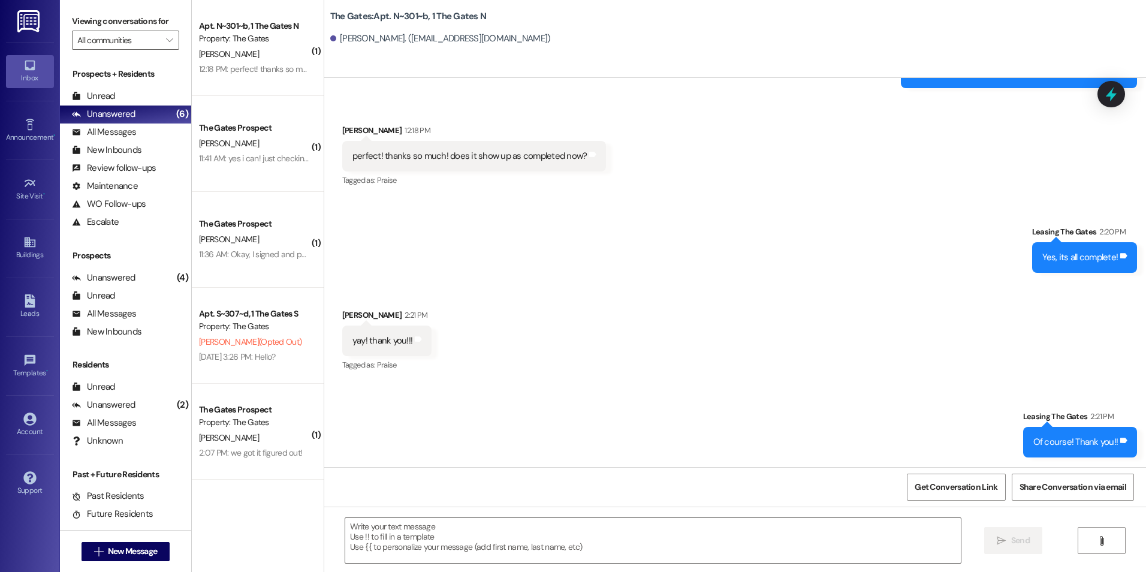
scroll to position [1, 0]
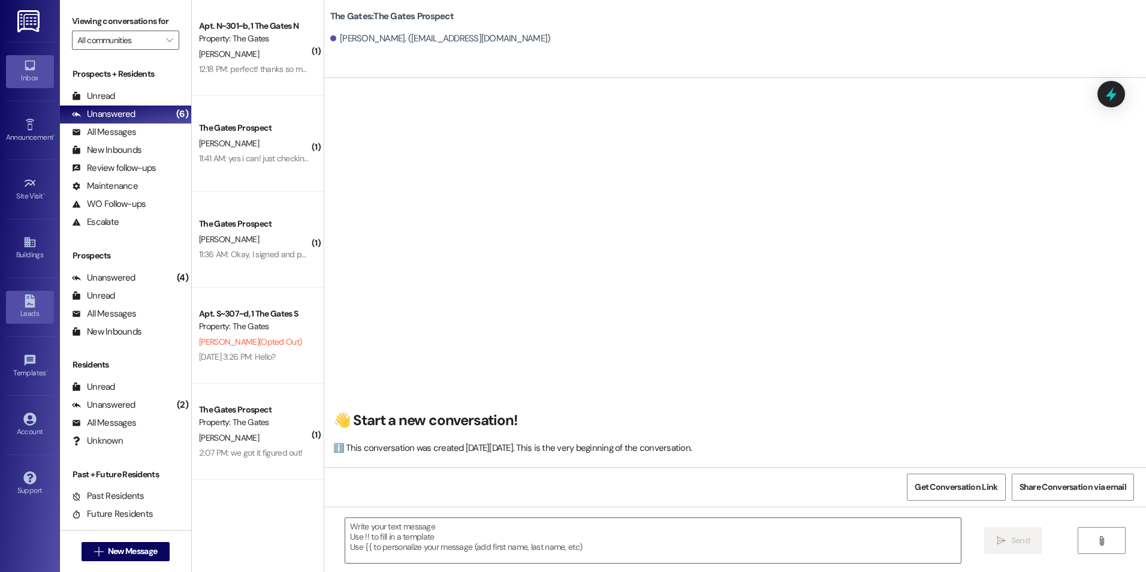
click at [18, 300] on link "Leads" at bounding box center [30, 307] width 48 height 32
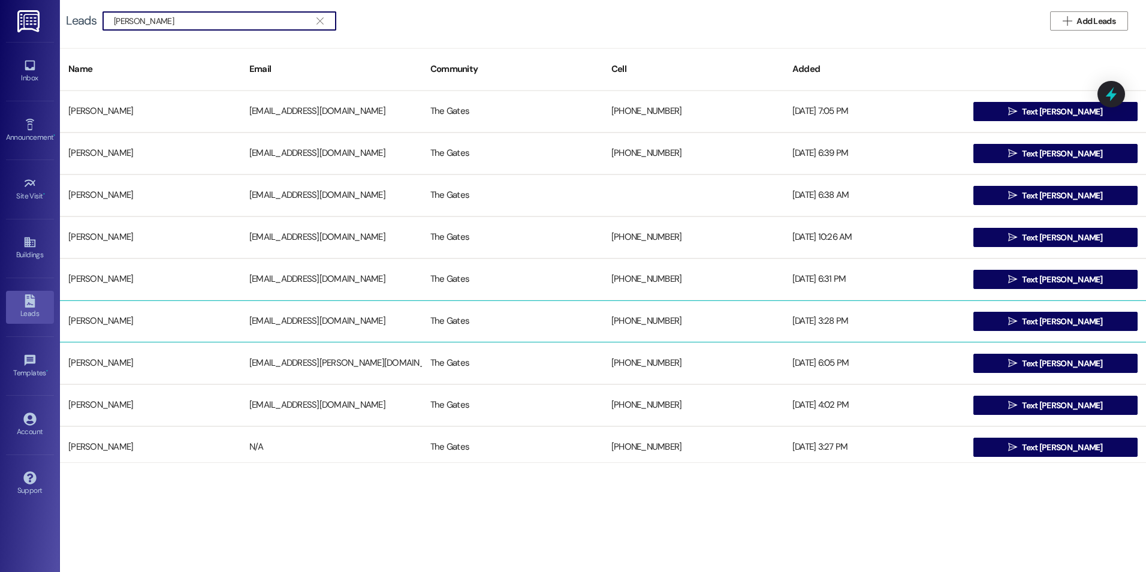
type input "[PERSON_NAME]"
click at [117, 314] on div "[PERSON_NAME]" at bounding box center [150, 321] width 181 height 24
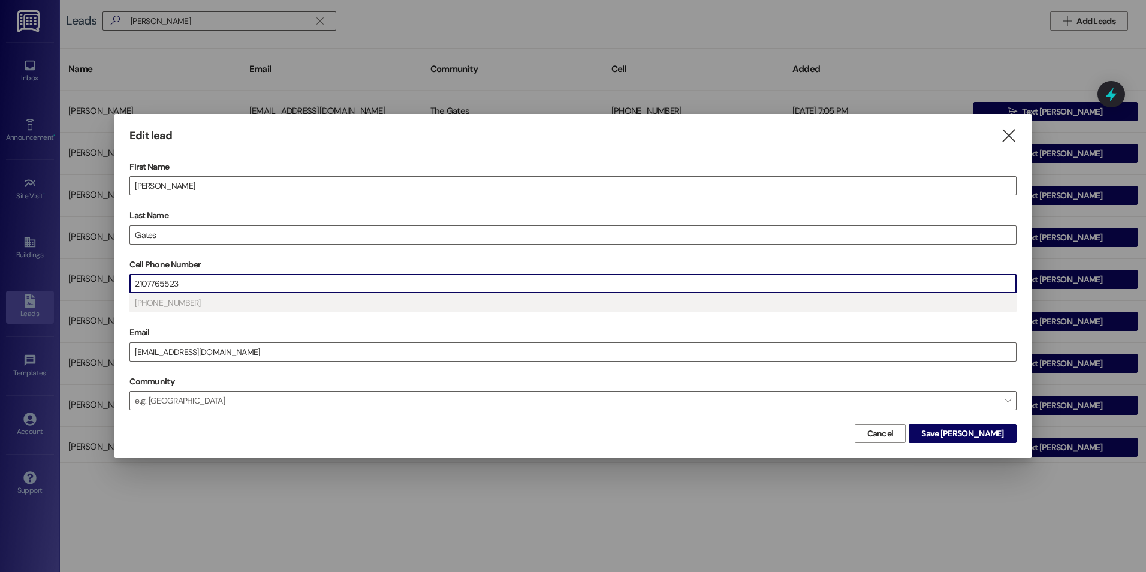
drag, startPoint x: 235, startPoint y: 283, endPoint x: 105, endPoint y: 284, distance: 129.4
click at [105, 284] on div "Edit lead  First Name [PERSON_NAME] Last Name [PERSON_NAME] Cell Phone Number …" at bounding box center [573, 286] width 1146 height 572
type input "(2__) ___-____"
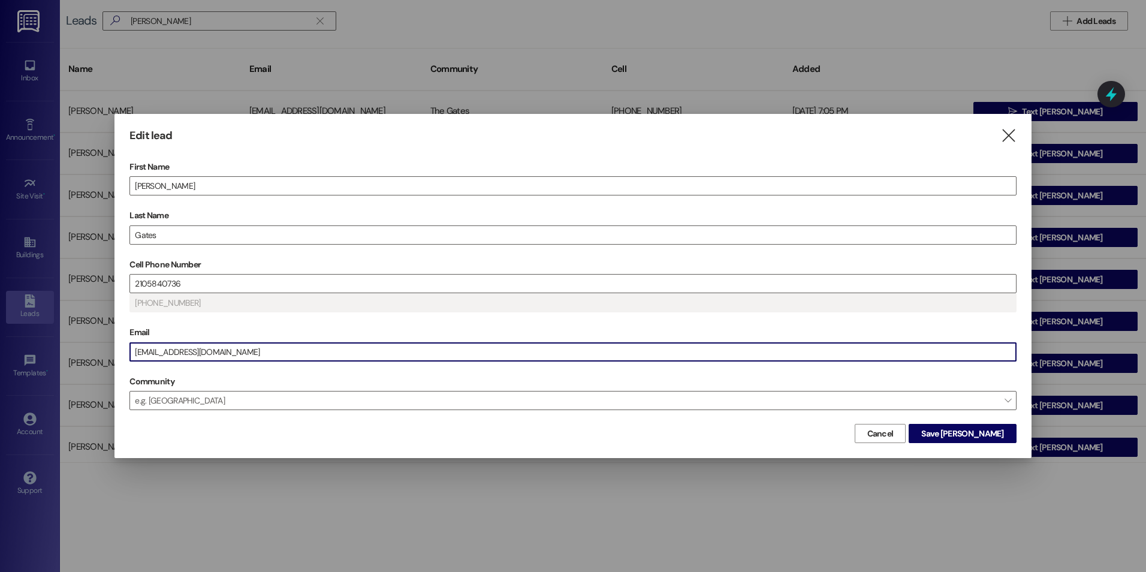
click at [243, 349] on input "[EMAIL_ADDRESS][DOMAIN_NAME]" at bounding box center [573, 352] width 886 height 18
drag, startPoint x: 243, startPoint y: 349, endPoint x: 100, endPoint y: 343, distance: 142.7
click at [100, 343] on div "Edit lead  First Name [PERSON_NAME] Last Name [PERSON_NAME] Cell Phone Number …" at bounding box center [573, 286] width 1146 height 572
type input "[PHONE_NUMBER]"
click at [968, 430] on span "Save [PERSON_NAME]" at bounding box center [962, 433] width 82 height 13
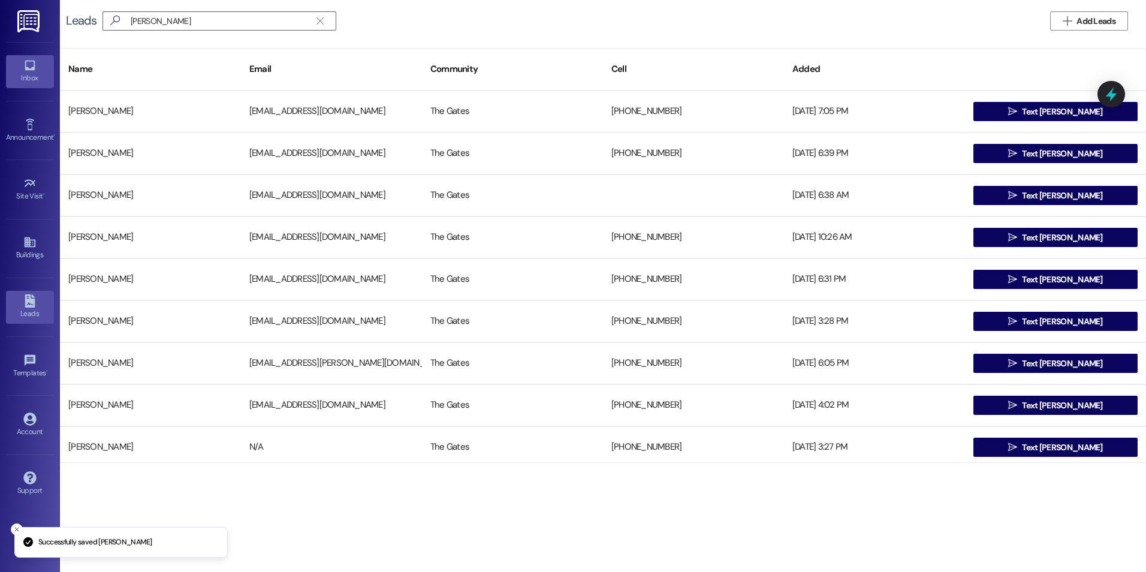
click at [31, 72] on div "Inbox" at bounding box center [30, 78] width 60 height 12
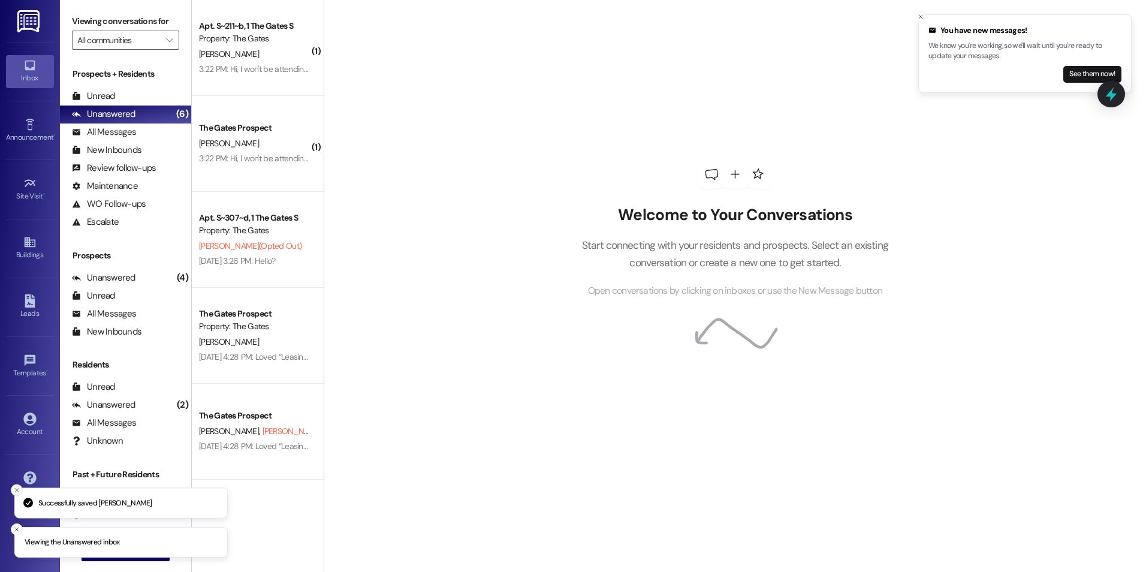
click at [13, 488] on button "Close toast" at bounding box center [17, 490] width 12 height 12
click at [17, 530] on icon "Close toast" at bounding box center [16, 528] width 7 height 7
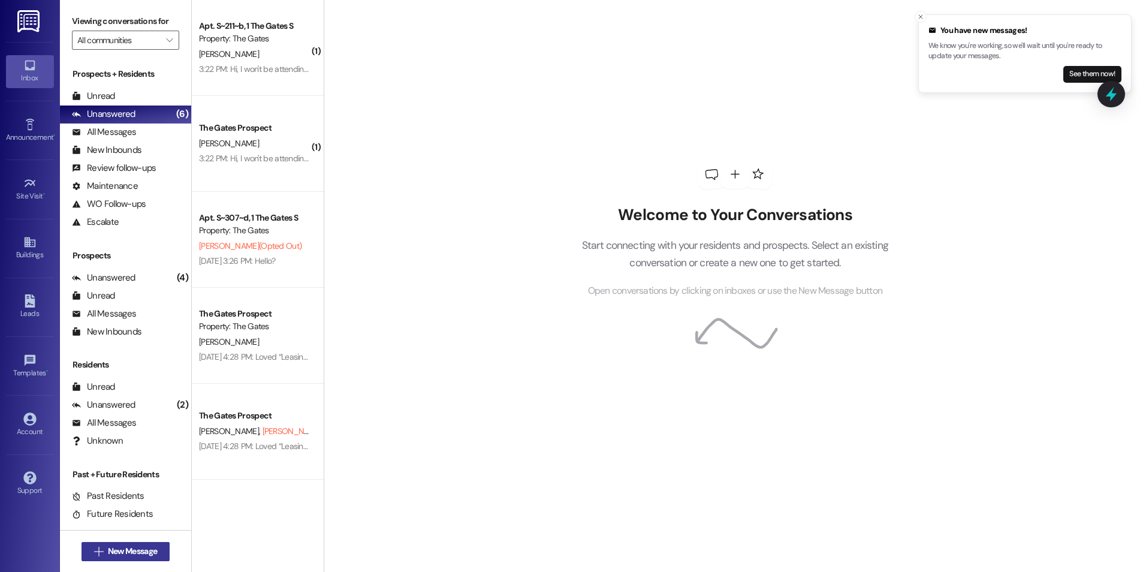
click at [105, 551] on span "New Message" at bounding box center [132, 551] width 54 height 13
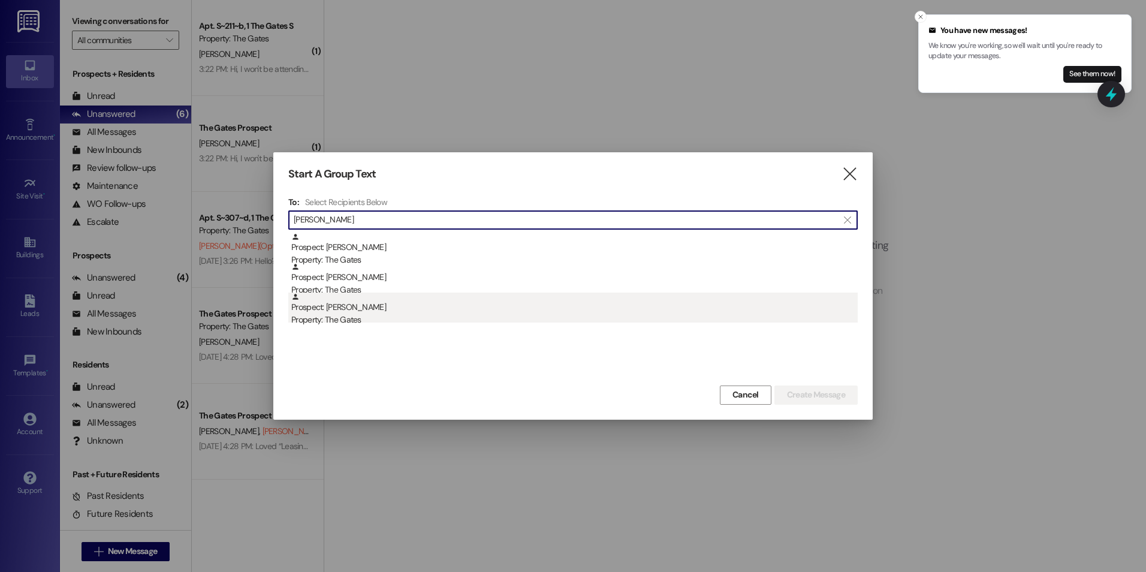
type input "[PERSON_NAME]"
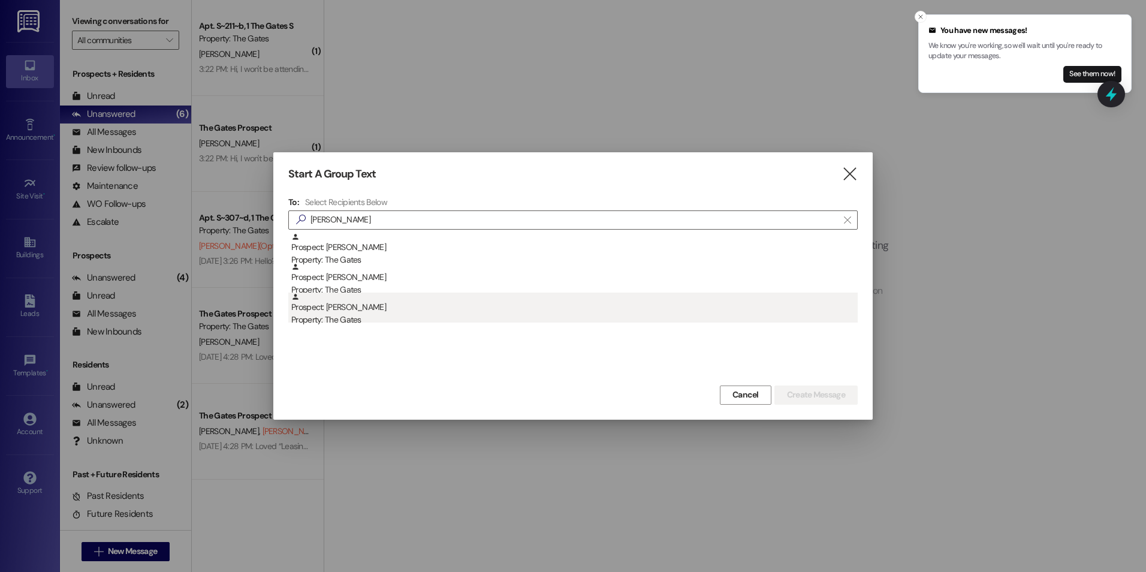
click at [383, 313] on div "Property: The Gates" at bounding box center [574, 319] width 566 height 13
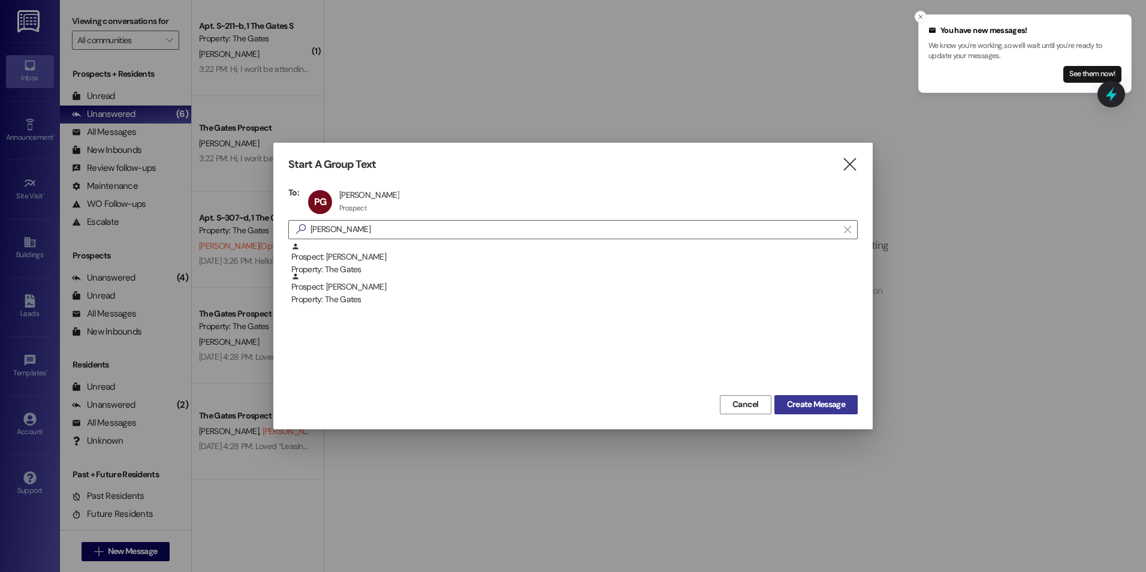
click at [817, 404] on span "Create Message" at bounding box center [816, 404] width 58 height 13
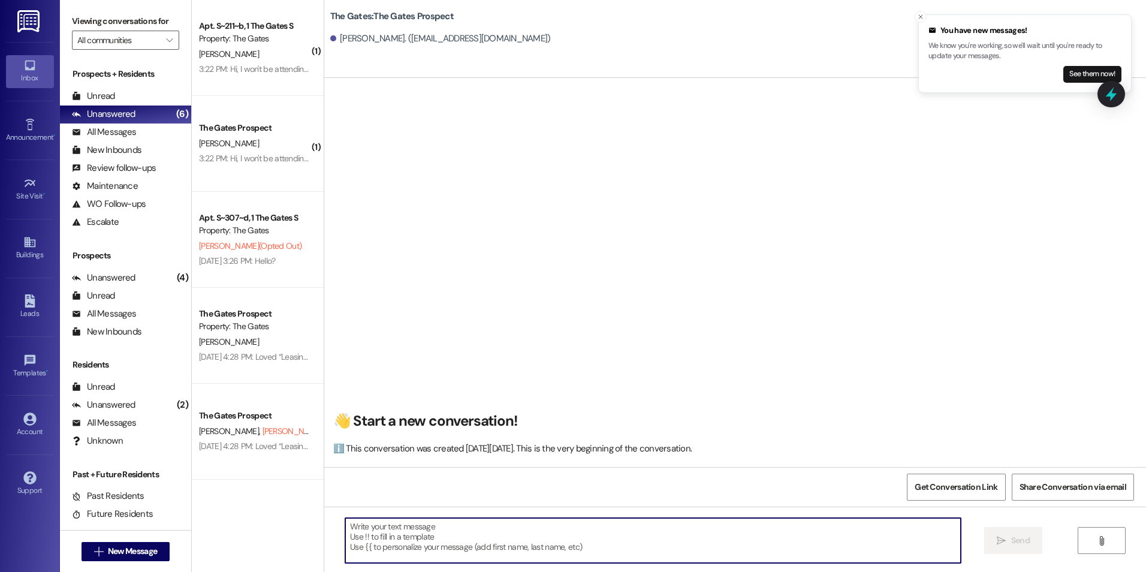
paste textarea "[URL][DOMAIN_NAME]"
type textarea "[URL][DOMAIN_NAME]"
drag, startPoint x: 452, startPoint y: 531, endPoint x: 285, endPoint y: 516, distance: 167.3
click at [285, 516] on div "( 1 ) Apt. S~211~b, 1 The Gates S Property: The Gates [PERSON_NAME] 3:22 PM: Hi…" at bounding box center [669, 286] width 954 height 572
paste textarea "[URL][DOMAIN_NAME]"
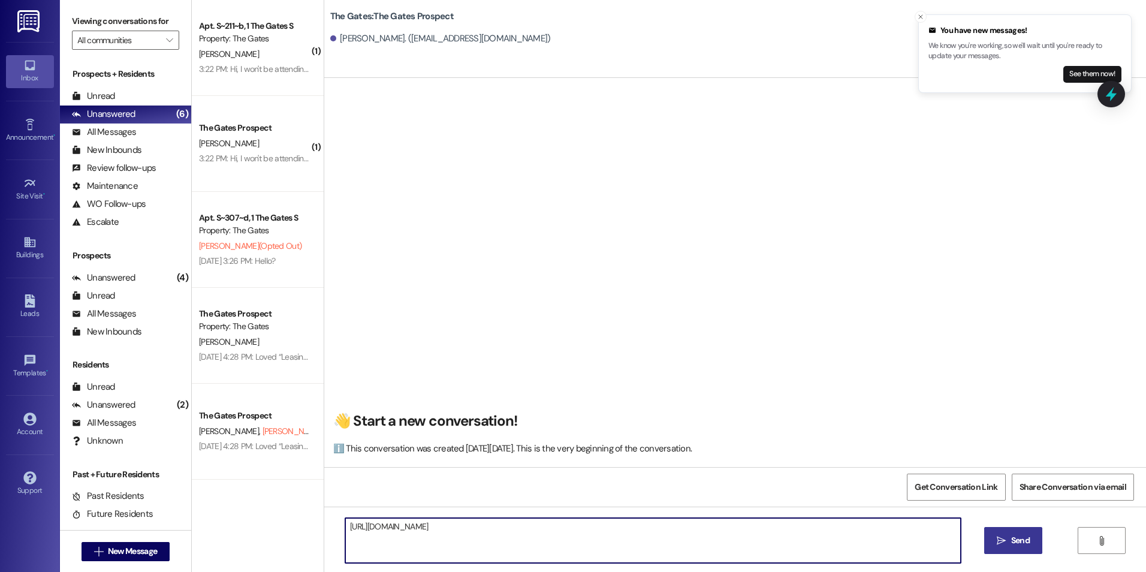
type textarea "[URL][DOMAIN_NAME]"
click at [1016, 537] on span "Send" at bounding box center [1020, 540] width 19 height 13
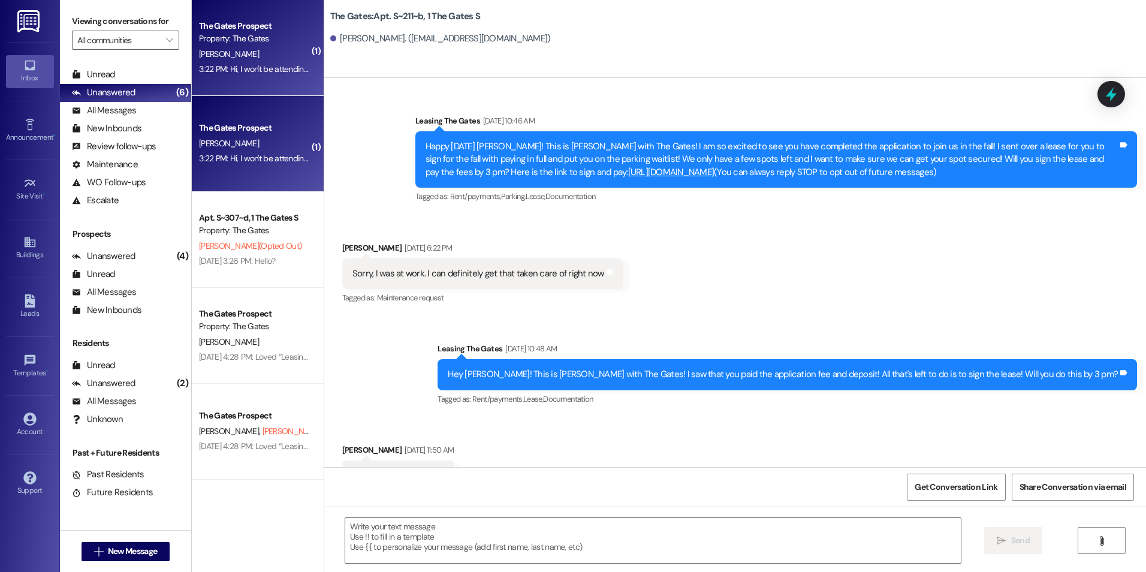
scroll to position [13046, 0]
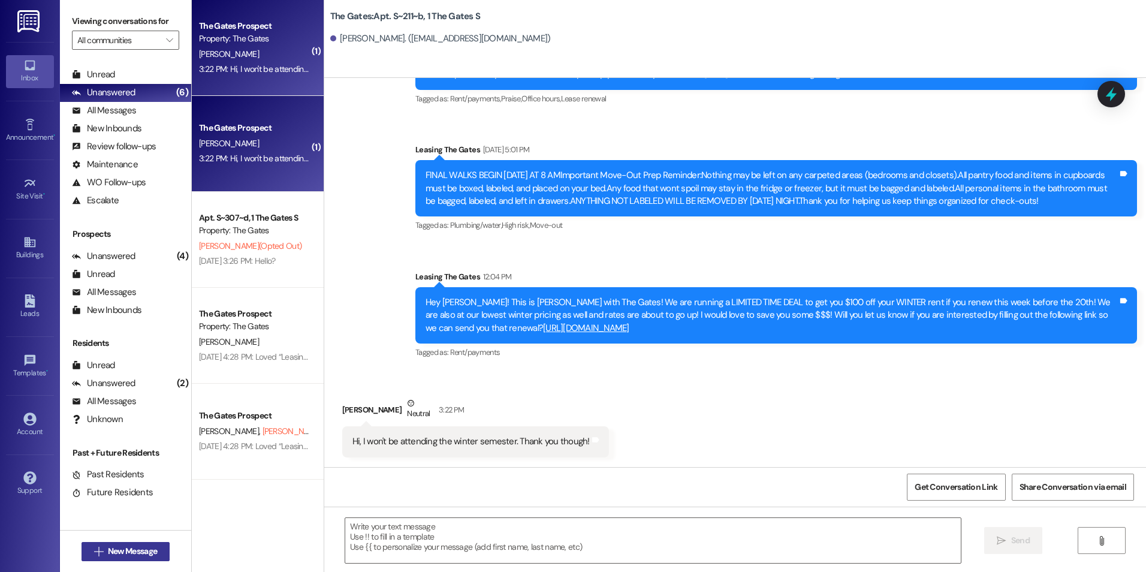
click at [114, 552] on span "New Message" at bounding box center [132, 551] width 49 height 13
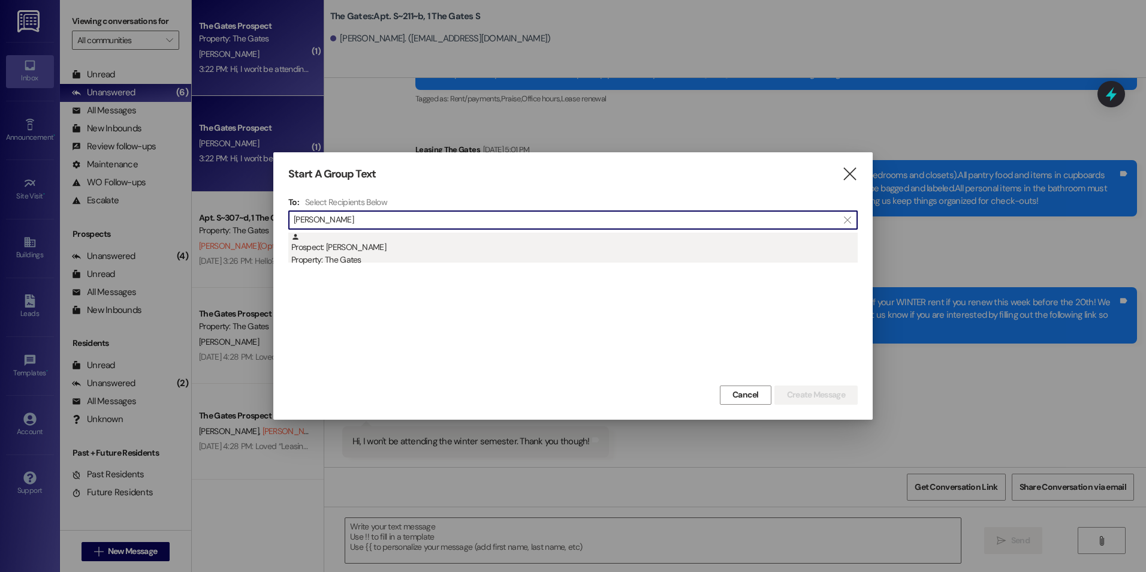
type input "[PERSON_NAME]"
click at [416, 242] on div "Prospect: [PERSON_NAME] Property: The Gates" at bounding box center [574, 249] width 566 height 34
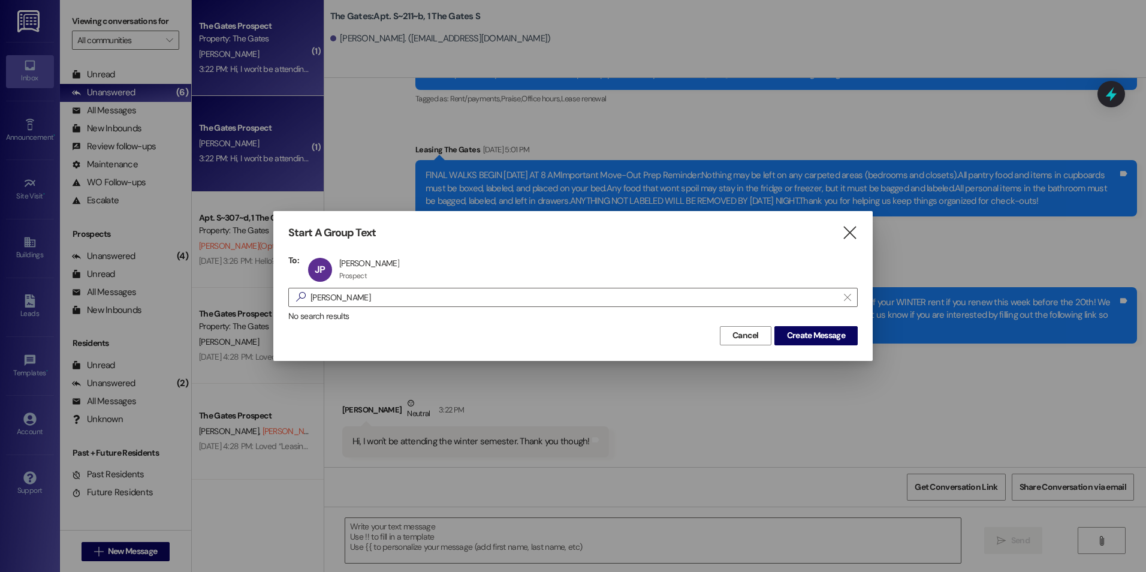
click at [808, 325] on div "Cancel Create Message" at bounding box center [572, 334] width 569 height 22
click at [813, 336] on span "Create Message" at bounding box center [816, 335] width 58 height 13
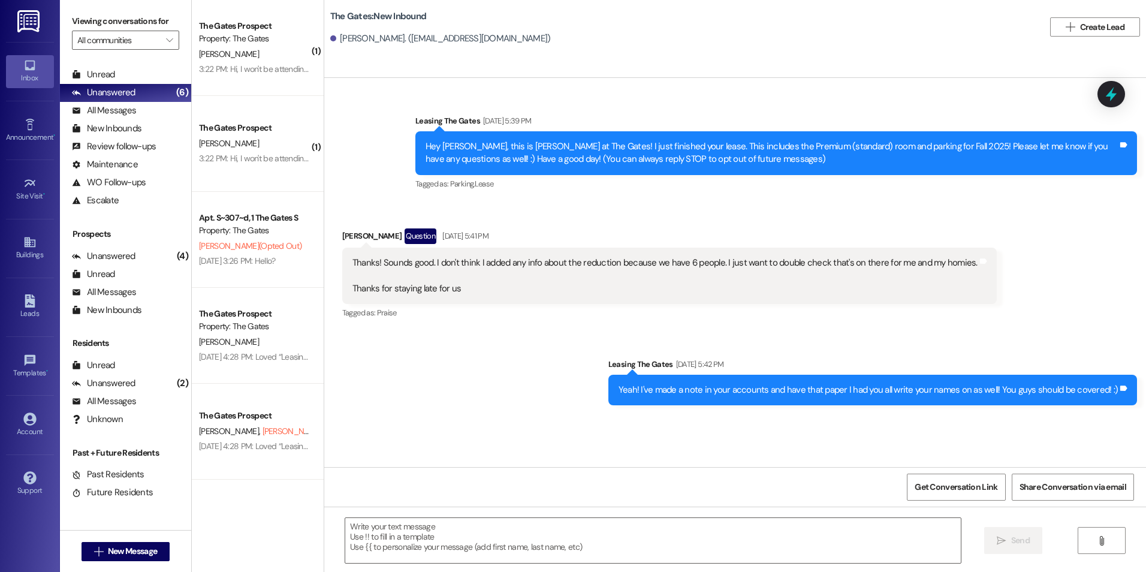
scroll to position [0, 0]
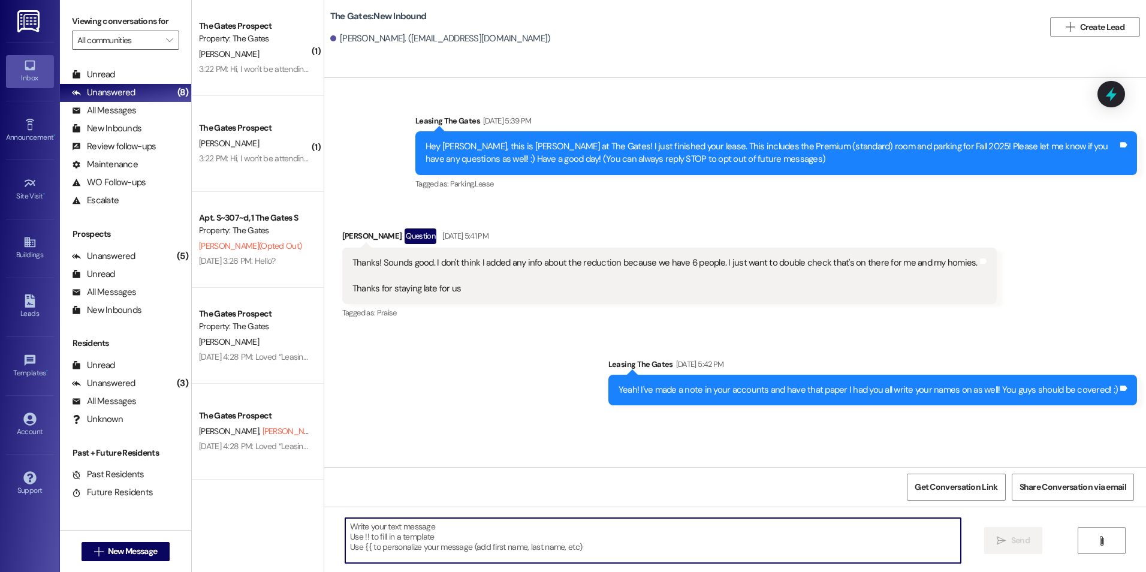
paste textarea "Hey [PERSON_NAME]! This is [PERSON_NAME] with The Gates! We are running a LIMIT…"
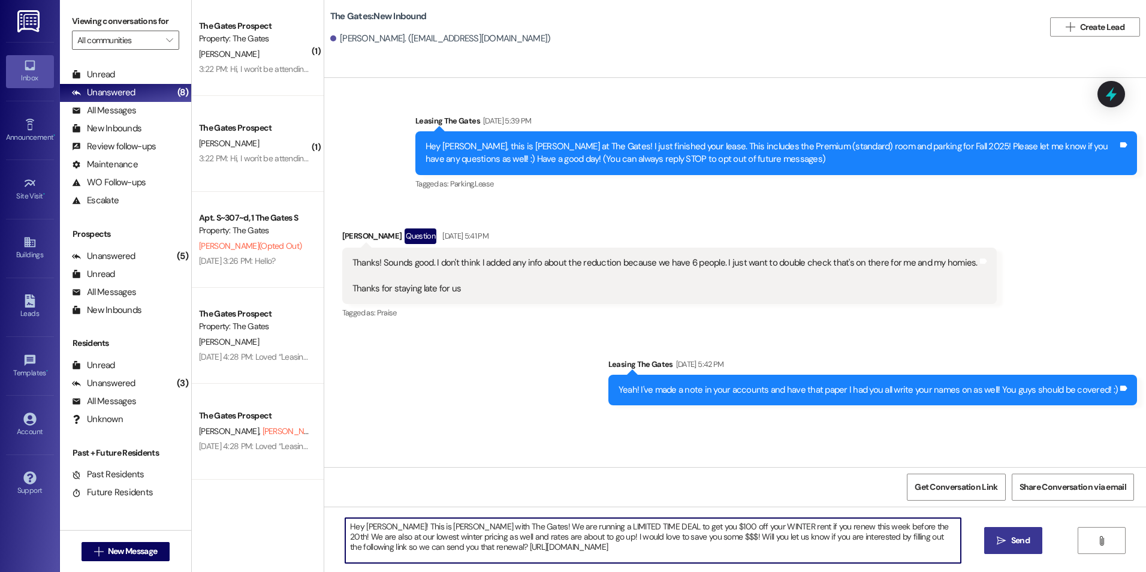
click at [379, 528] on textarea "Hey [PERSON_NAME]! This is [PERSON_NAME] with The Gates! We are running a LIMIT…" at bounding box center [652, 540] width 615 height 45
click at [380, 525] on textarea "Hey [PERSON_NAME]! This is [PERSON_NAME] with The Gates! We are running a LIMIT…" at bounding box center [652, 540] width 615 height 45
type textarea "Hey [PERSON_NAME]! This is [PERSON_NAME] with The Gates! We are running a LIMIT…"
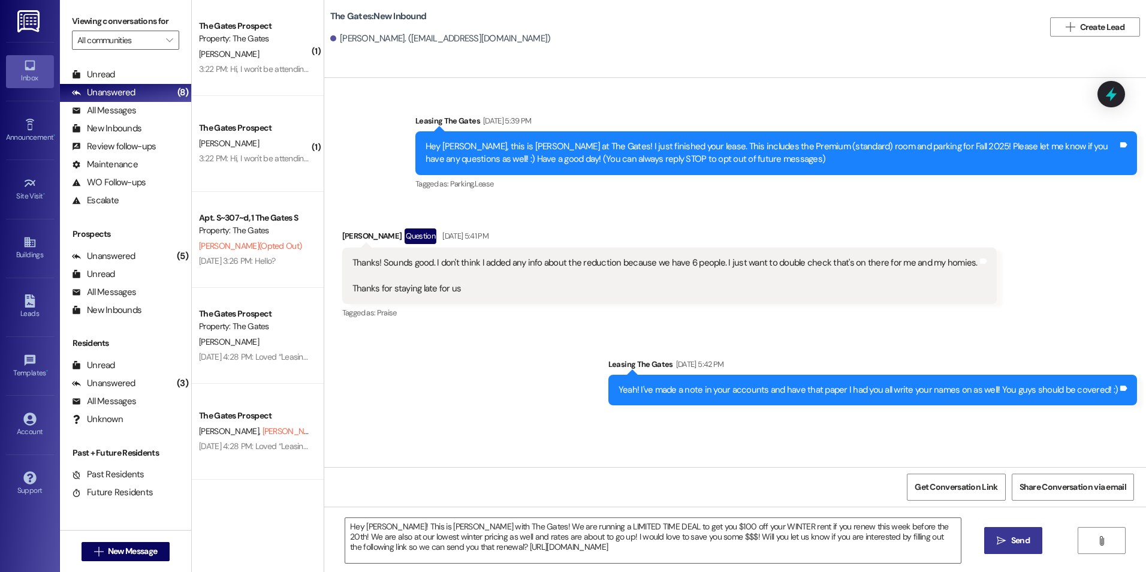
click at [1019, 537] on span "Send" at bounding box center [1020, 540] width 19 height 13
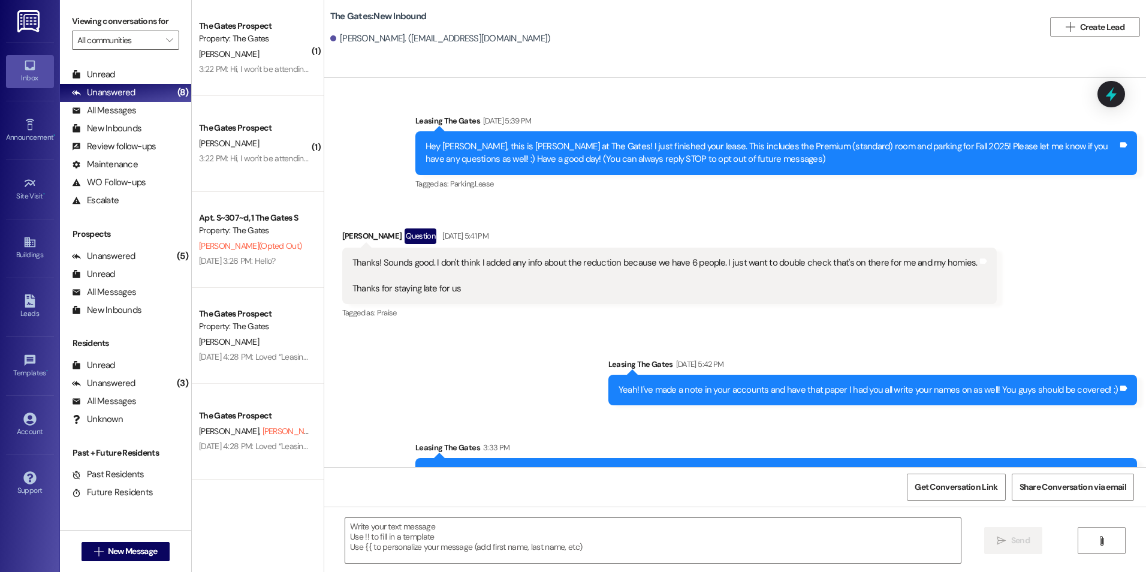
scroll to position [0, 0]
